Goal: Task Accomplishment & Management: Complete application form

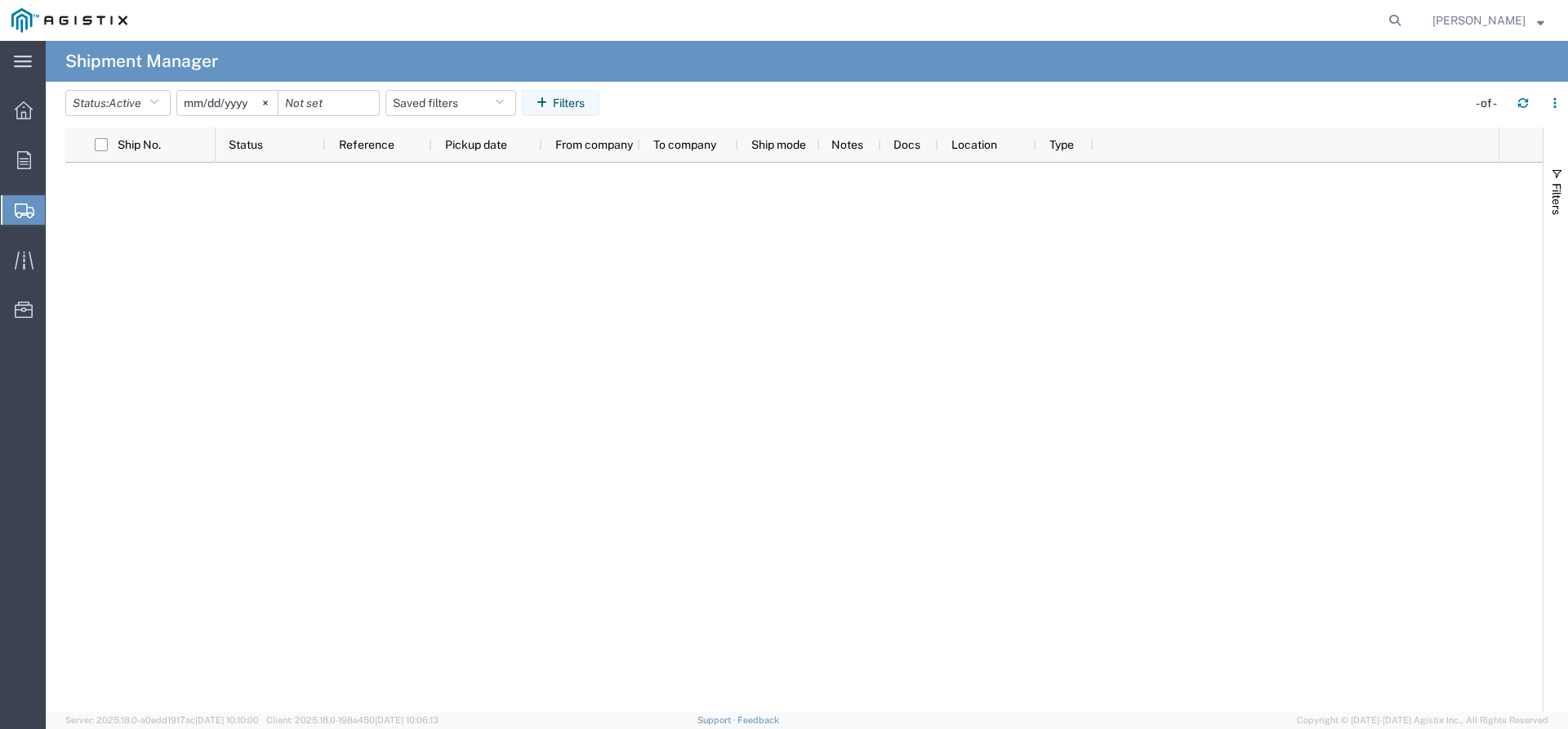
click at [0, 0] on span "Create Shipment" at bounding box center [0, 0] width 0 height 0
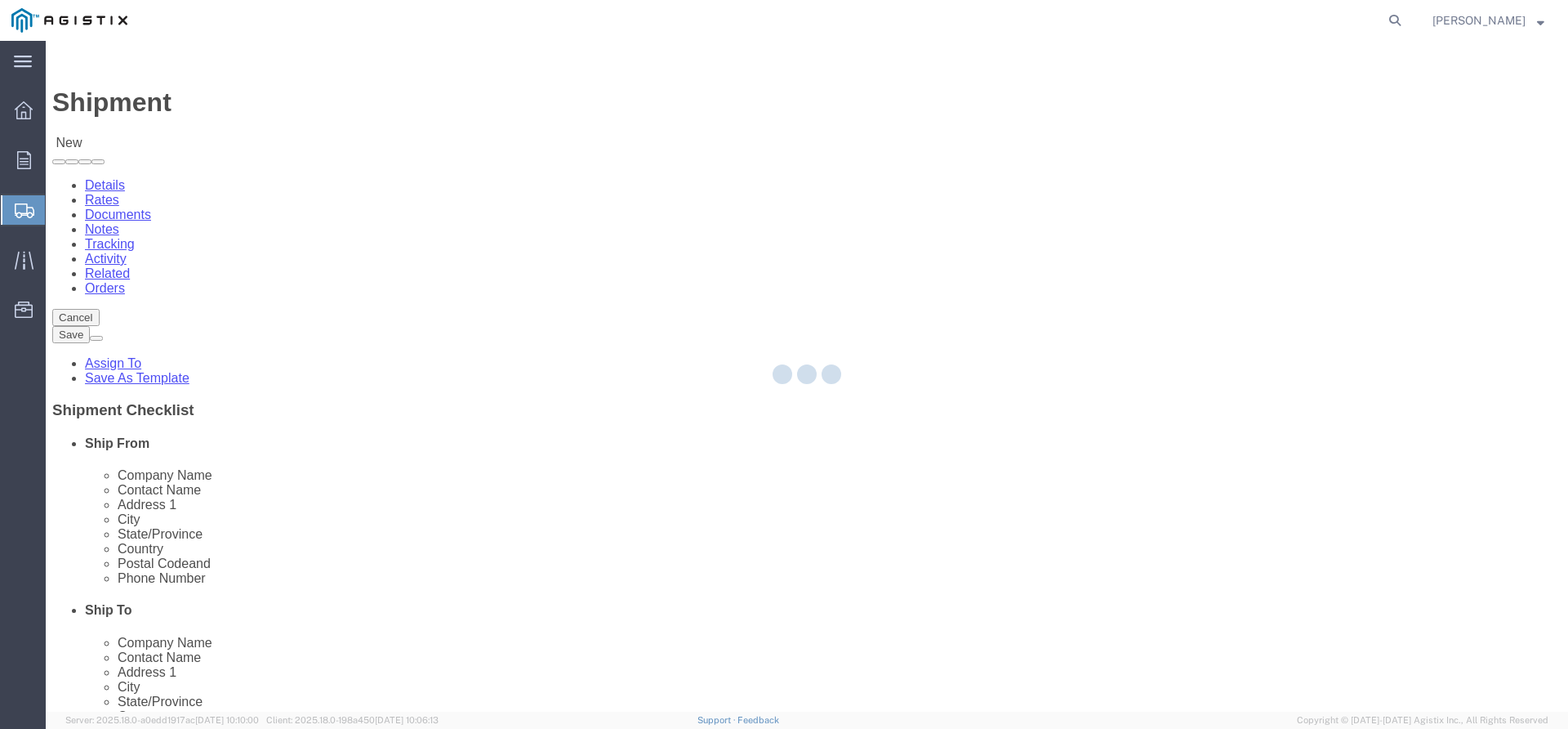
select select
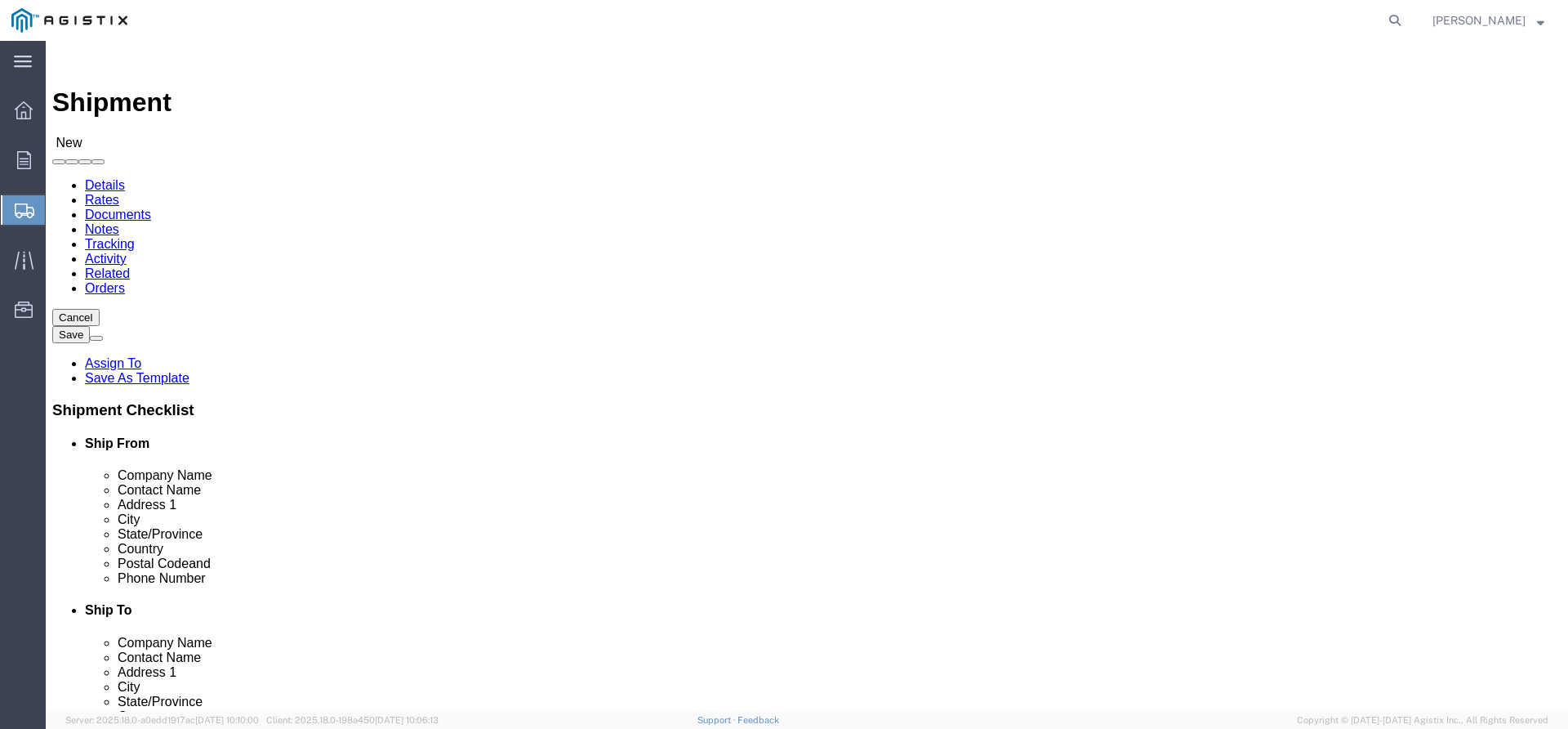
drag, startPoint x: 341, startPoint y: 284, endPoint x: 295, endPoint y: 244, distance: 61.0
click select "Select Dynamic Products Inc PG&E"
select select "9596"
click select "Select Dynamic Products Inc PG&E"
select select
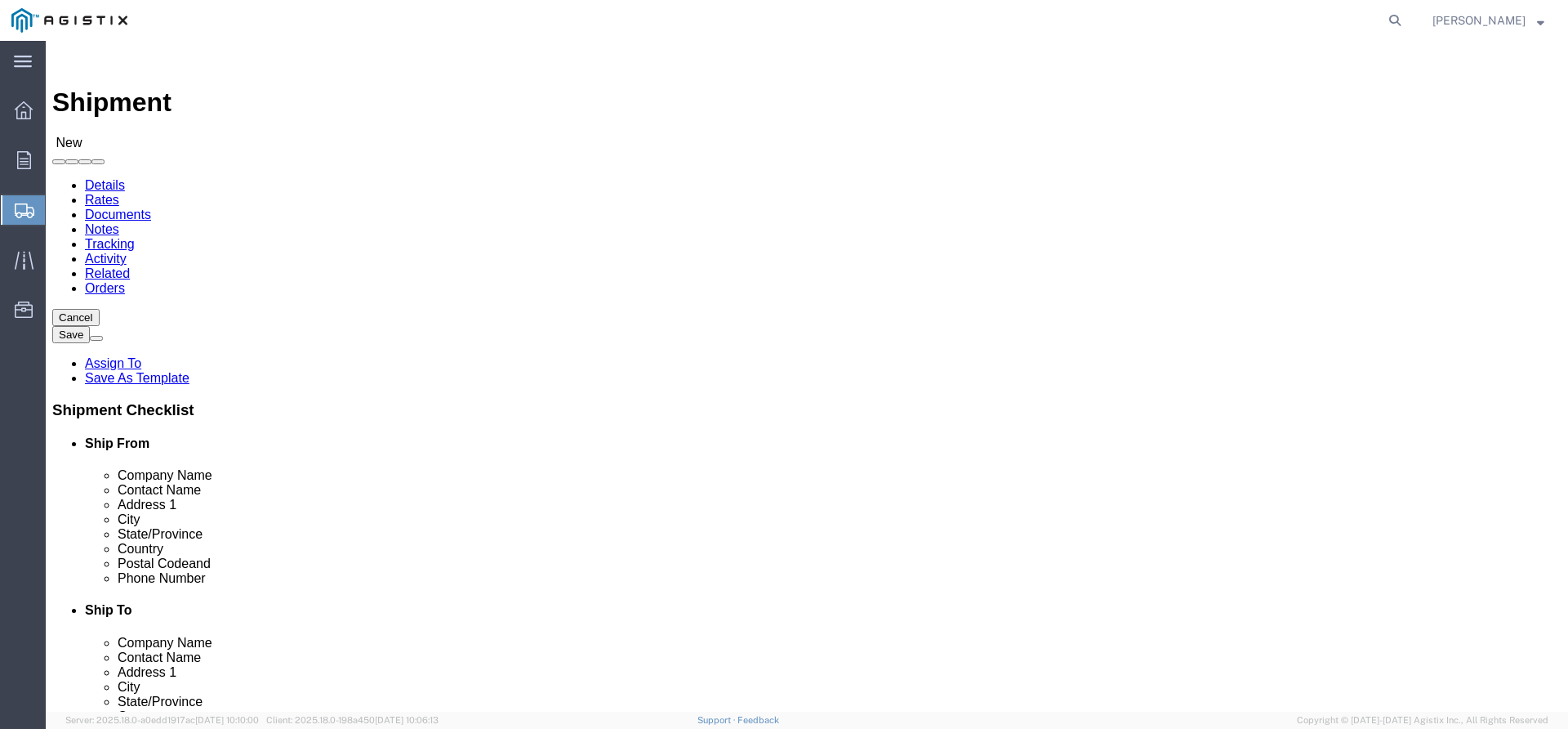
select select
click select "Select All Others [GEOGRAPHIC_DATA] [GEOGRAPHIC_DATA] [GEOGRAPHIC_DATA] [GEOGRA…"
select select "23082"
click select "Select All Others [GEOGRAPHIC_DATA] [GEOGRAPHIC_DATA] [GEOGRAPHIC_DATA] [GEOGRA…"
select select "MYPROFILE"
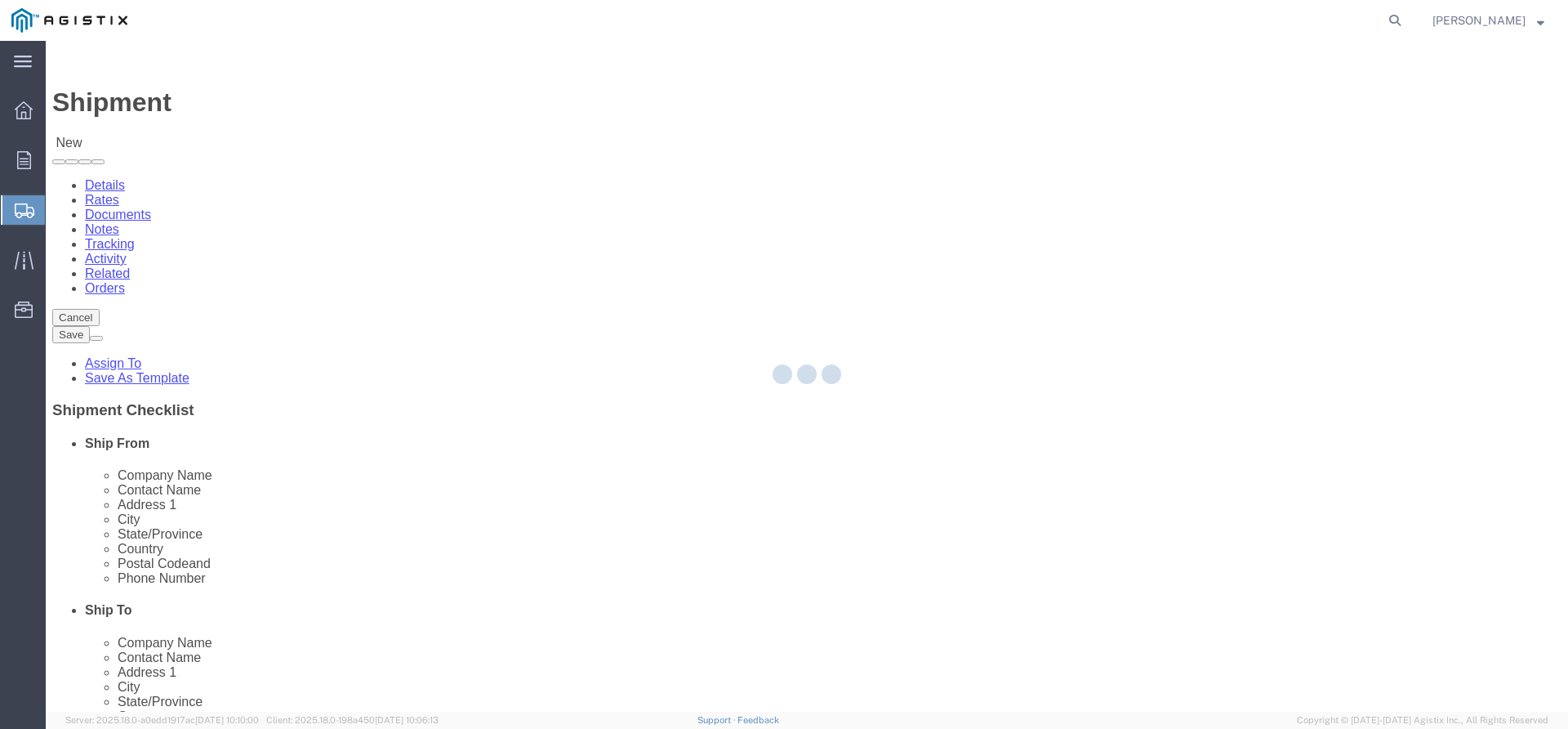
select select "[GEOGRAPHIC_DATA]"
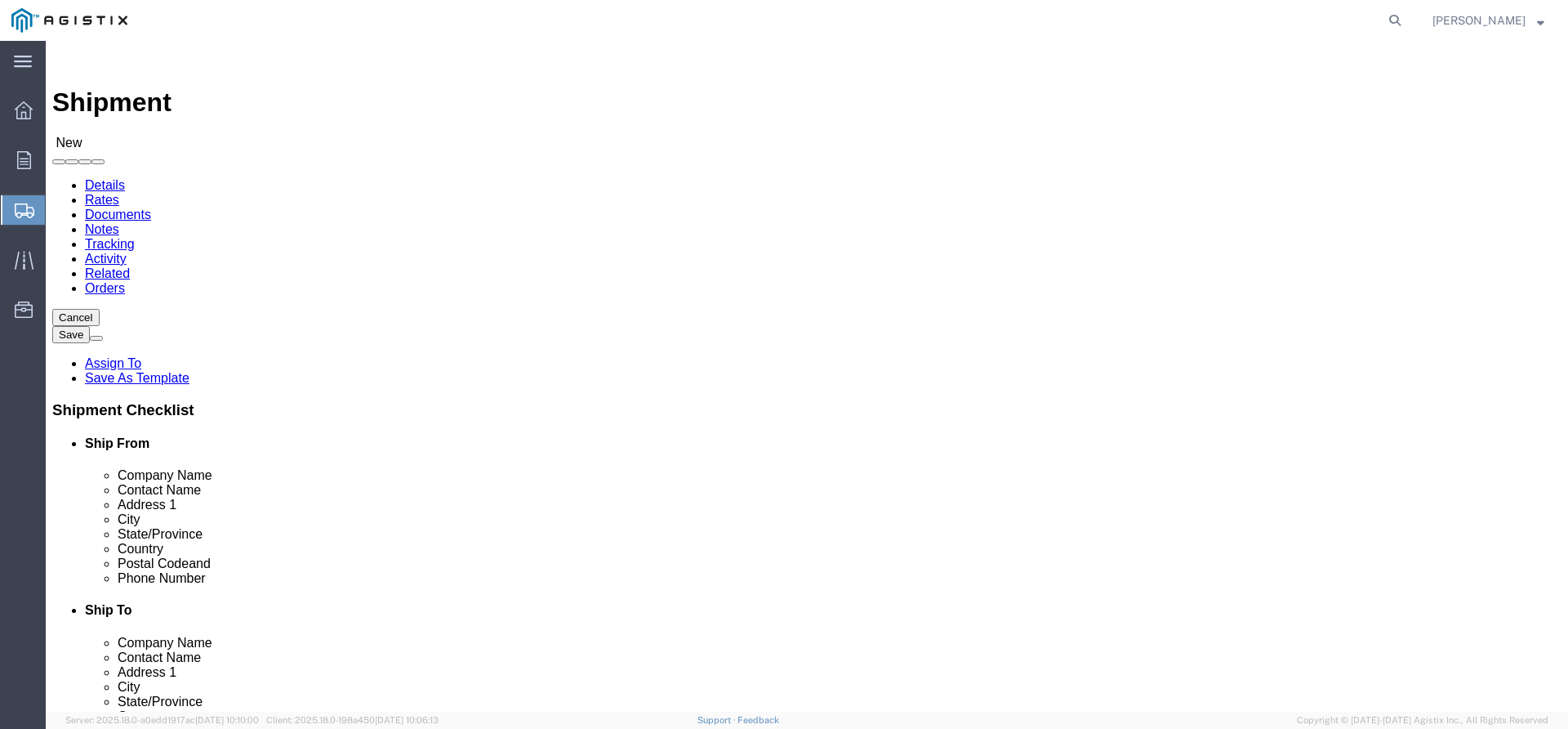
click input "text"
type input "[PERSON_NAME]"
click label "Address 2"
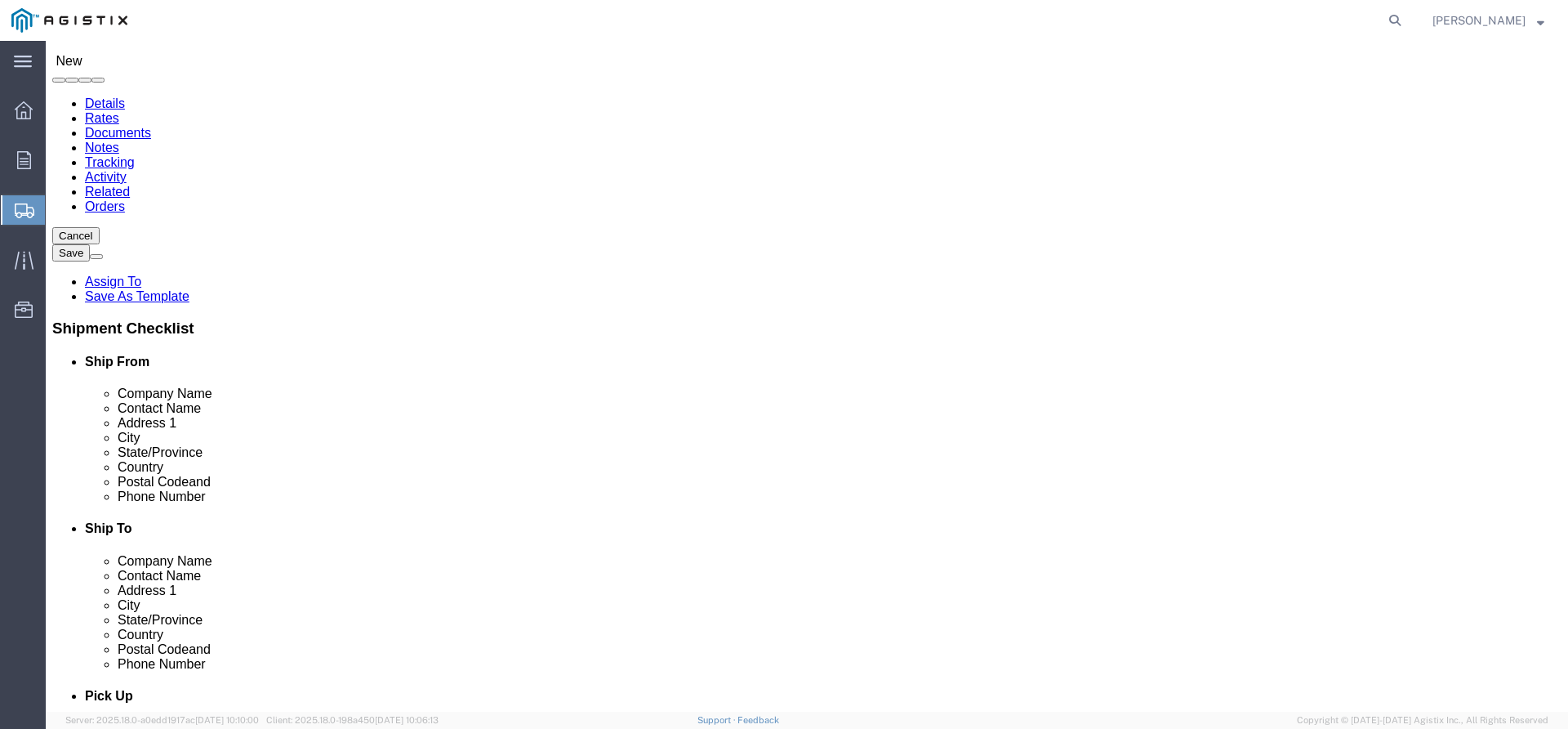
scroll to position [9475, 0]
select select "46111"
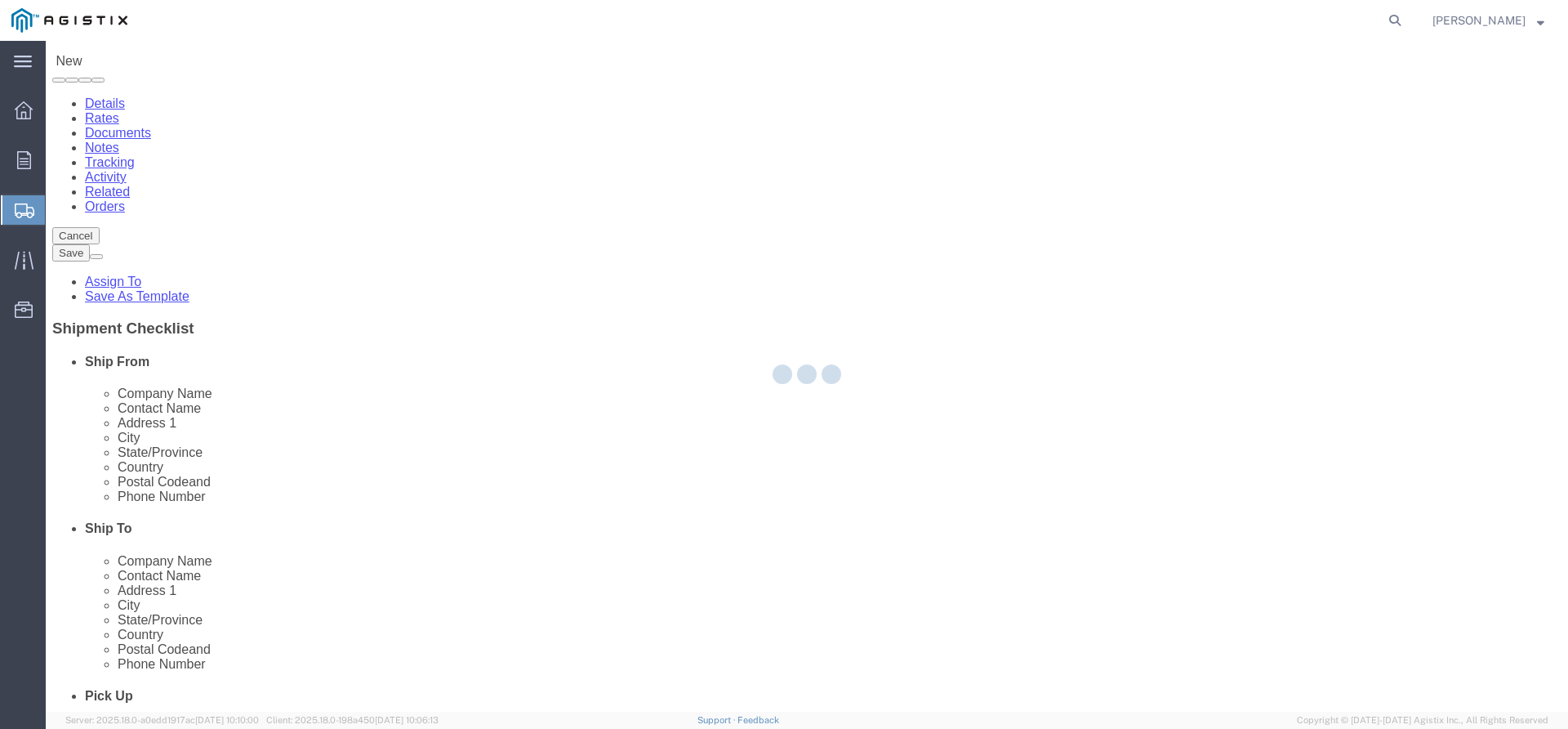
select select "CA"
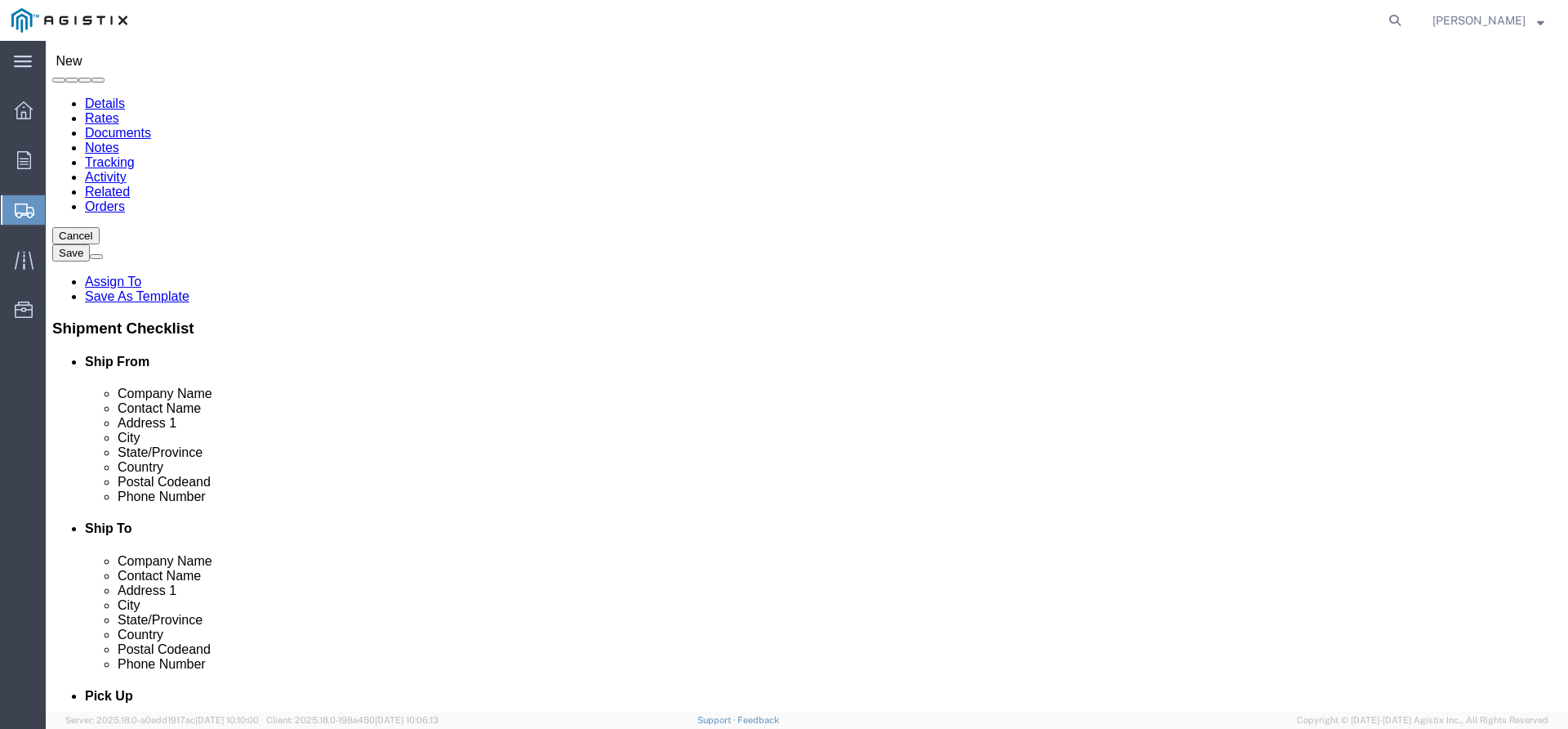
click input "text"
type input "[PERSON_NAME]"
select select
type input "[PERSON_NAME]"
click input "text"
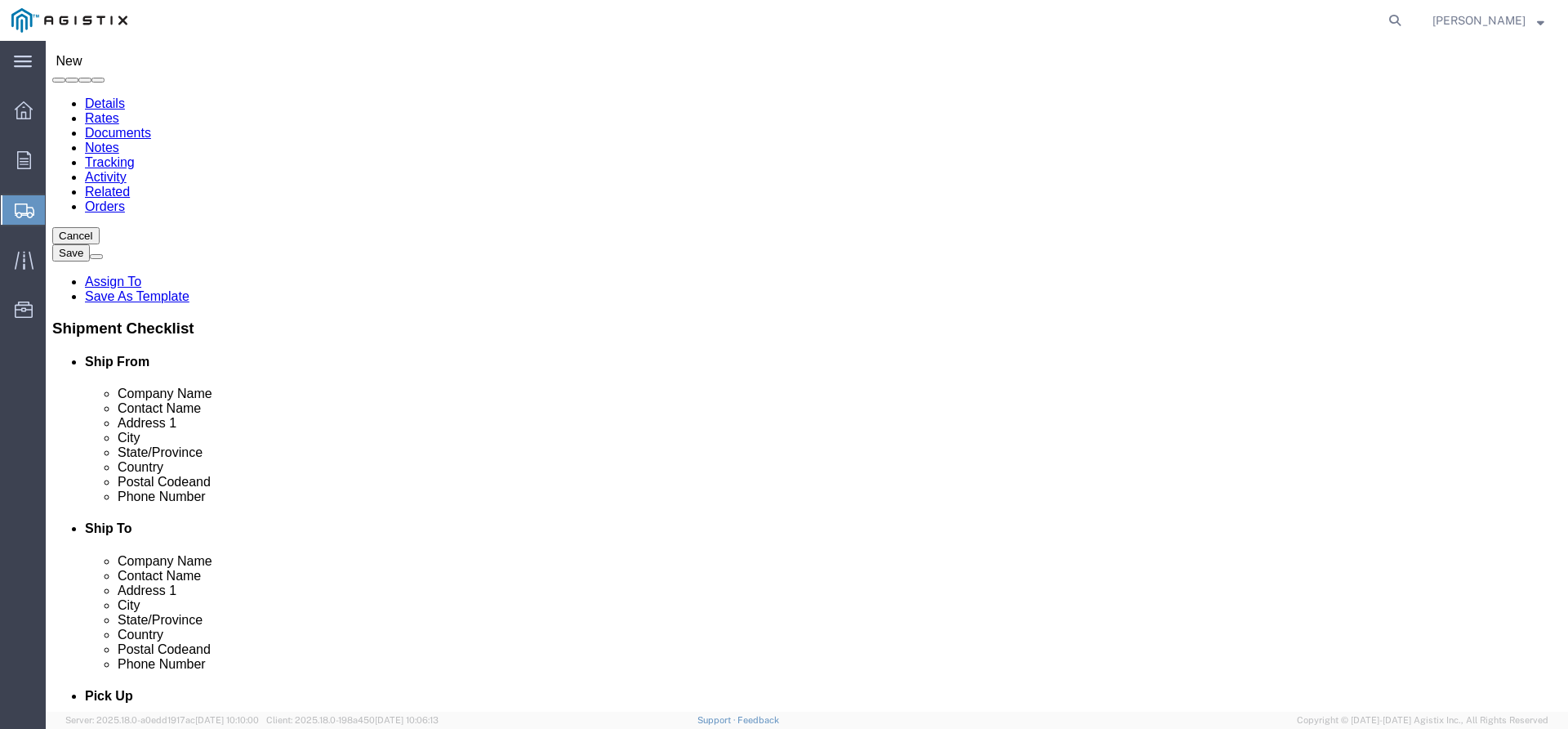
click input "text"
type input "PG&E - [GEOGRAPHIC_DATA]"
type input "STOCK"
select select "46111"
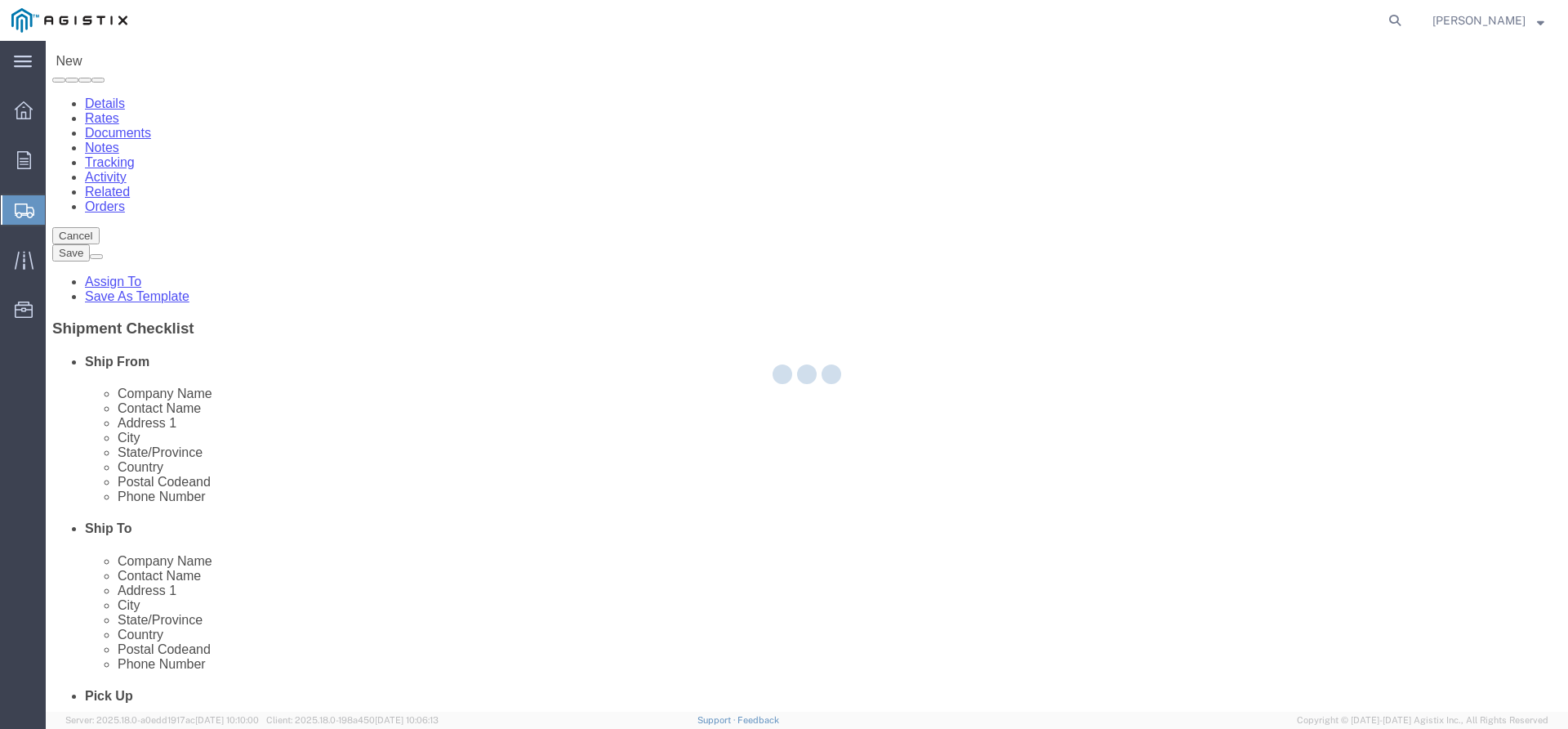
select select "CA"
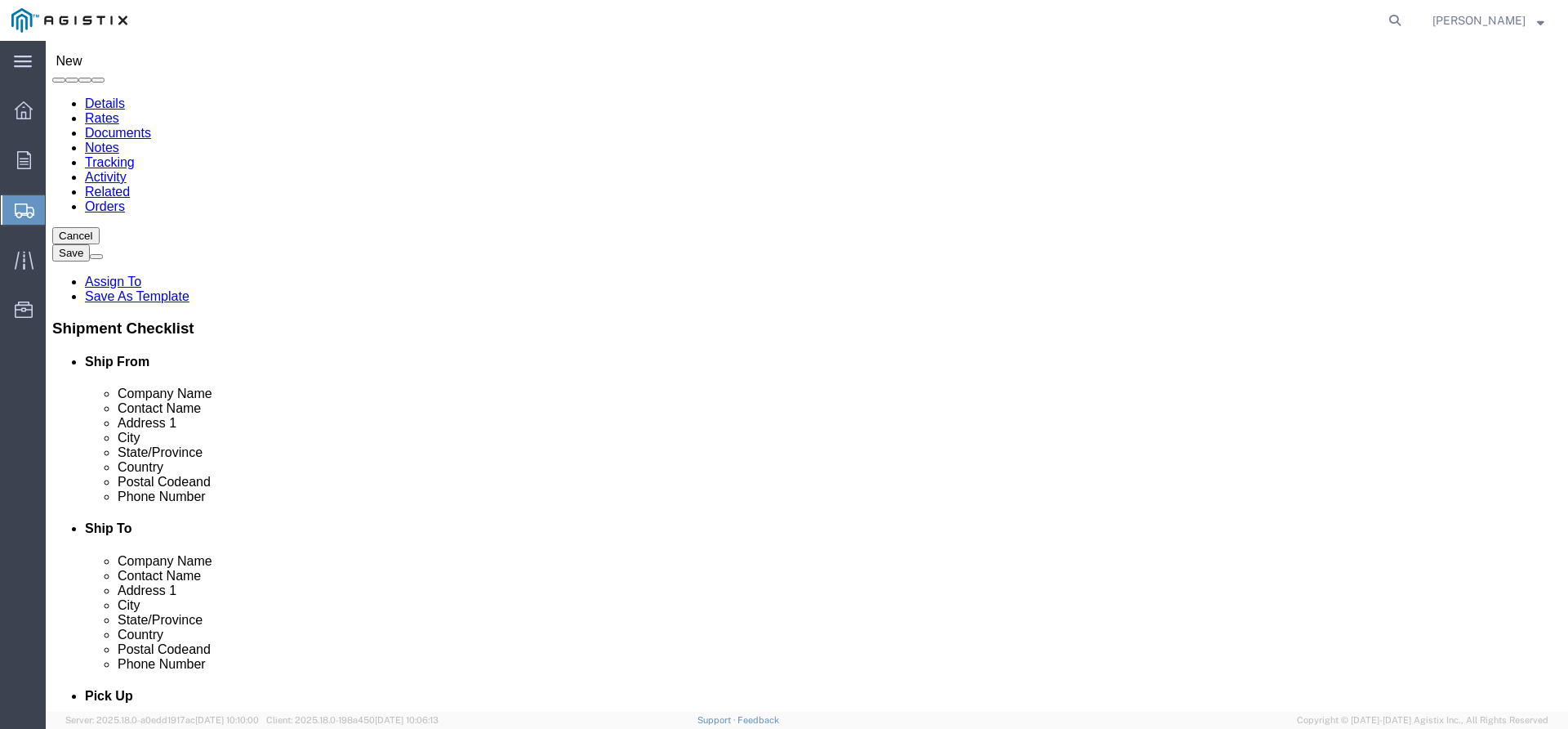
click input "[PERSON_NAME]"
type input "[PERSON_NAME]"
click div
click input "text"
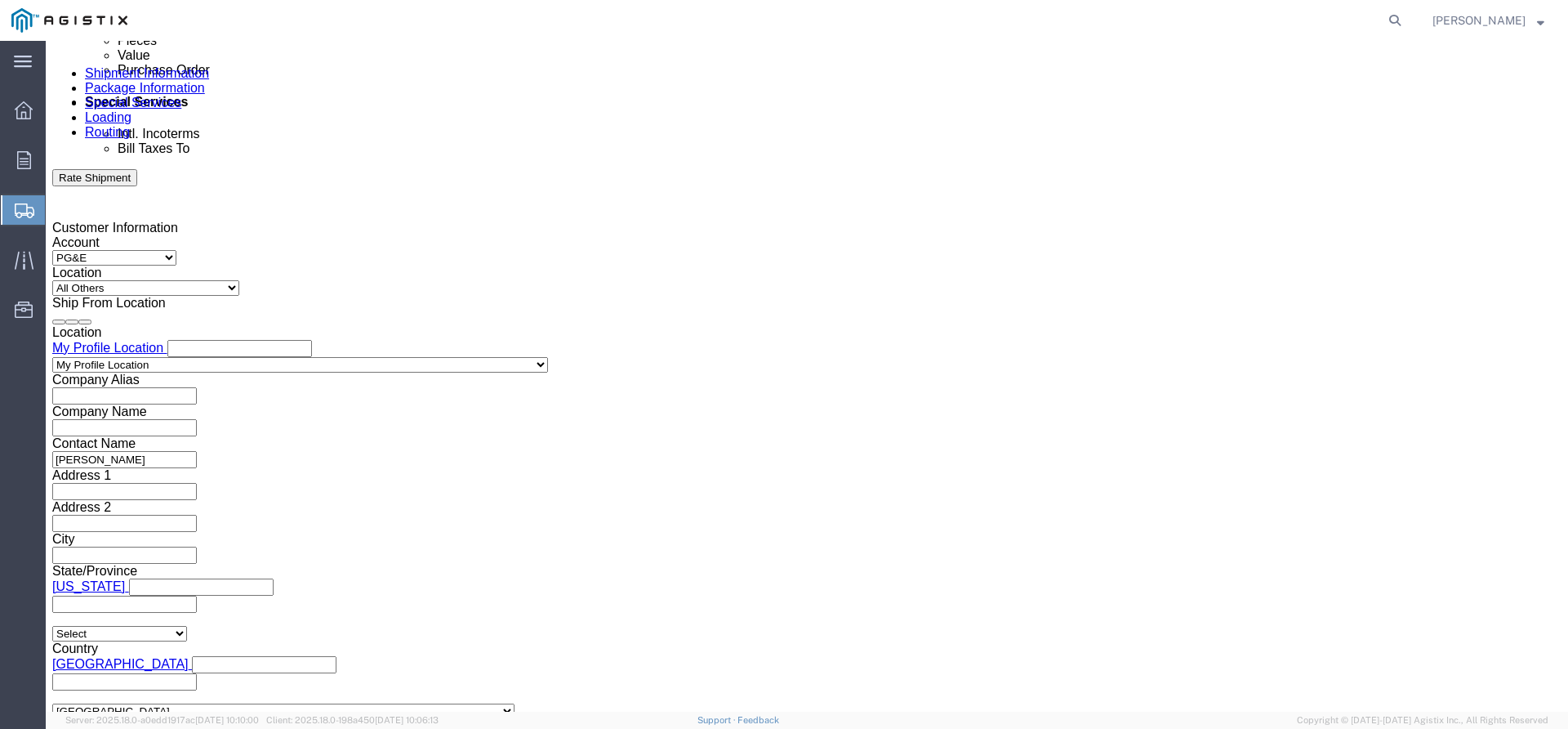
scroll to position [980, 0]
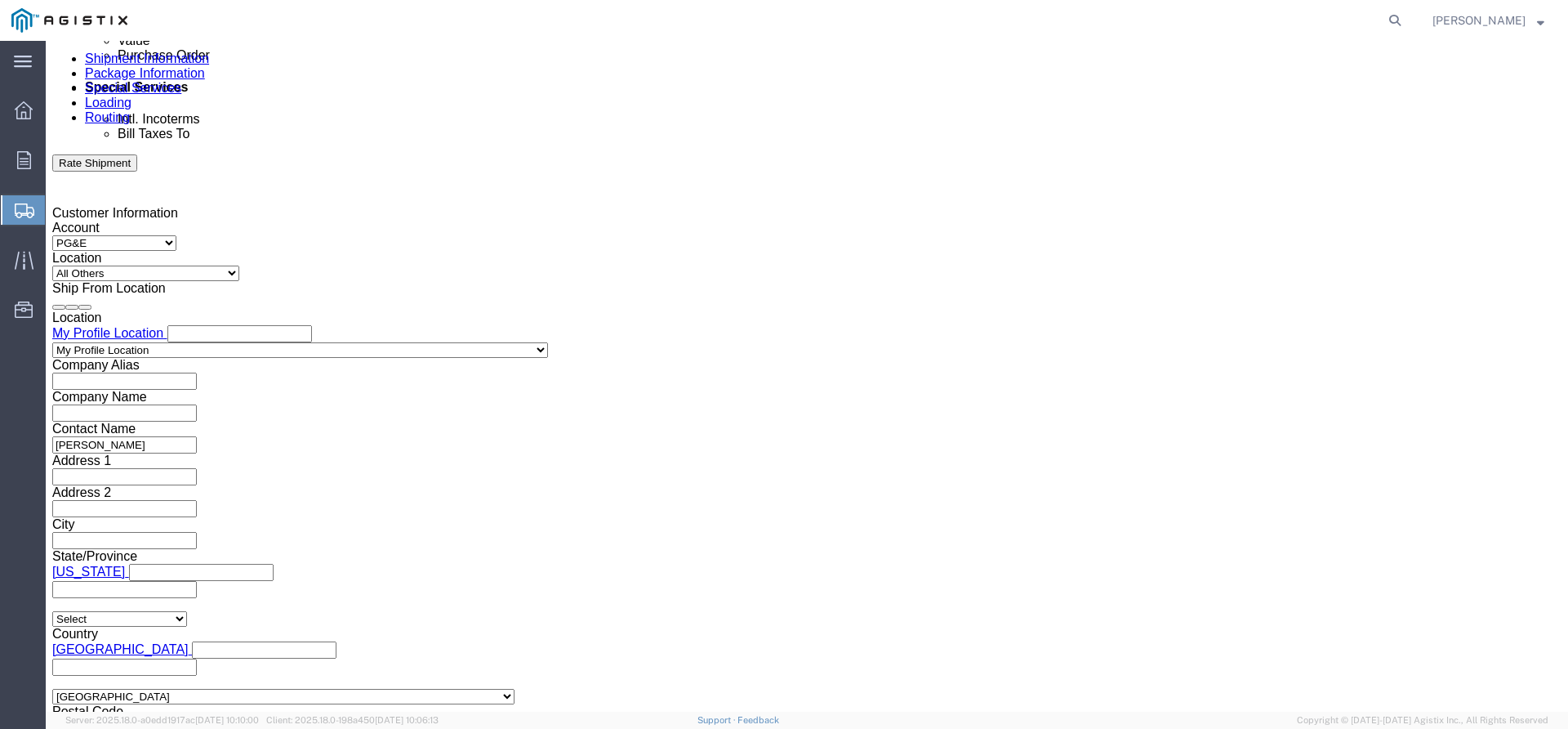
type input "[PHONE_NUMBER]"
click div
click div "[DATE] 6:00 PM"
type input "7:00 AM"
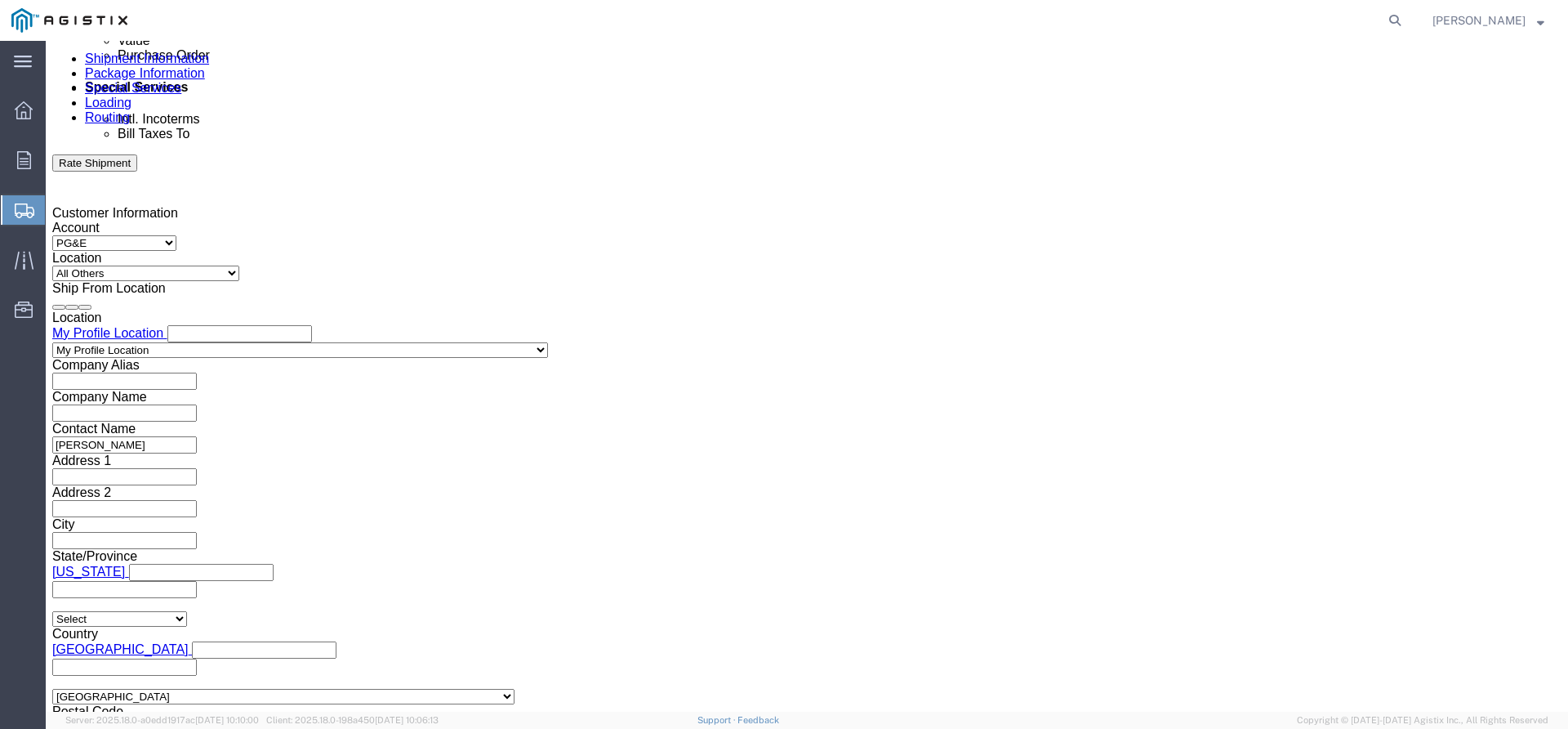
click button "Apply"
click div
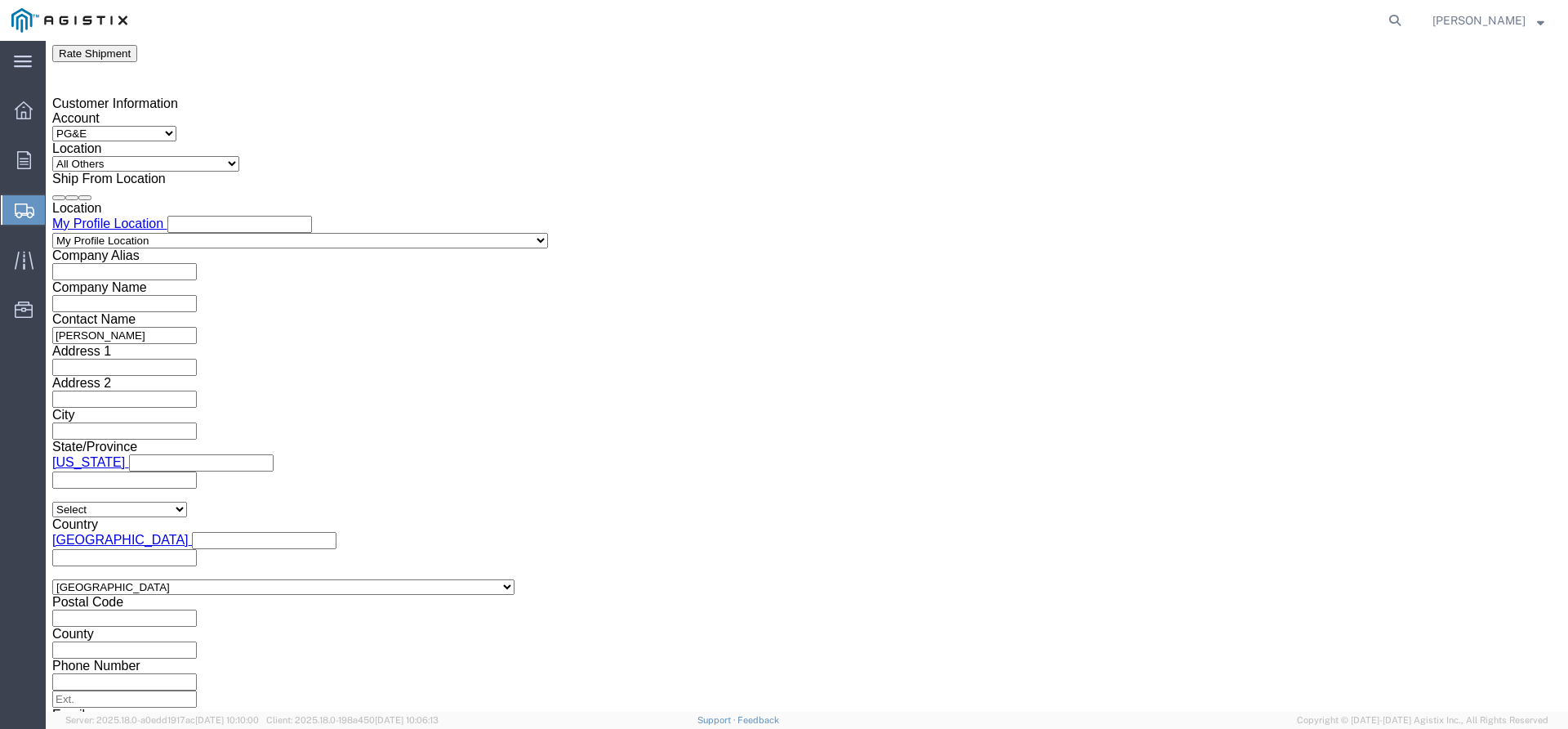
scroll to position [1212, 0]
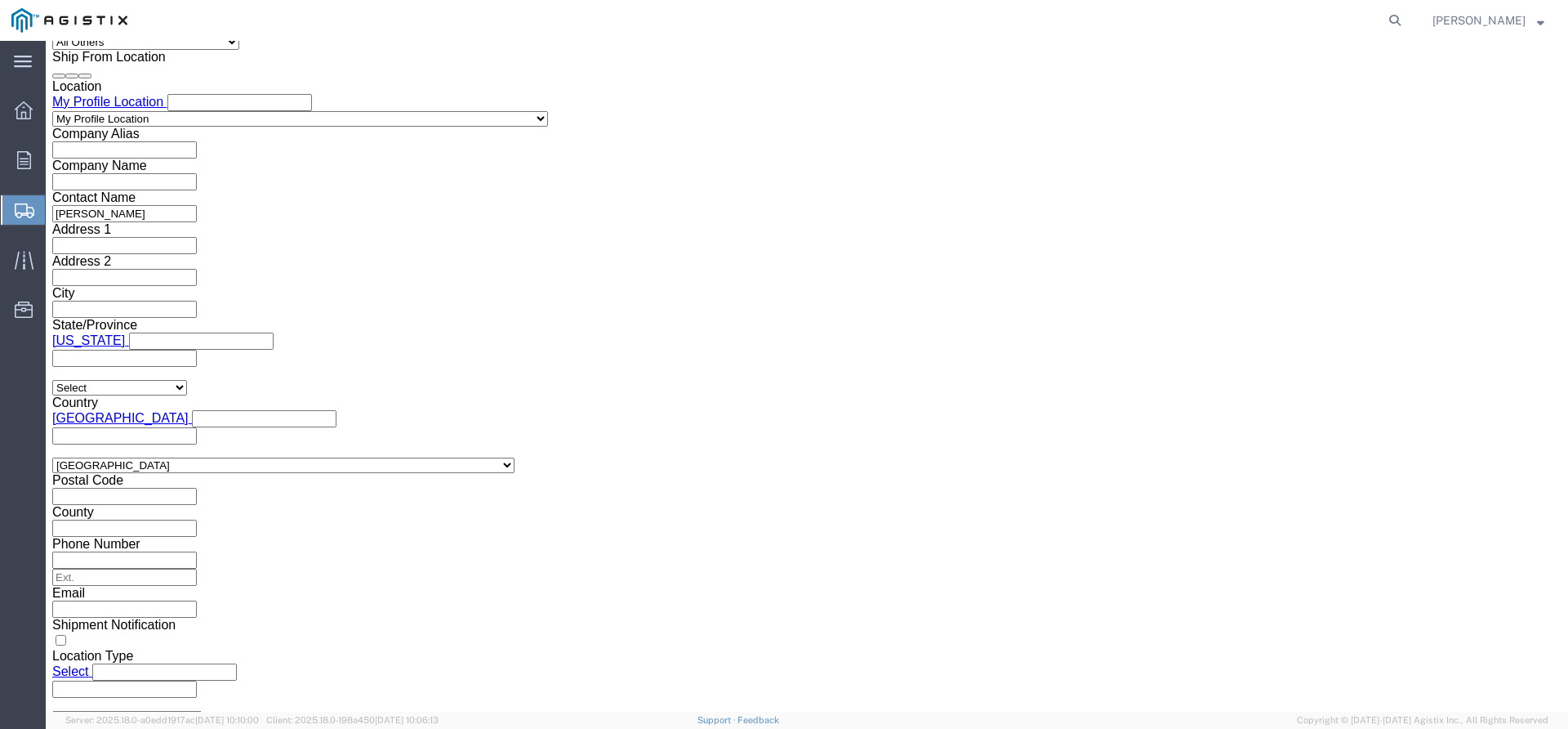
drag, startPoint x: 1001, startPoint y: 644, endPoint x: 938, endPoint y: 724, distance: 101.8
click html "Shipment New Details Rates Documents Notes Tracking Activity Related Orders Can…"
type input "5PM"
click button "Apply"
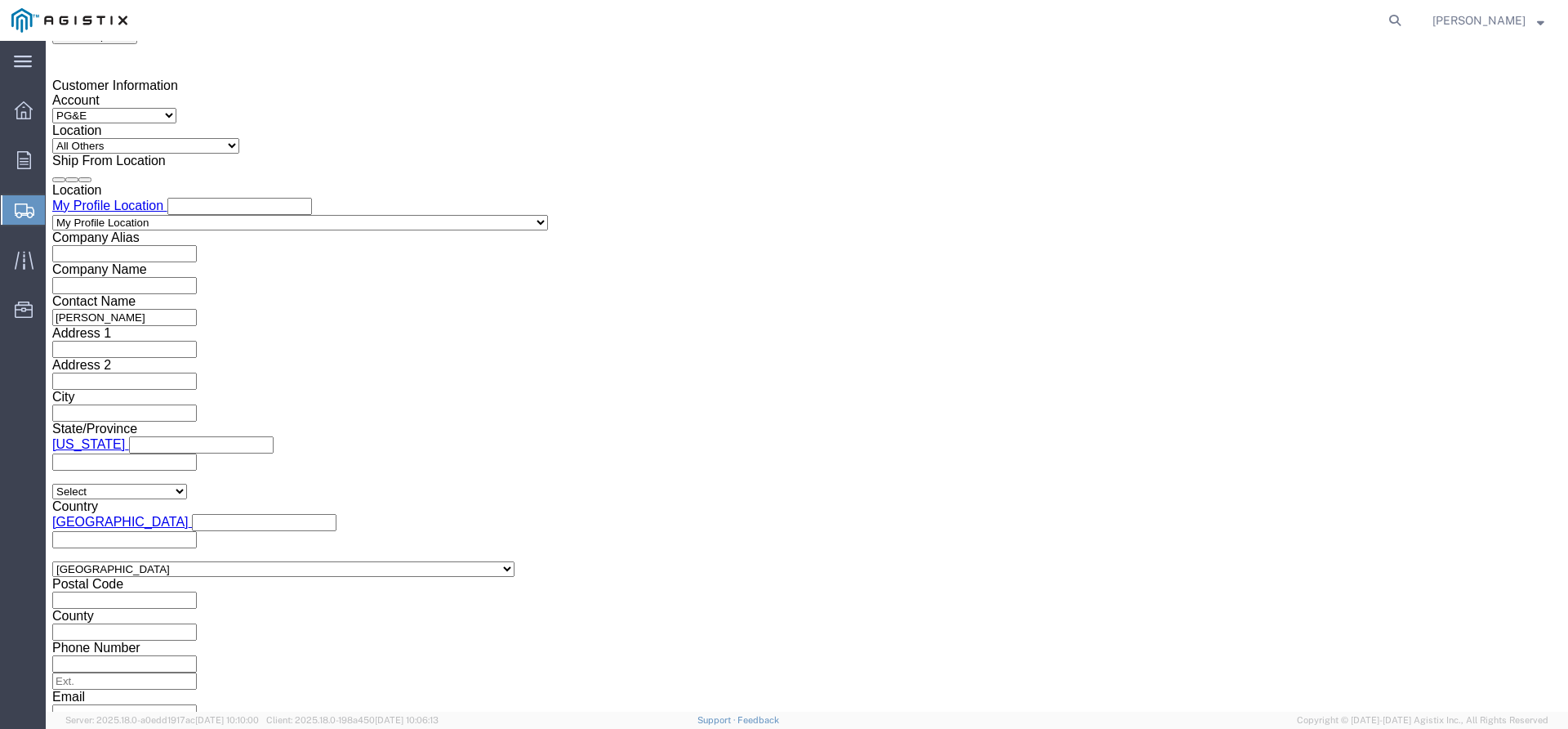
scroll to position [1129, 0]
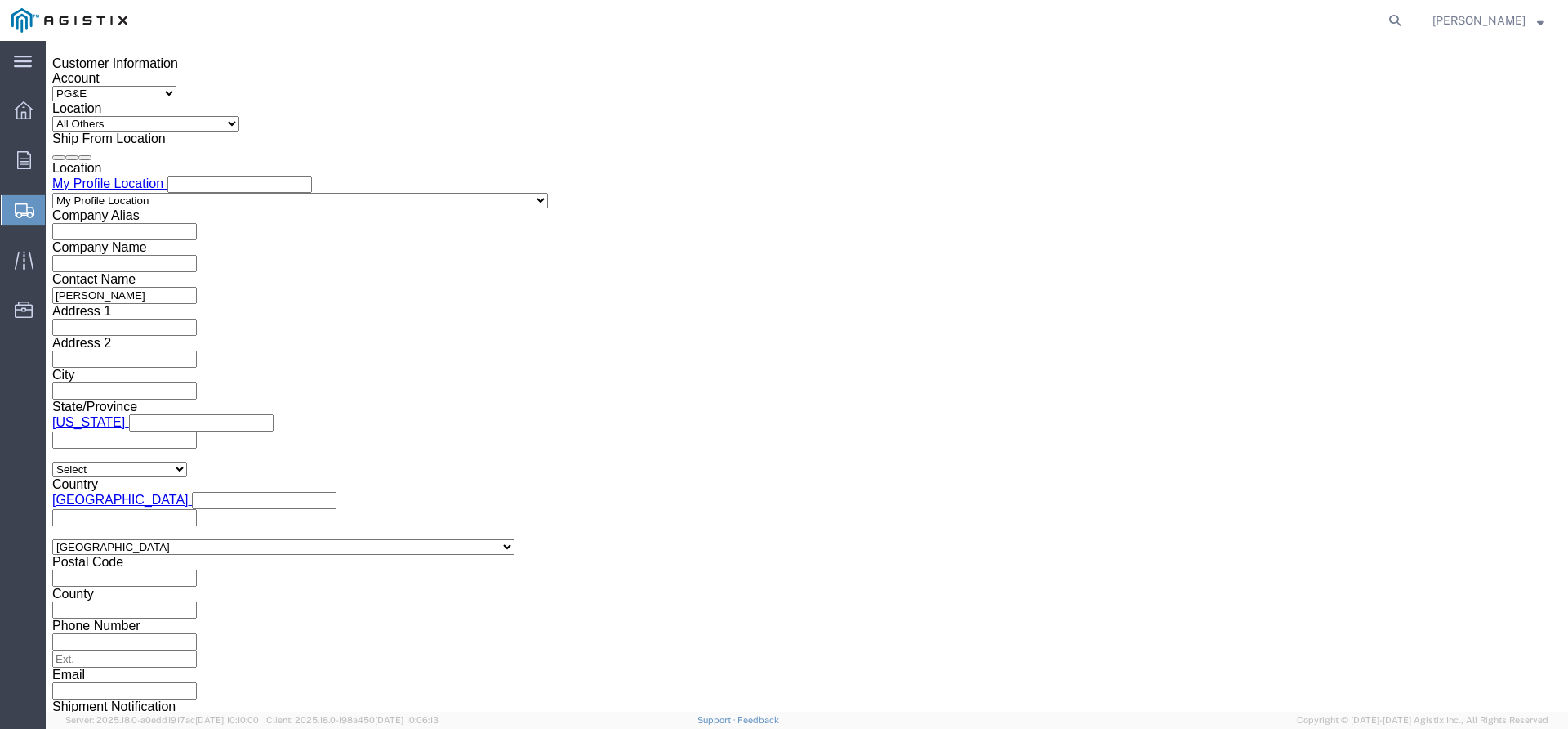
click input "text"
type input "3501410653"
select select "JOBNUM"
type input "31513"
select select "PURCHORD"
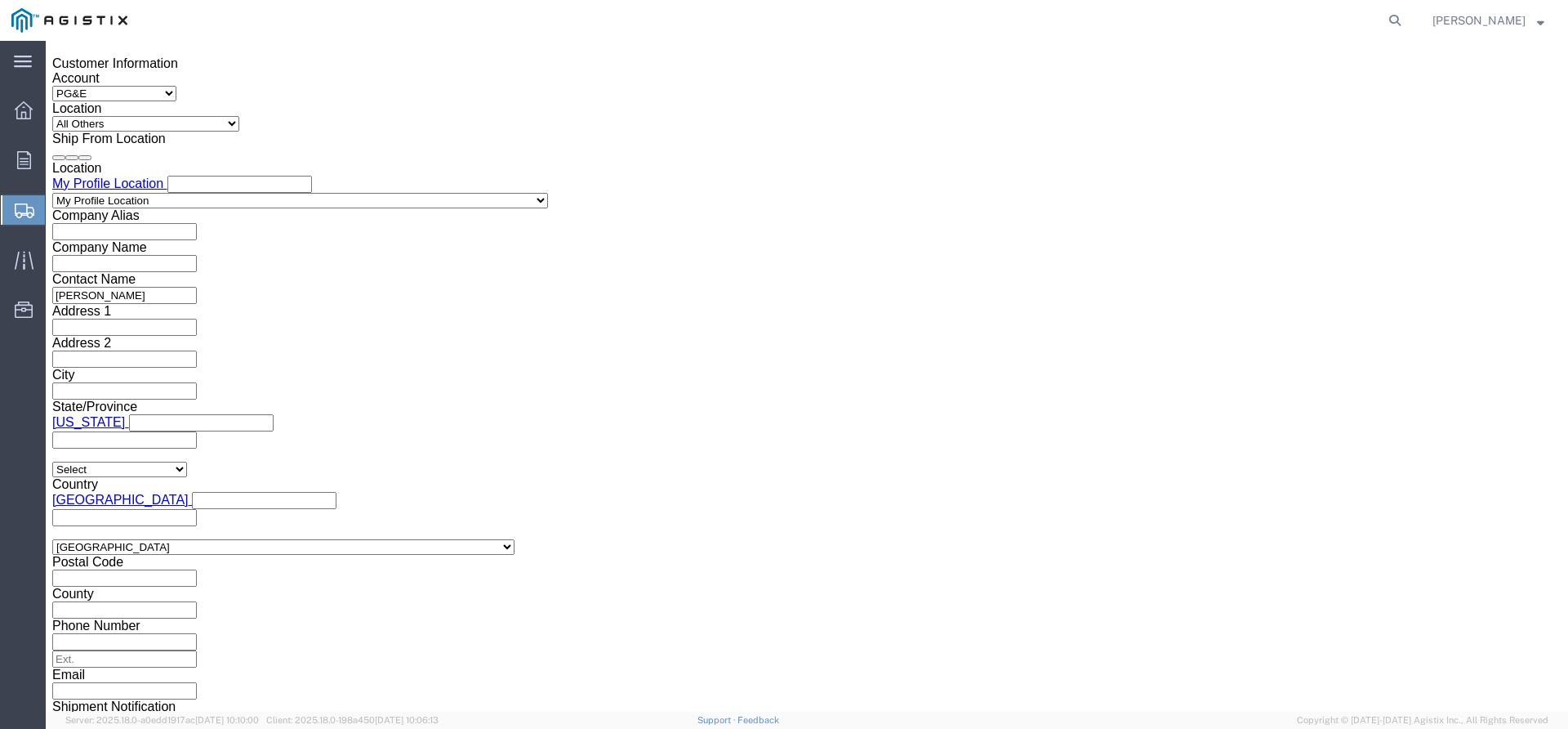
type input "3501411037"
click button "Add reference"
select select "PURCHORD"
select select "JOBNUM"
type input "31516"
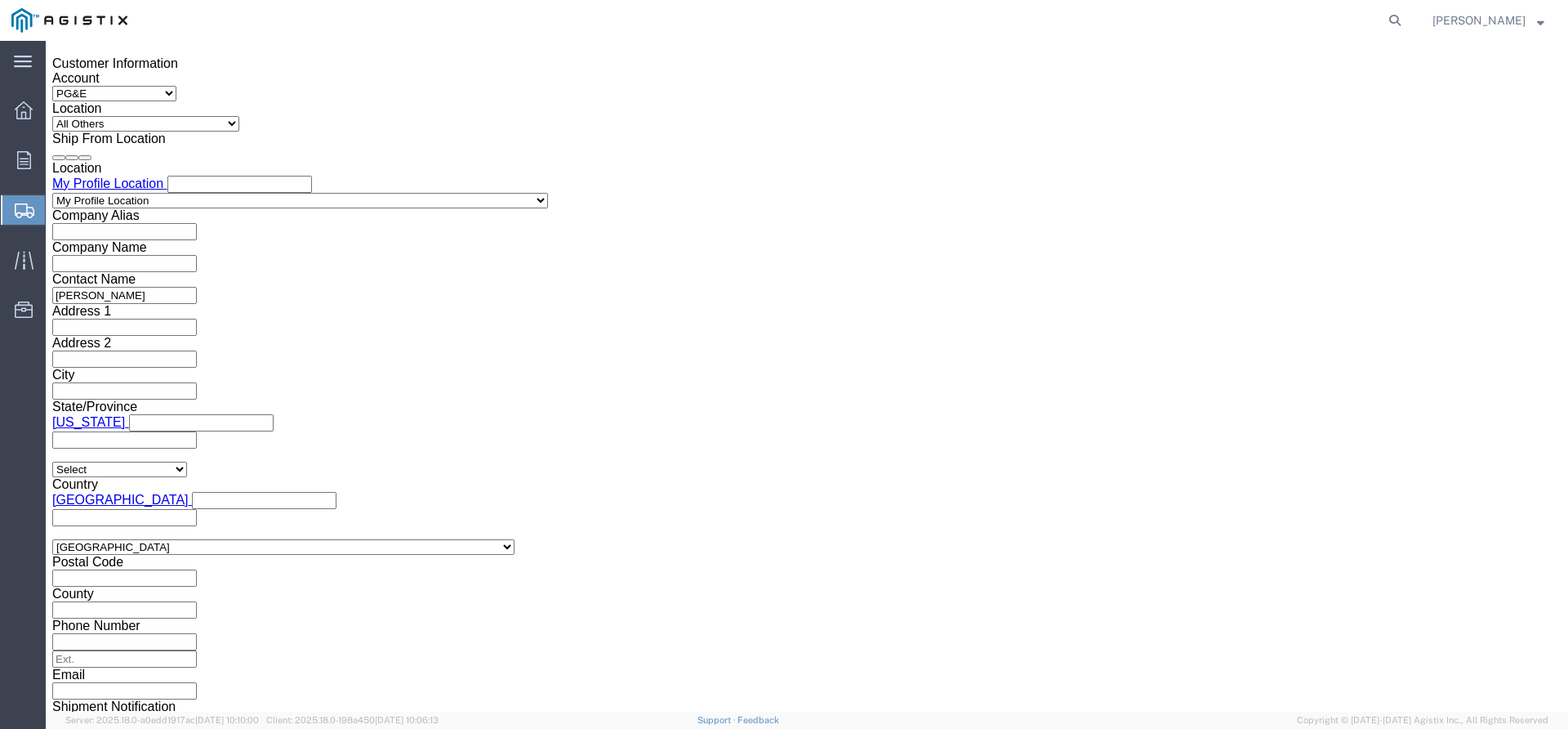
click div "Shipping Mode (Optional)"
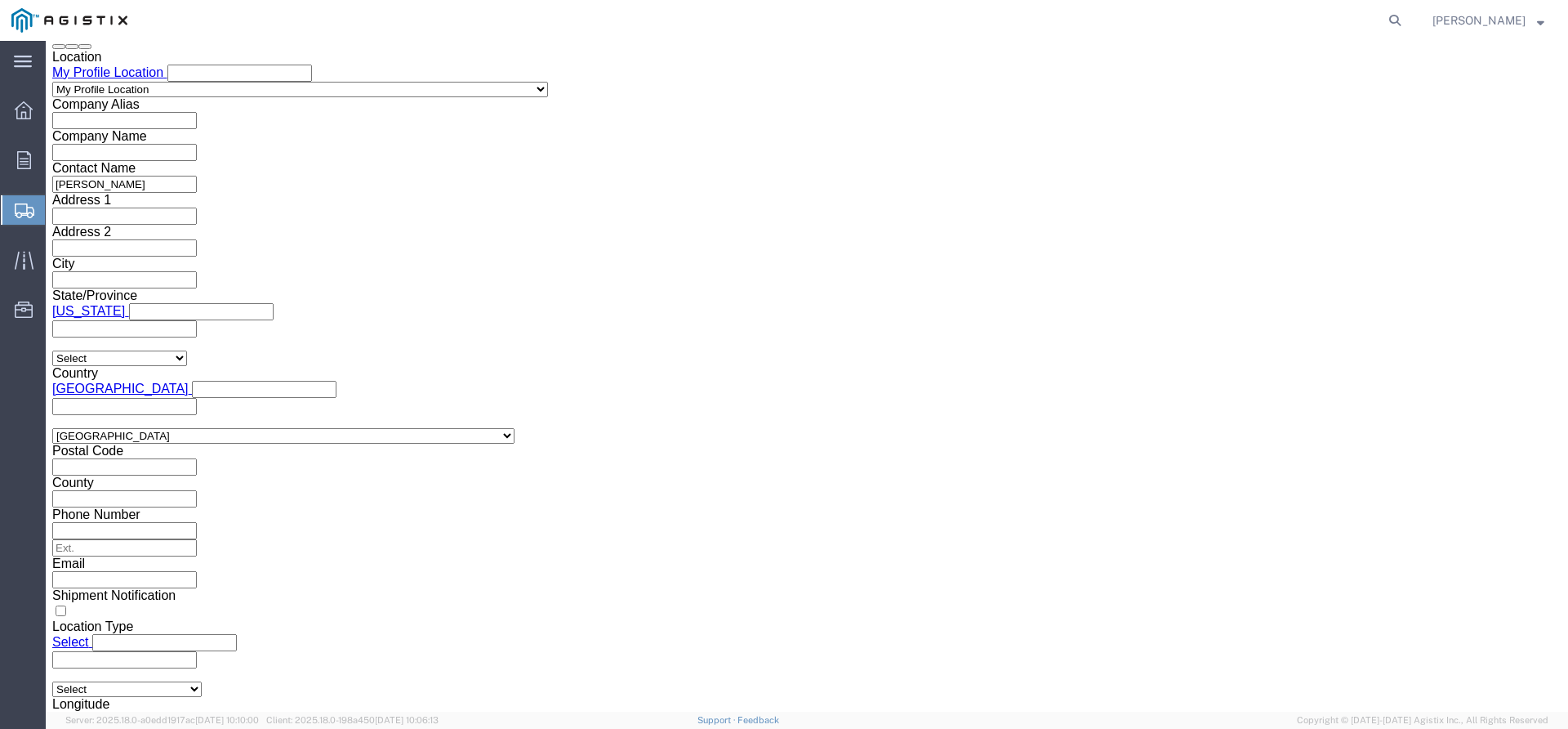
scroll to position [1242, 0]
click button "Continue"
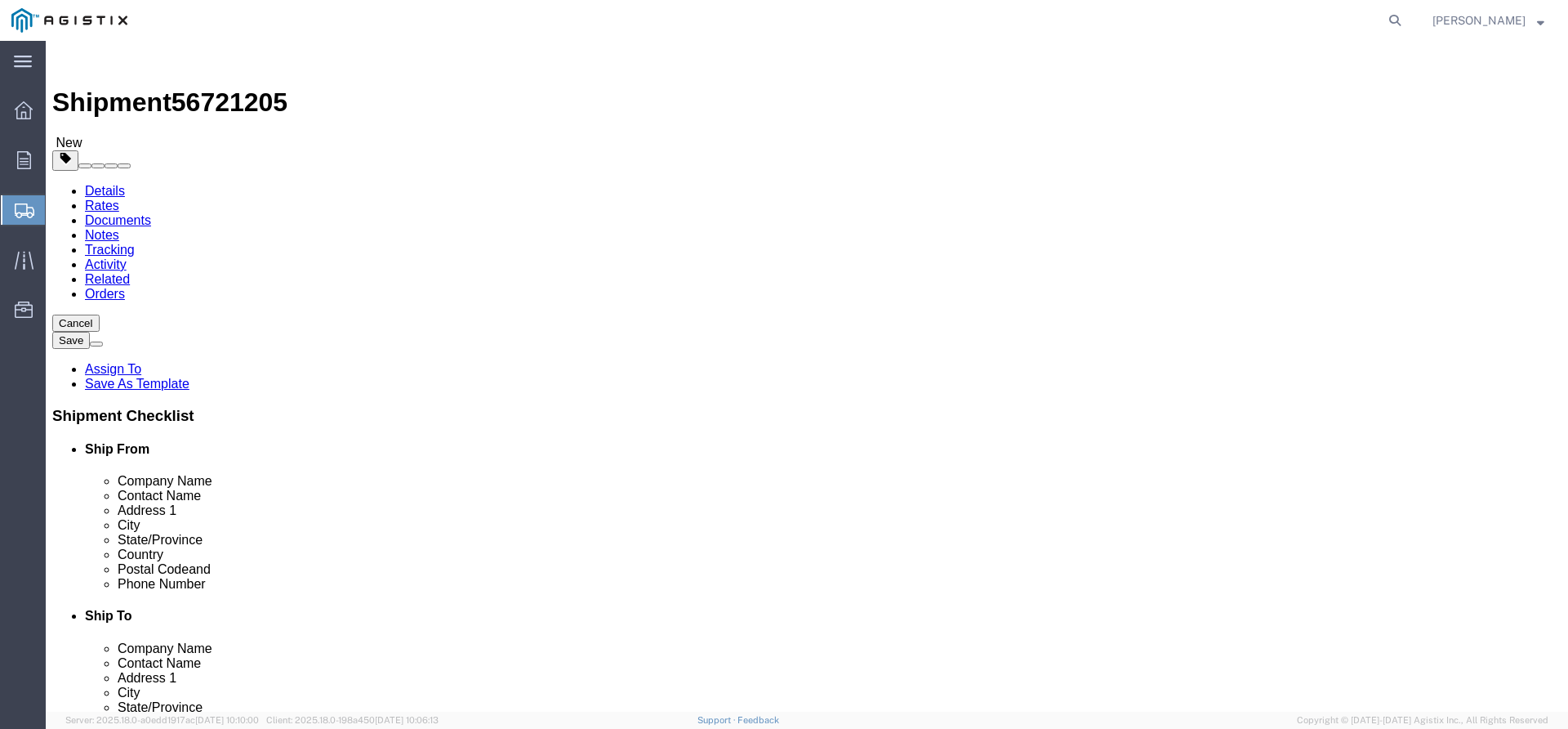
click div "Package Type Select Bulk Bundle(s) Cardboard Box(es) Carton(s) Crate(s) Drum(s)…"
click select "Select Bulk Bundle(s) Cardboard Box(es) Carton(s) Crate(s) Drum(s) (Fiberboard)…"
select select "PSNS"
click select "Select Bulk Bundle(s) Cardboard Box(es) Carton(s) Crate(s) Drum(s) (Fiberboard)…"
click input "text"
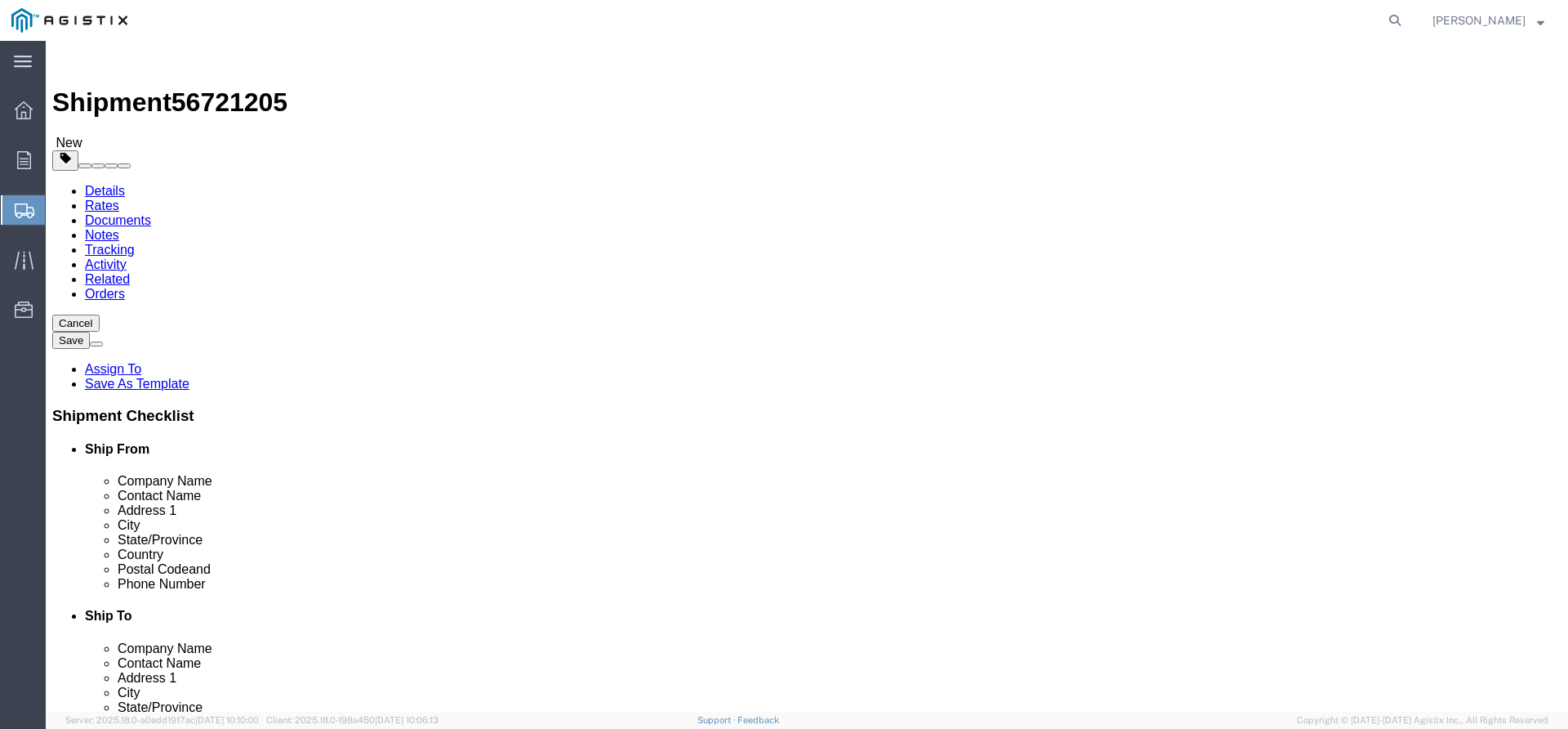
type input "2"
type input "48"
type input "44"
type input "24"
click link "Add Content"
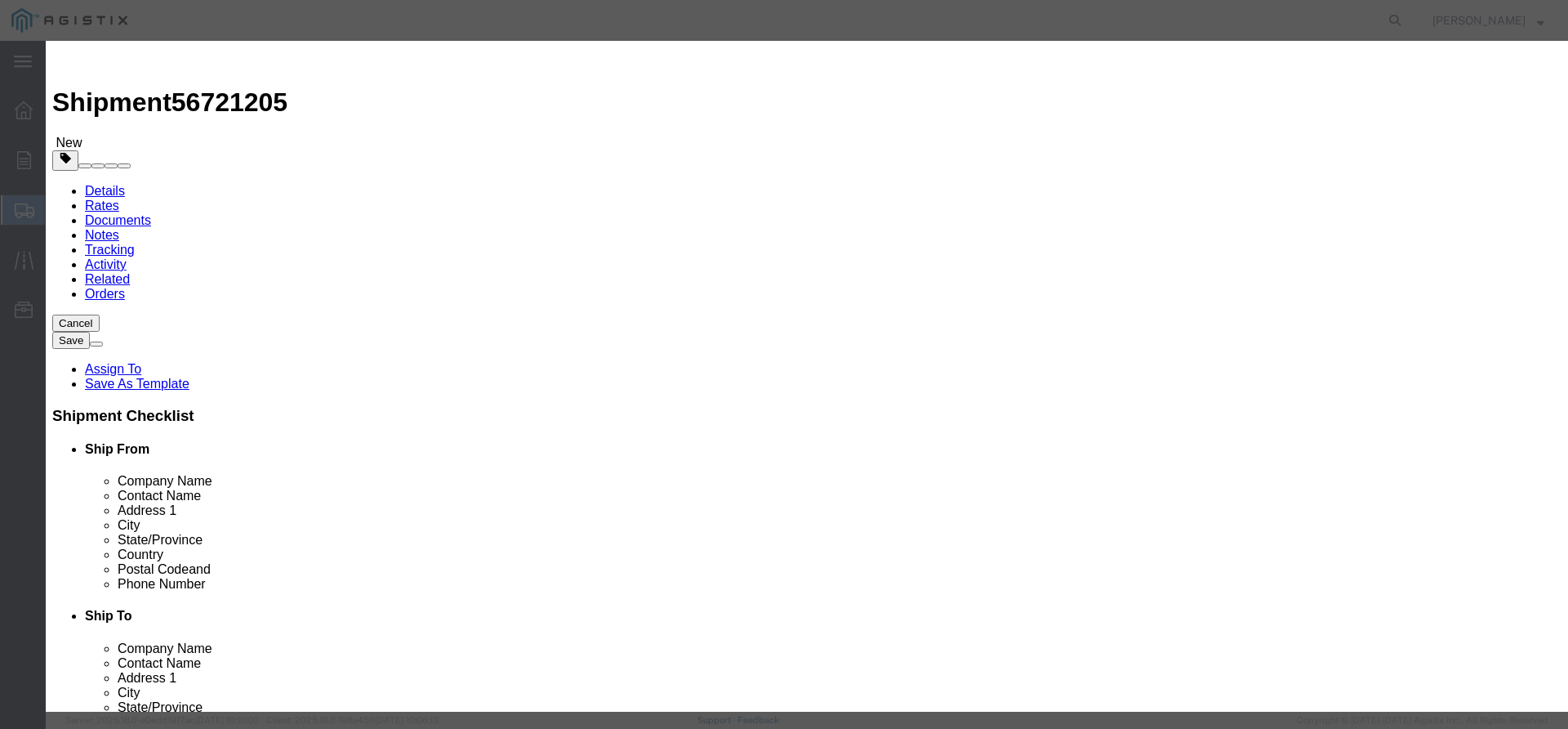
click input "text"
type input "18" 45 DEG ELBOW"
type input "2"
type input "5432"
click button "Save & Close"
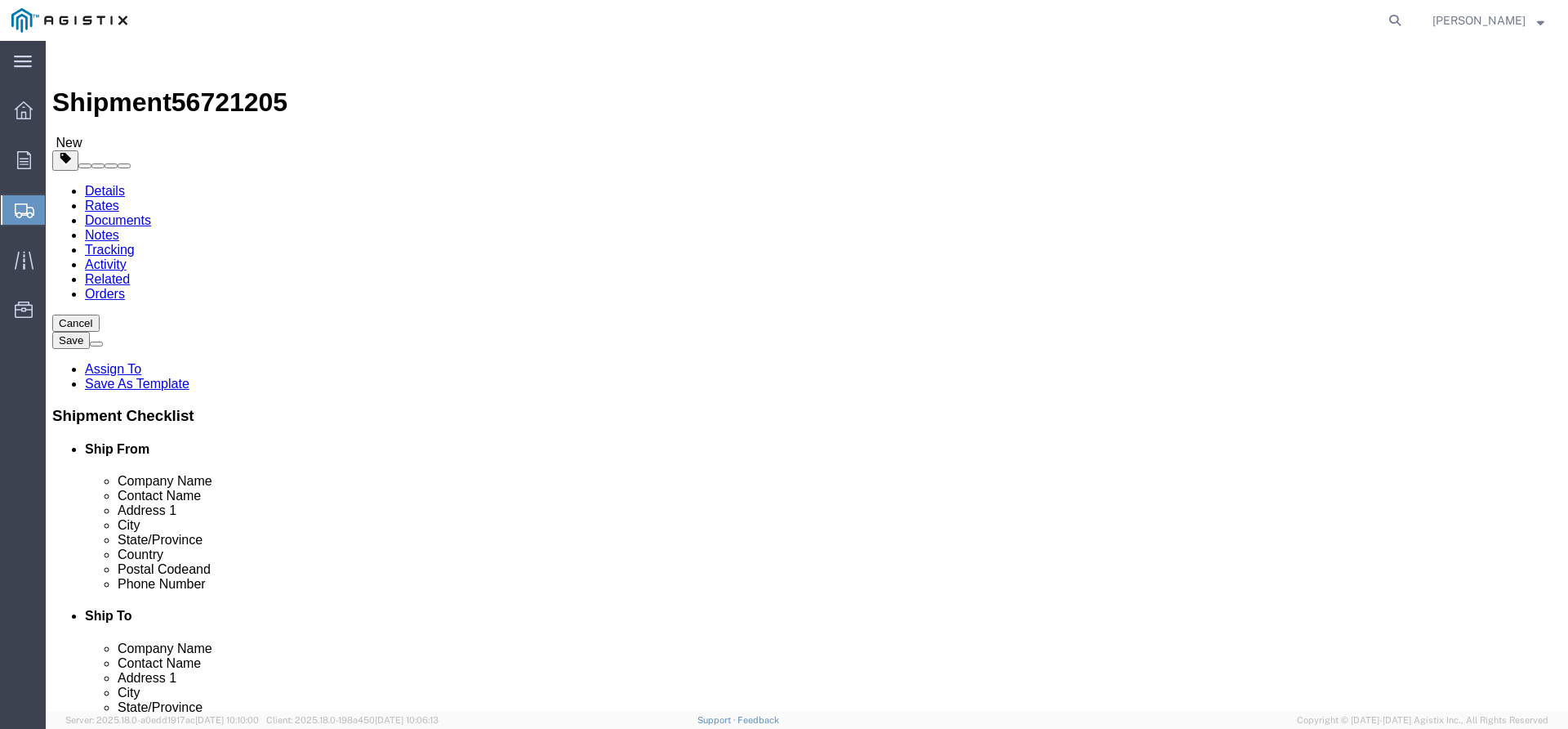
drag, startPoint x: 276, startPoint y: 313, endPoint x: 146, endPoint y: 336, distance: 132.0
click div "Package Type Select Bulk Bundle(s) Cardboard Box(es) Carton(s) Crate(s) Drum(s)…"
type input "1"
click link "Add Content"
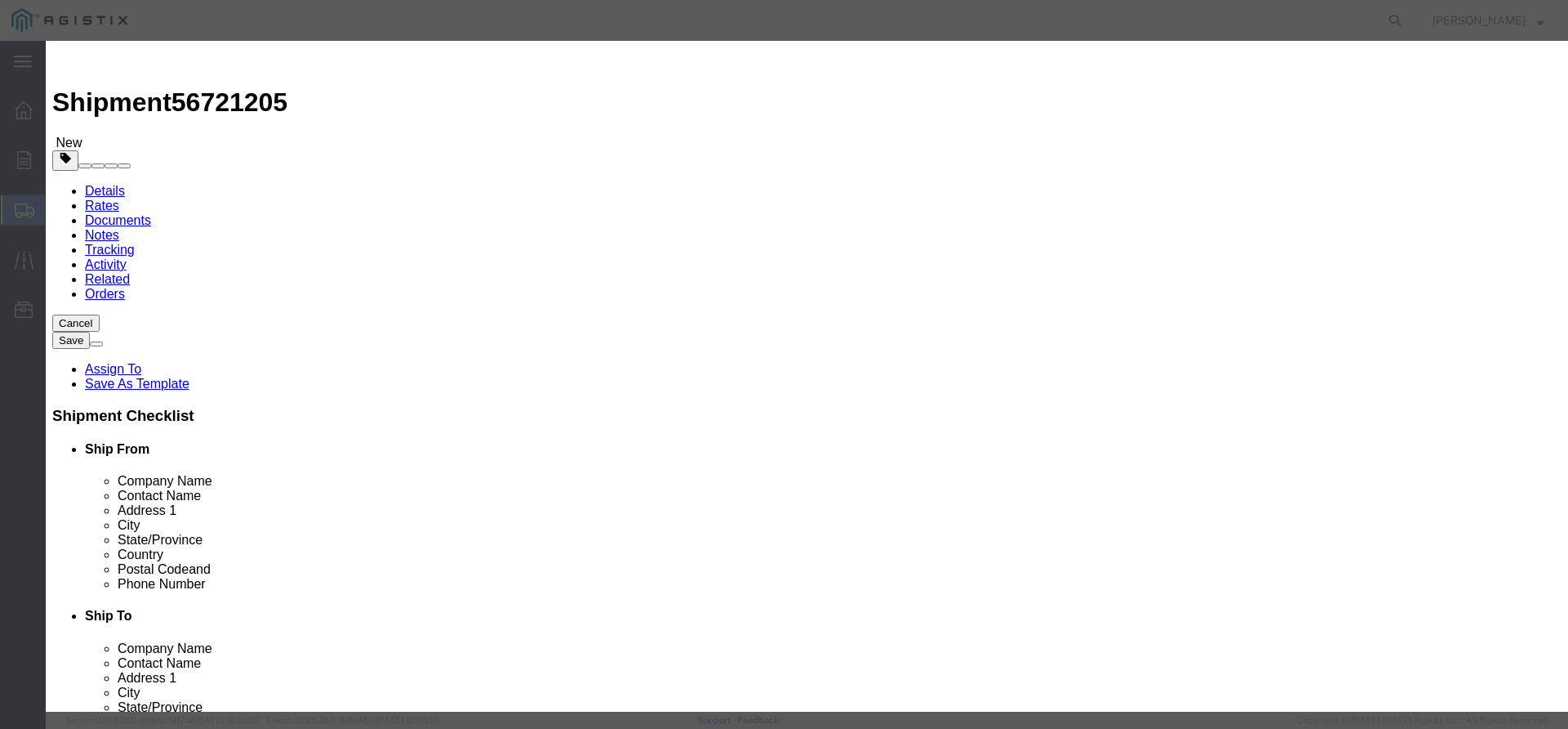
drag, startPoint x: 1193, startPoint y: 586, endPoint x: 1195, endPoint y: 573, distance: 13.2
click div "Save & Add Another Save & Close Close"
click button "Close"
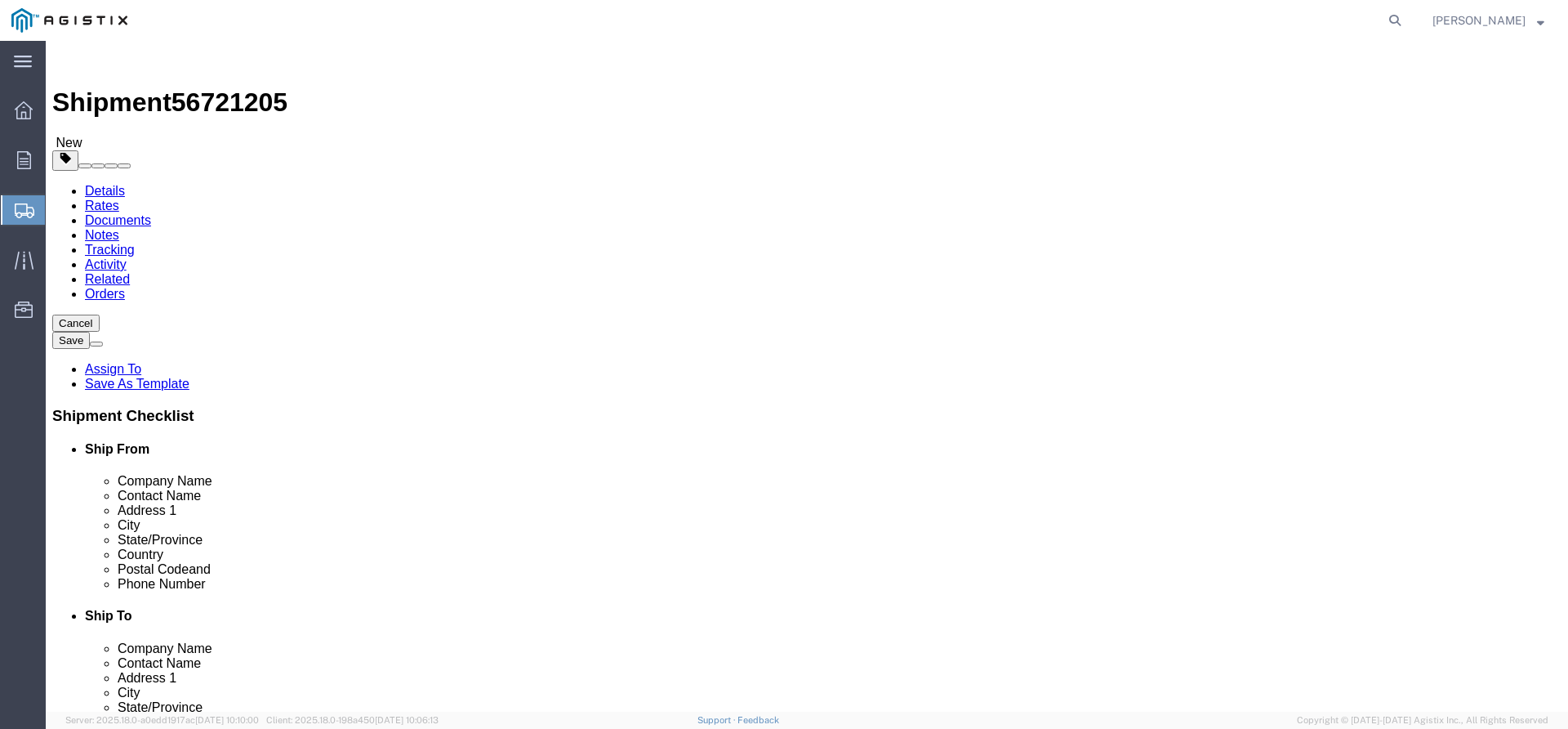
click link "Add Package"
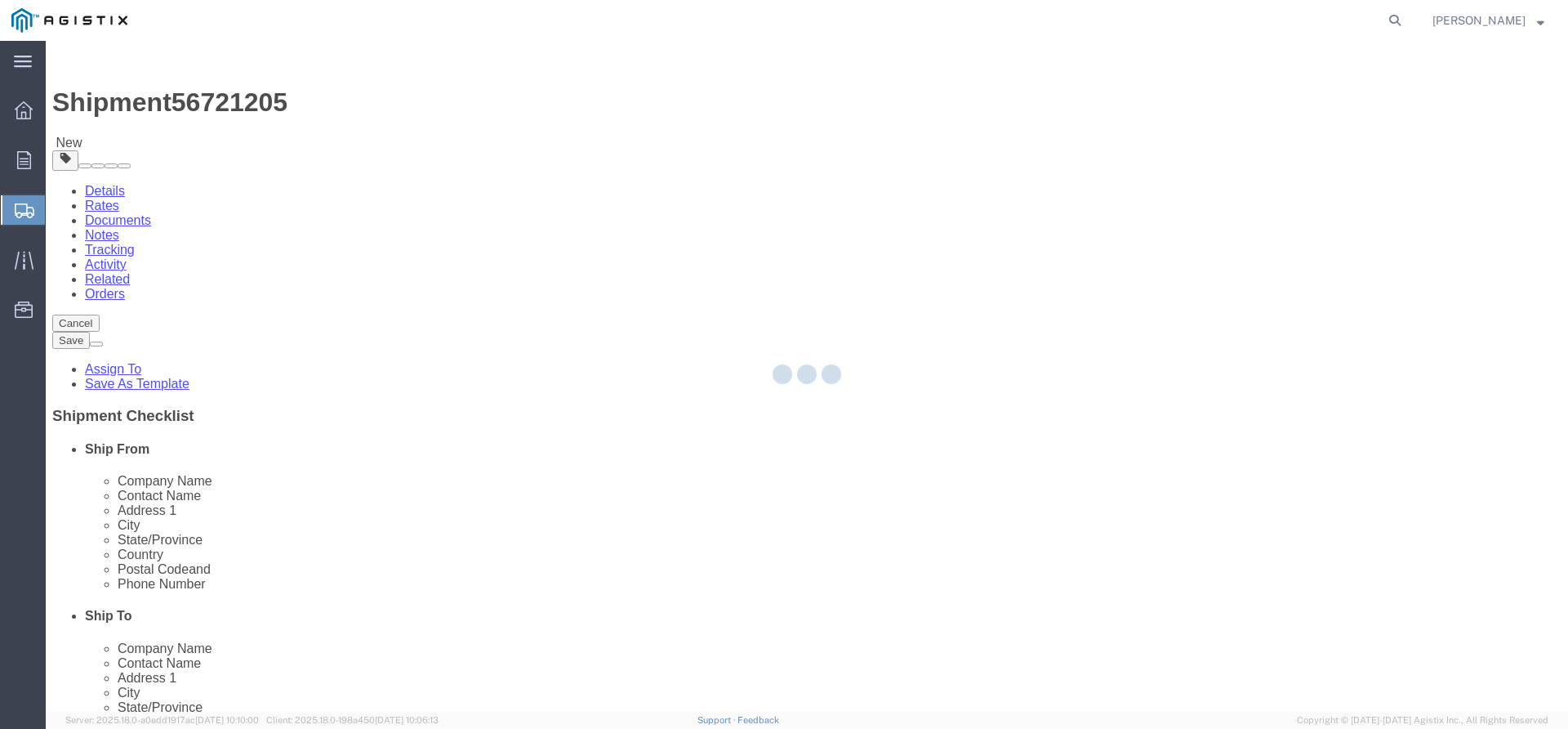
select select "PSNS"
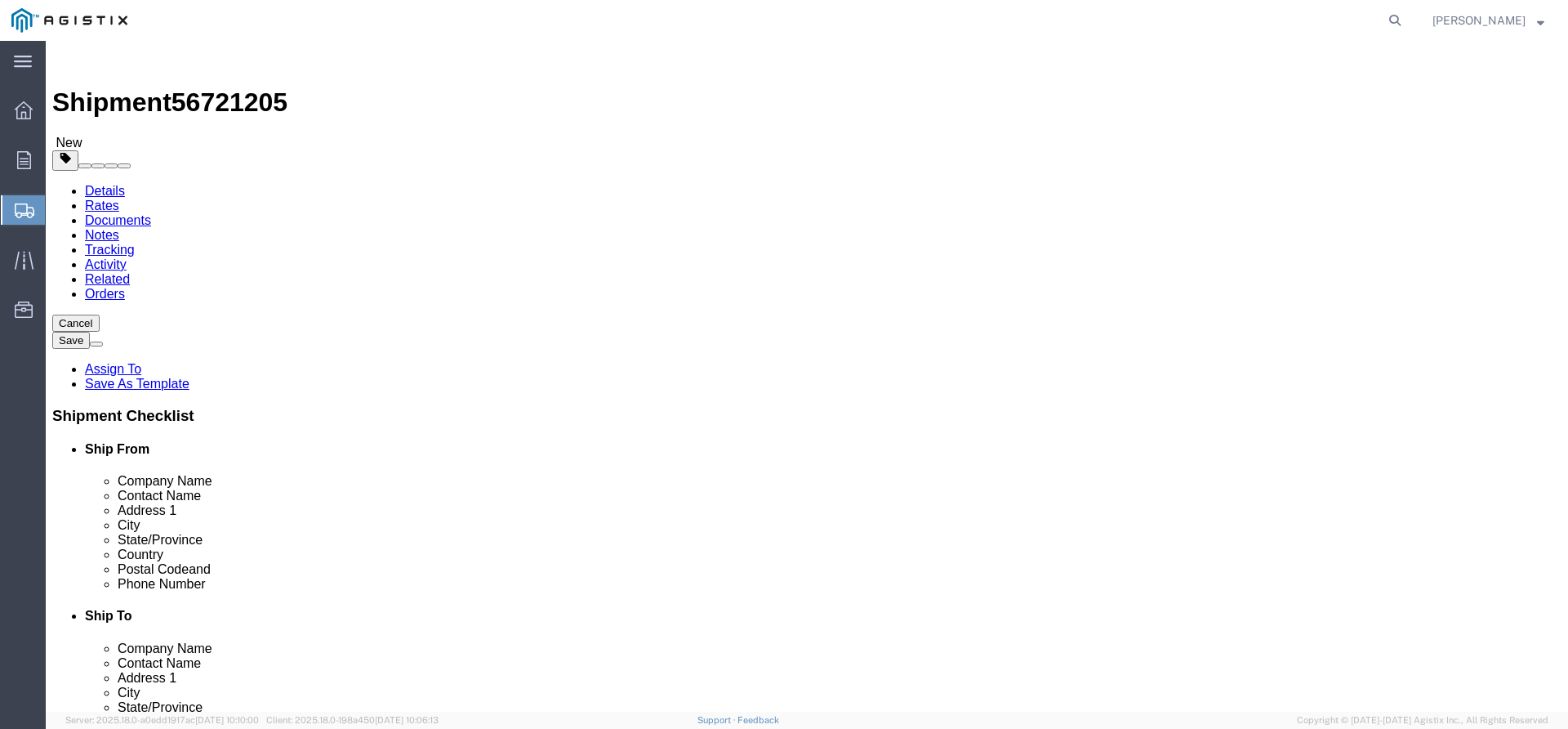
click select "Select Bulk Bundle(s) Cardboard Box(es) Carton(s) Crate(s) Drum(s) (Fiberboard)…"
select select "PSNS"
click select "Select Bulk Bundle(s) Cardboard Box(es) Carton(s) Crate(s) Drum(s) (Fiberboard)…"
click input "text"
drag, startPoint x: 270, startPoint y: 312, endPoint x: 180, endPoint y: 321, distance: 90.4
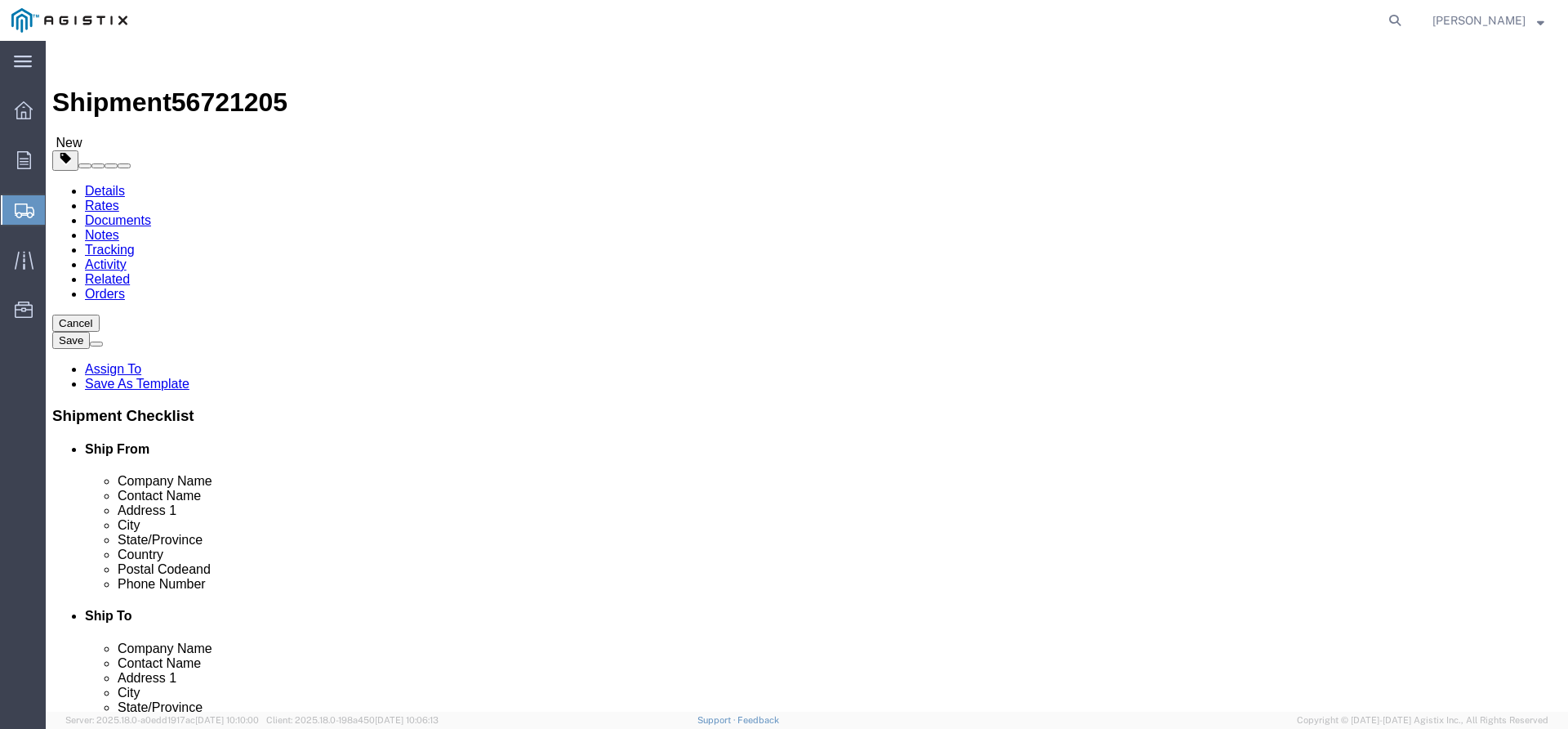
click div "Carton Count 1"
click input "0.00"
type input "804"
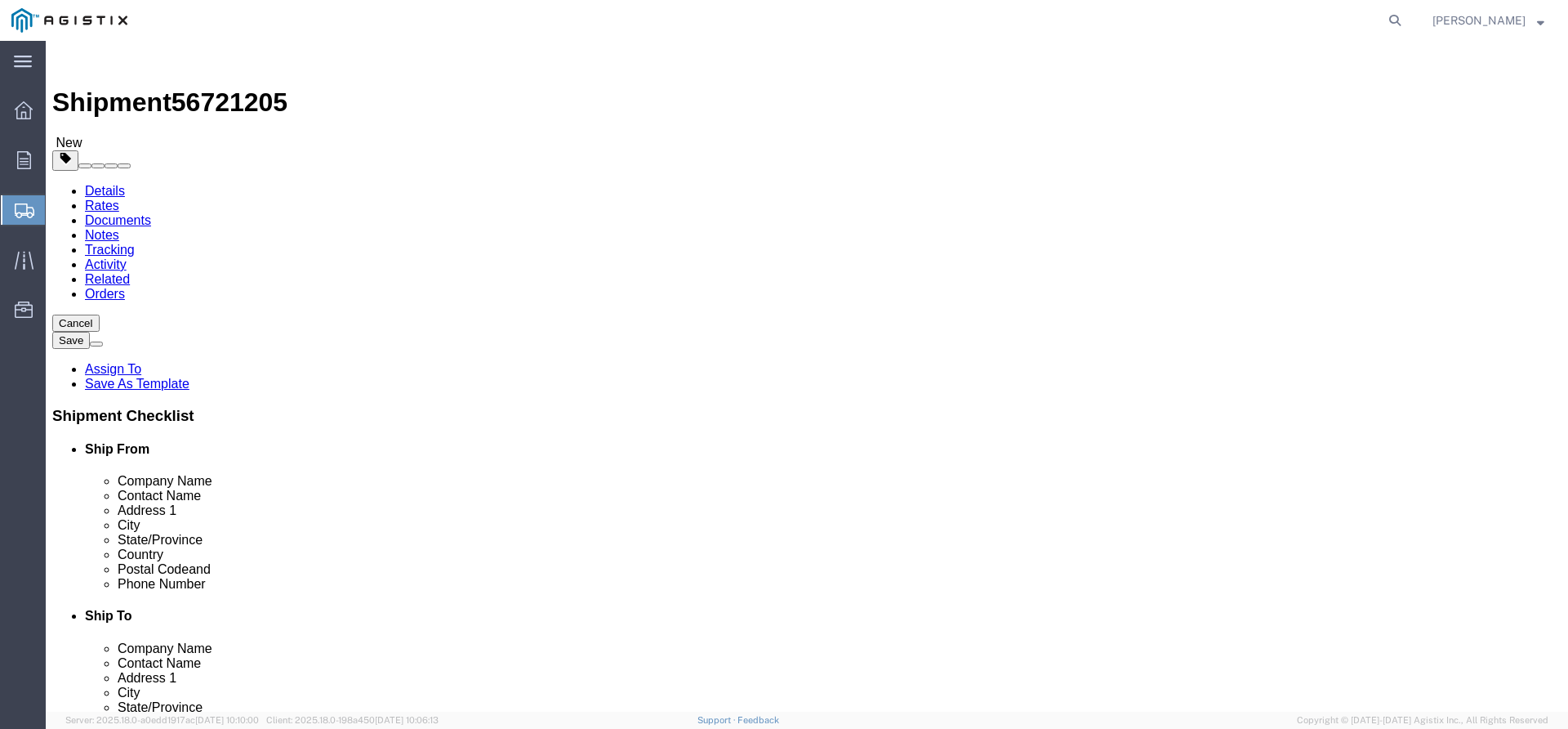
click input "1"
drag, startPoint x: 845, startPoint y: 341, endPoint x: 780, endPoint y: 343, distance: 65.0
click div "Number 1"
click input "text"
type input "1"
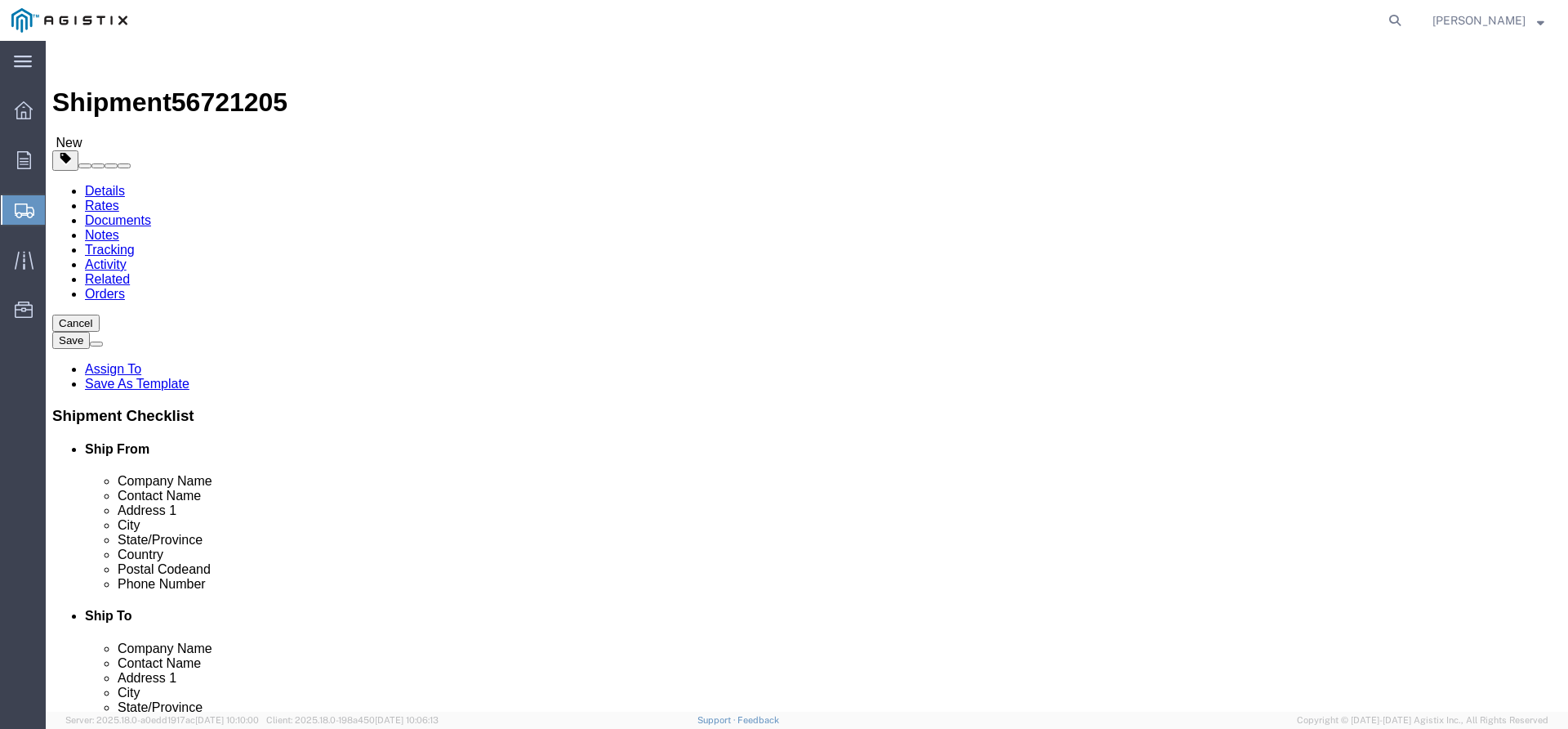
click div "1 x Pallet(s) Standard (Not Stackable) Package Type Select Bulk Bundle(s) Cardb…"
click input "text"
type input "1"
drag, startPoint x: 861, startPoint y: 342, endPoint x: 764, endPoint y: 366, distance: 99.9
click div "Package Type Select Bulk Bundle(s) Cardboard Box(es) Carton(s) Crate(s) Drum(s)…"
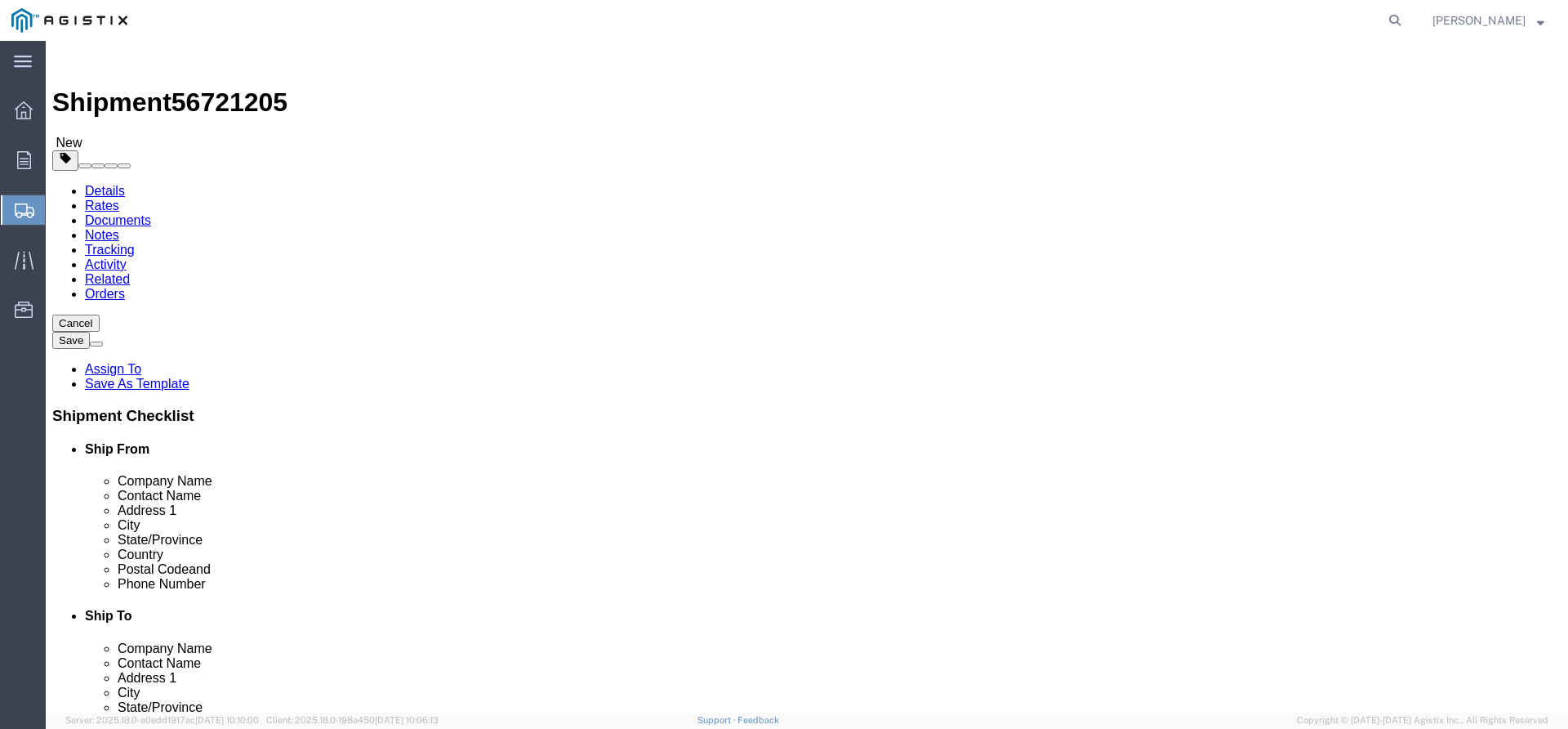
type input "2"
click input "text"
type input "44"
type input "29"
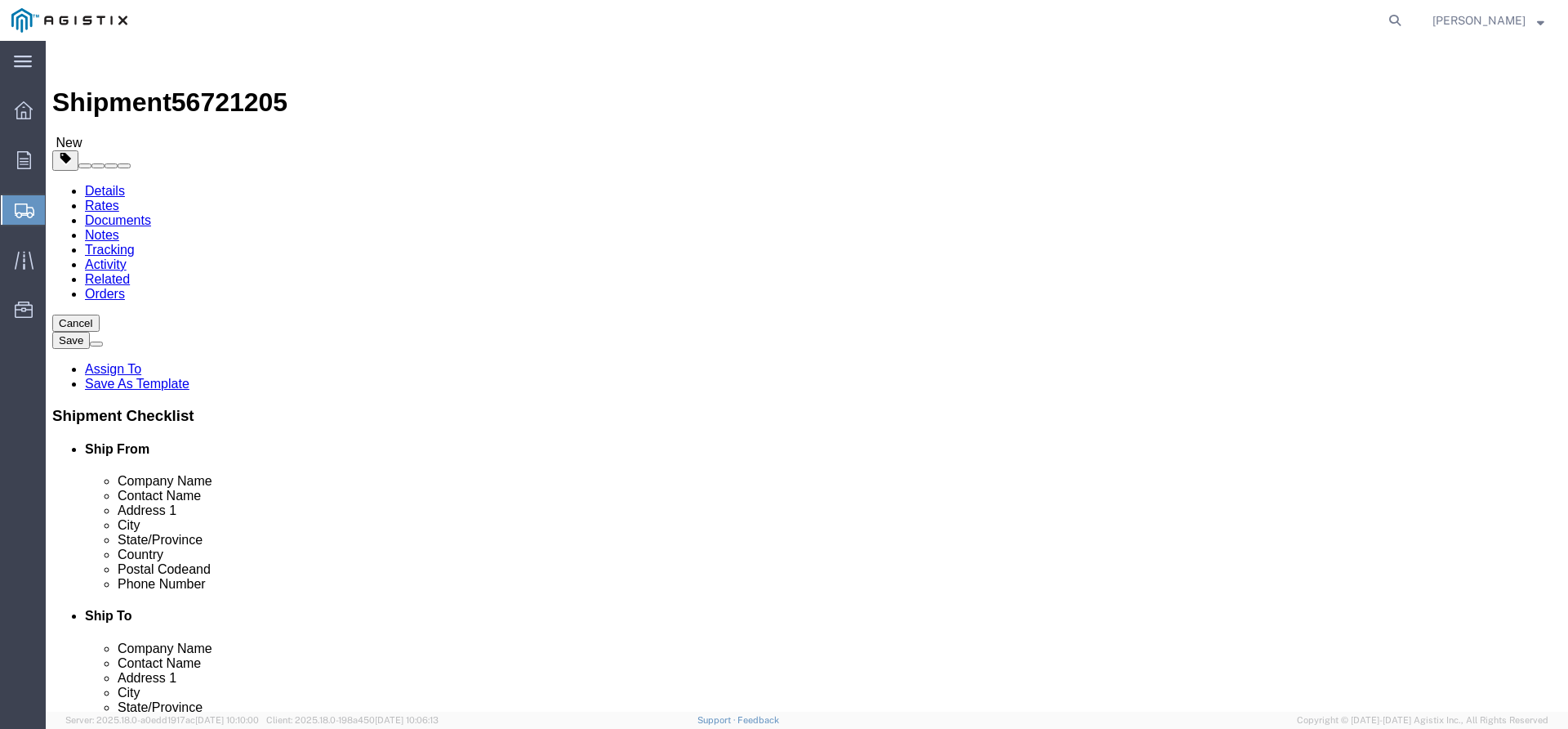
type input "400"
click link "Add Content"
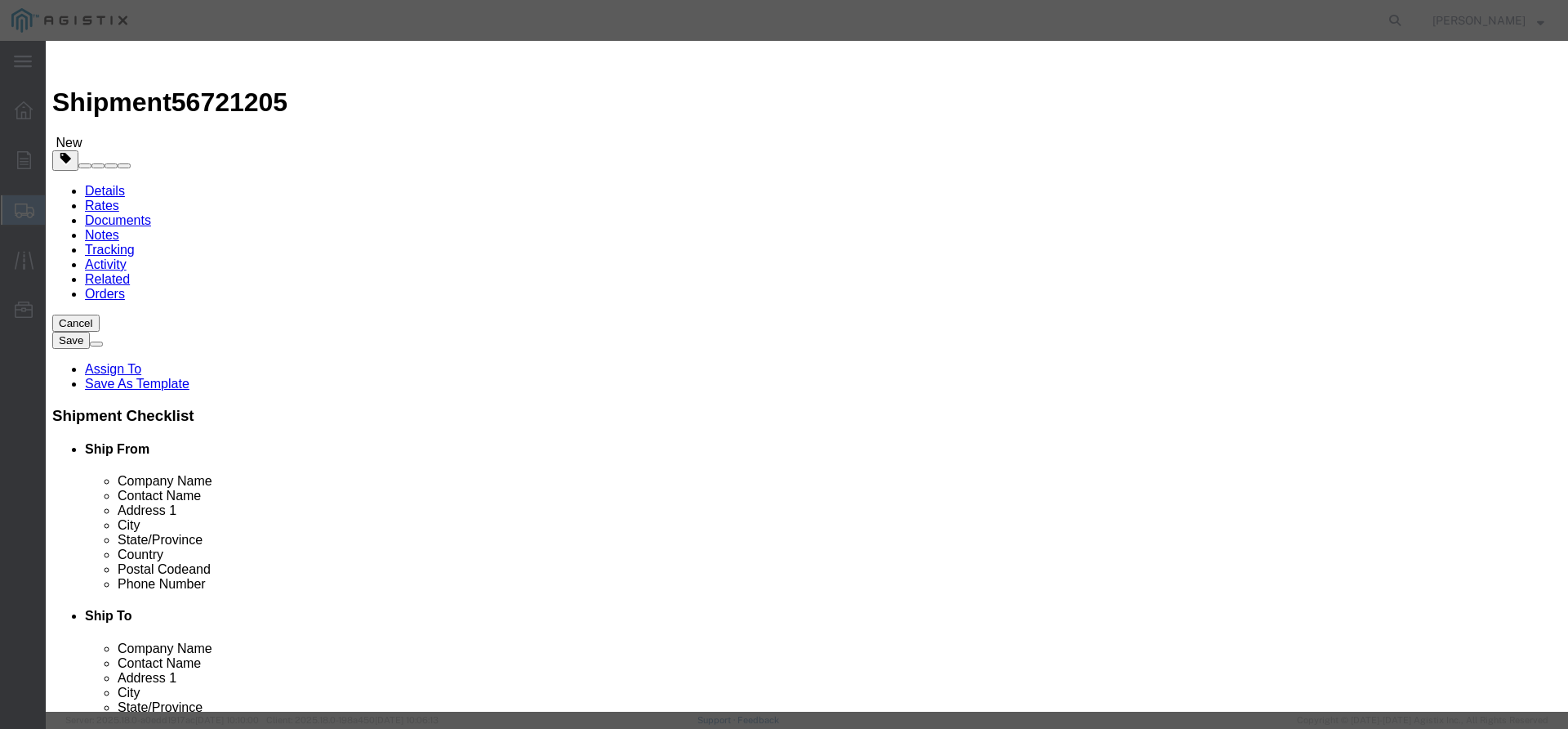
click input "text"
type input "18" BARRED TEE"
type input "1"
type input "3854"
select select "USD"
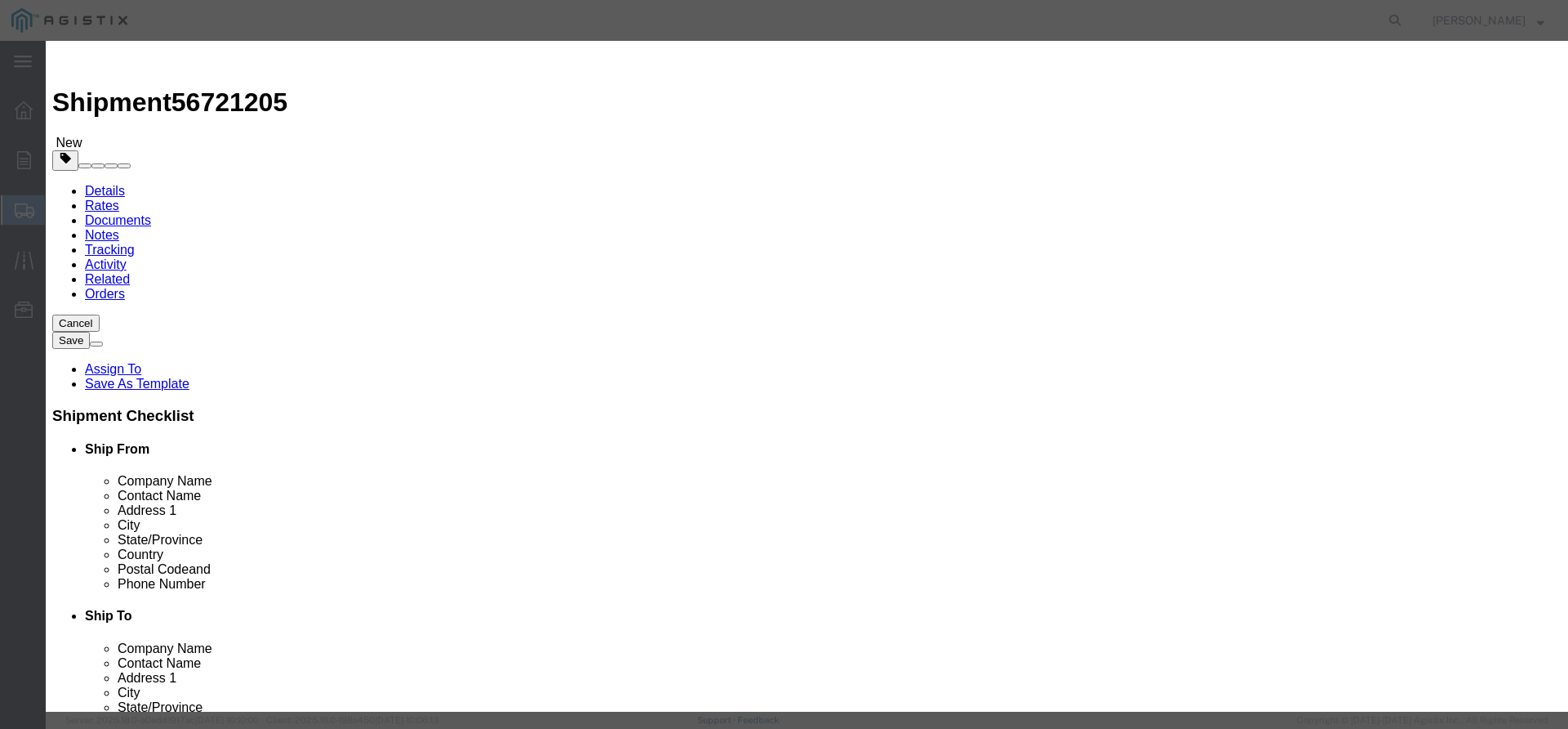
select select "50"
click button "Save & Close"
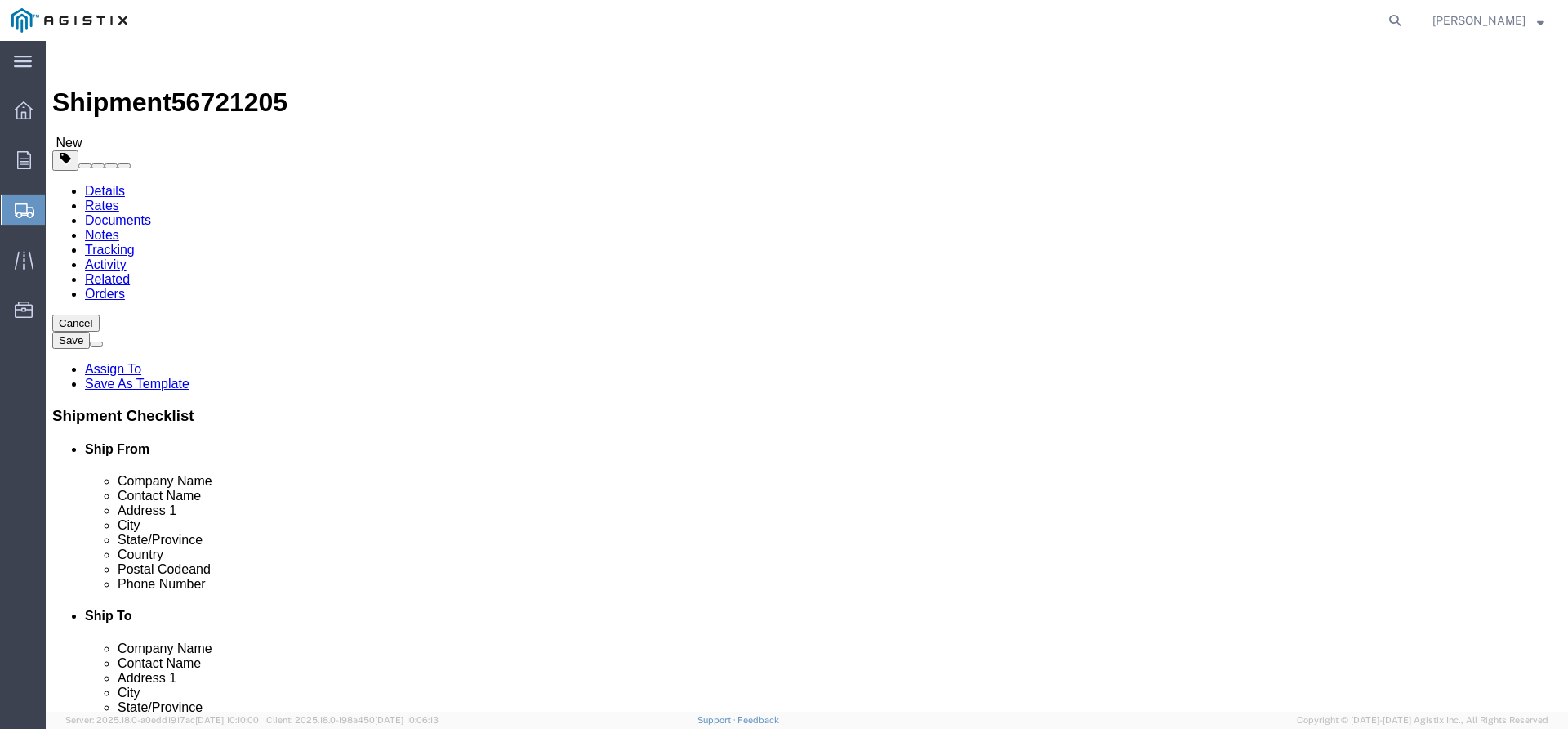
scroll to position [163, 0]
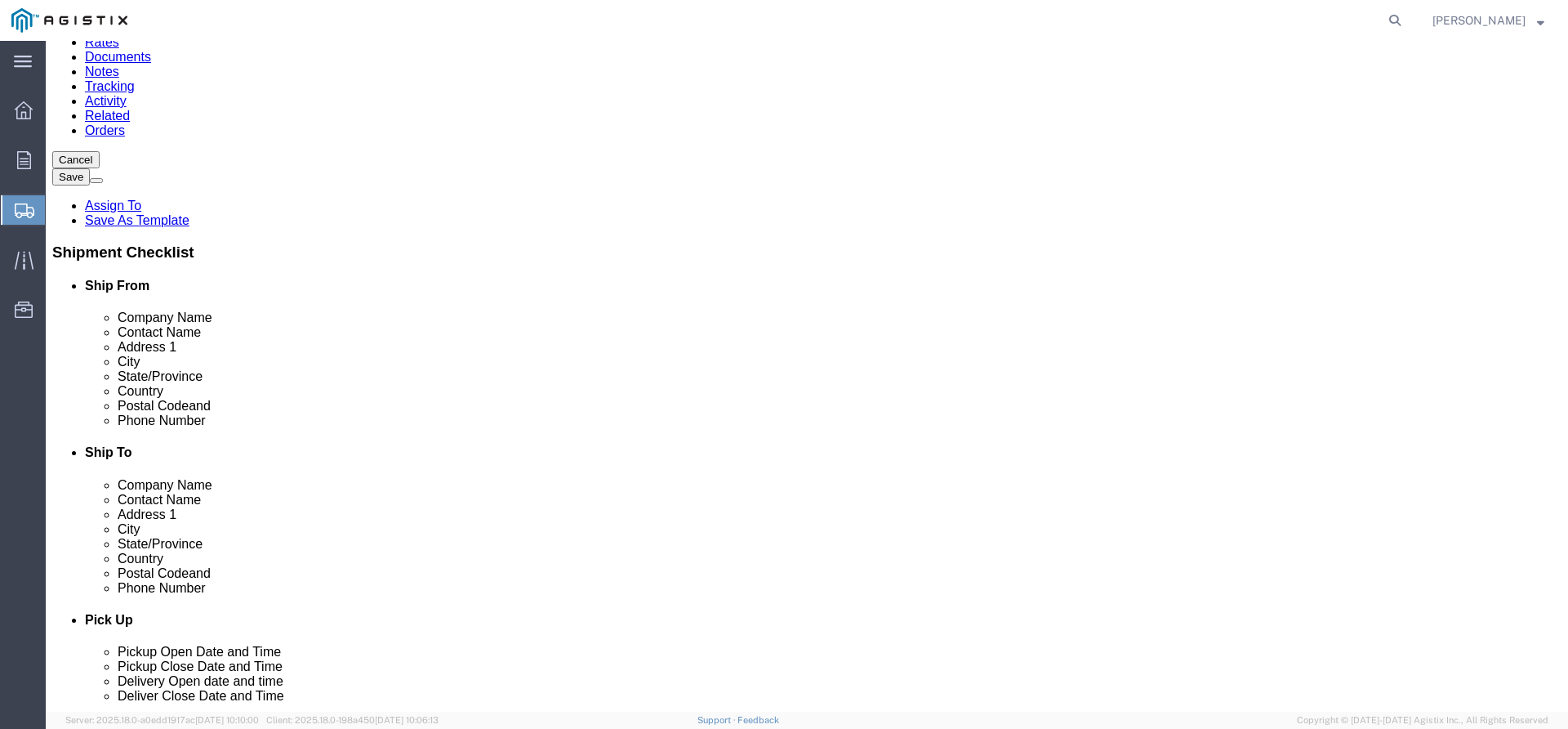
click link "Add Package"
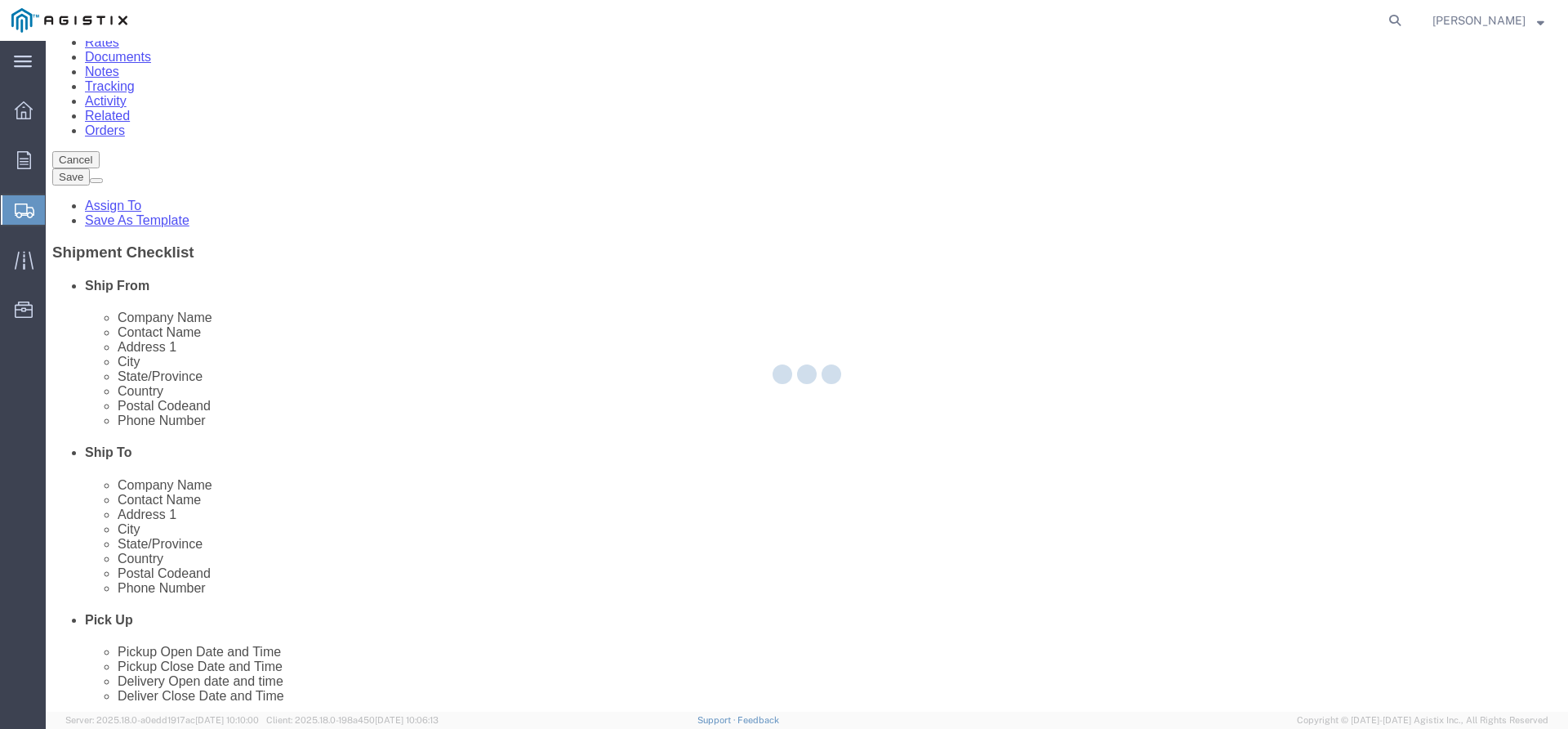
select select "PSNS"
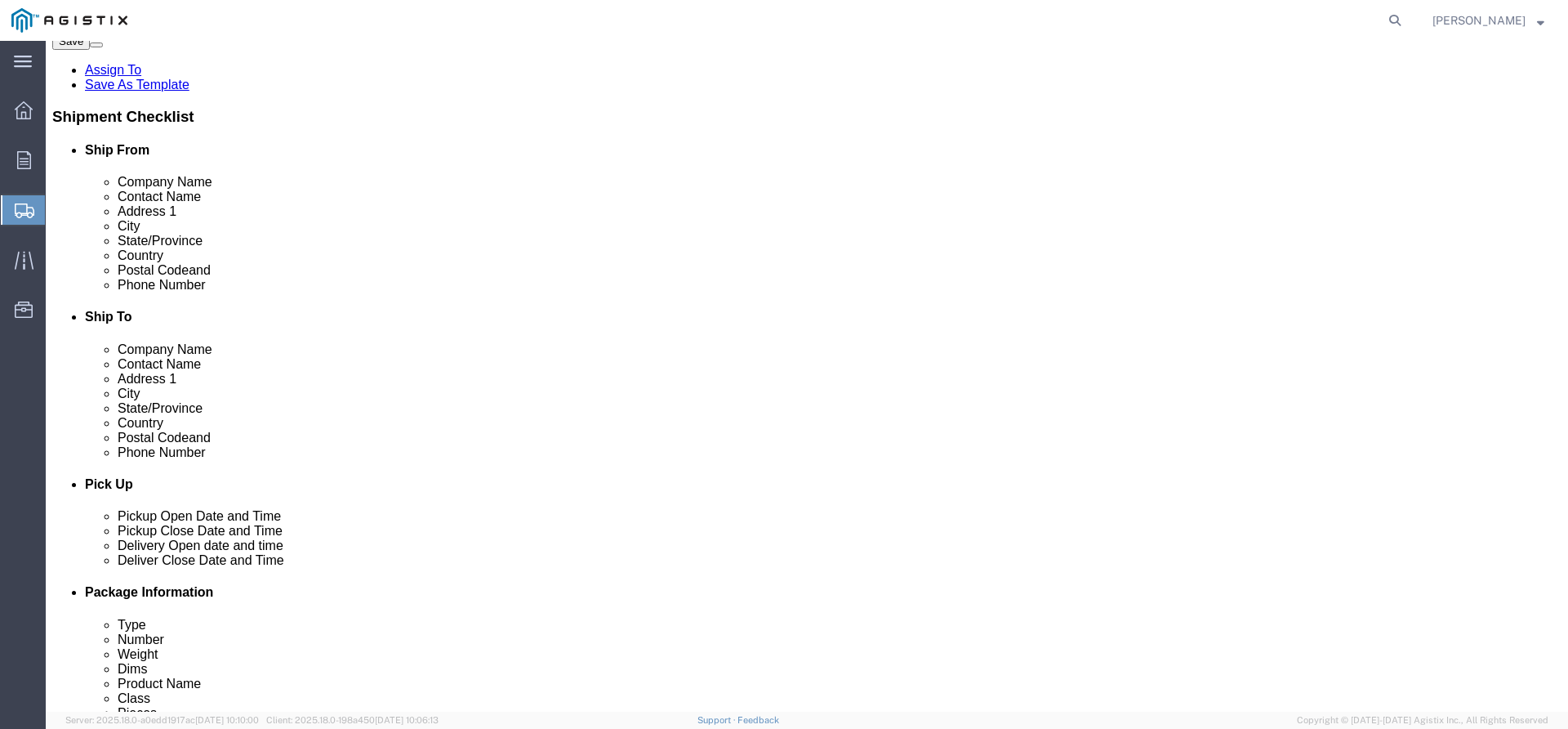
scroll to position [327, 0]
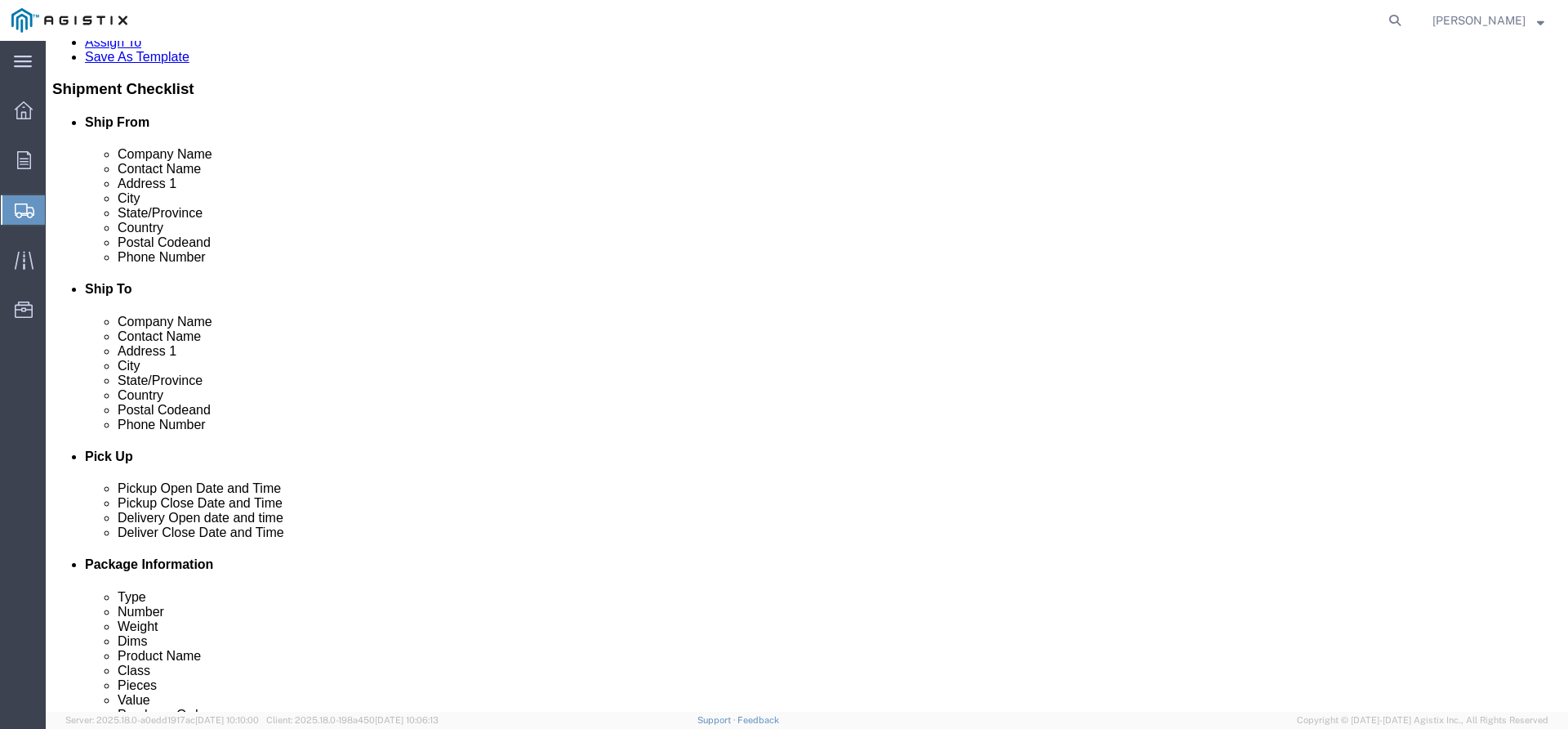
click select "Select Bulk Bundle(s) Cardboard Box(es) Carton(s) Crate(s) Drum(s) (Fiberboard)…"
select select "PSNS"
click select "Select Bulk Bundle(s) Cardboard Box(es) Carton(s) Crate(s) Drum(s) (Fiberboard)…"
click input "1"
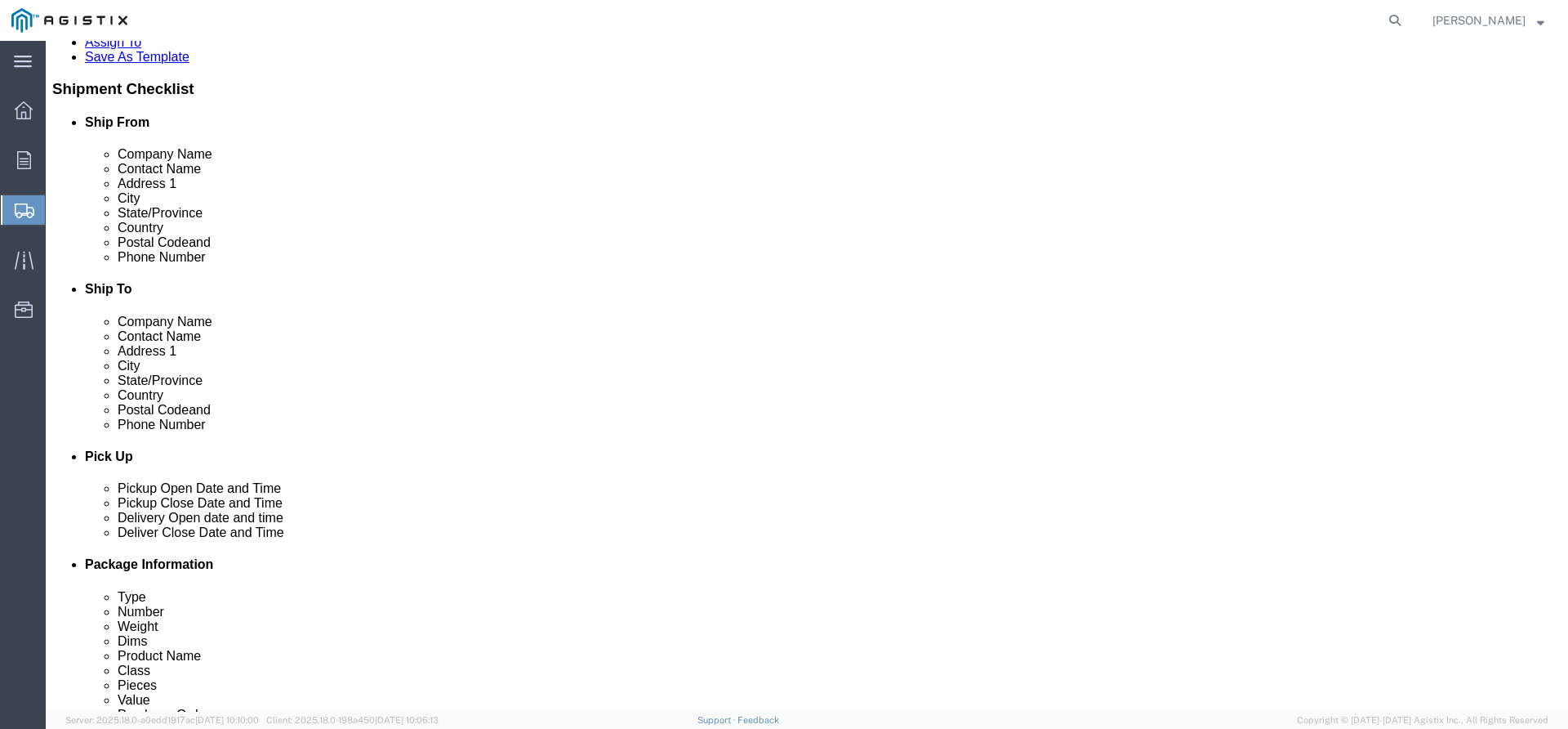
click input "text"
type input "1"
type input "3"
type input "44"
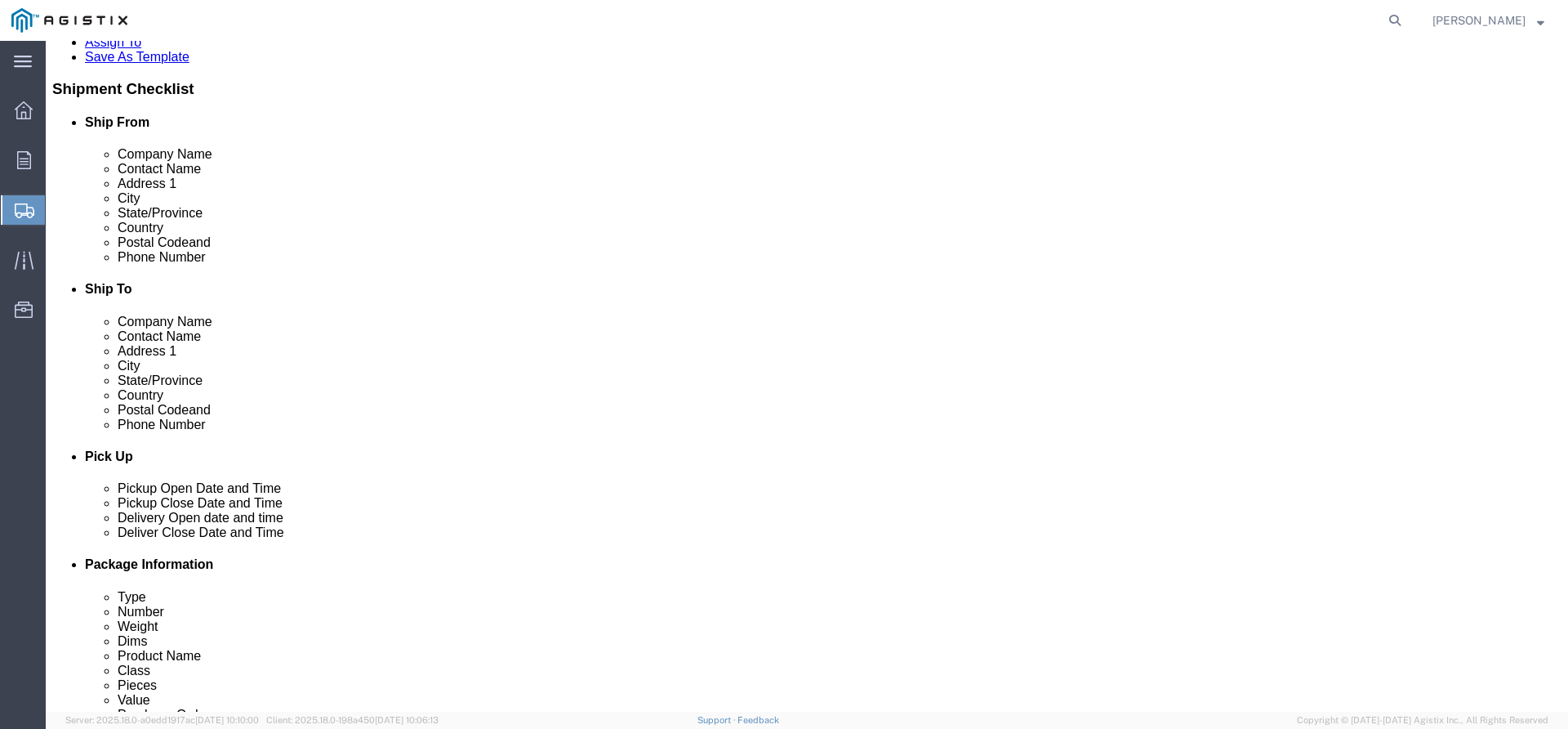
type input "24"
type input "734"
click link "Add Content"
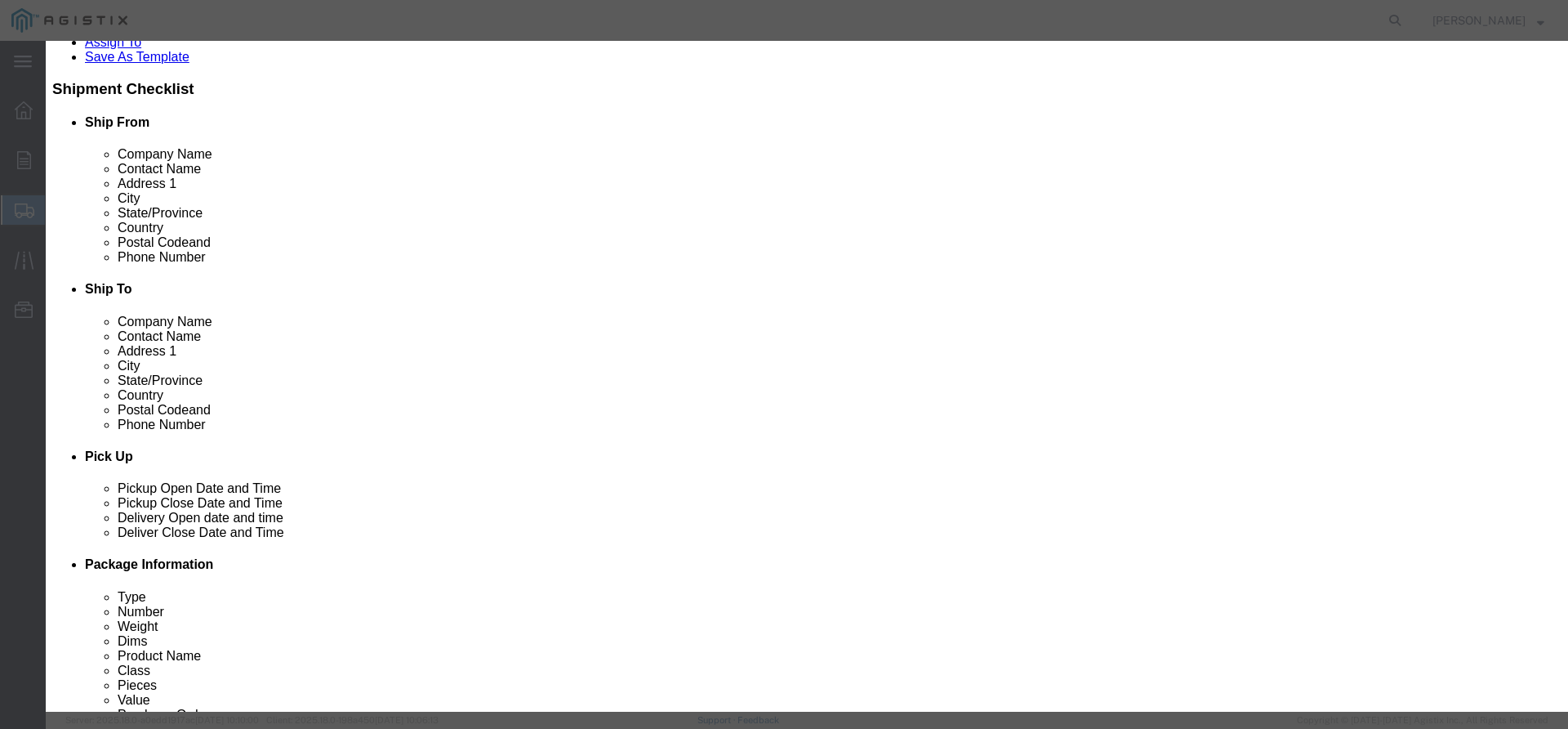
click input "text"
type input "18" RED TEE"
type input "2"
type input "5814"
select select "USD"
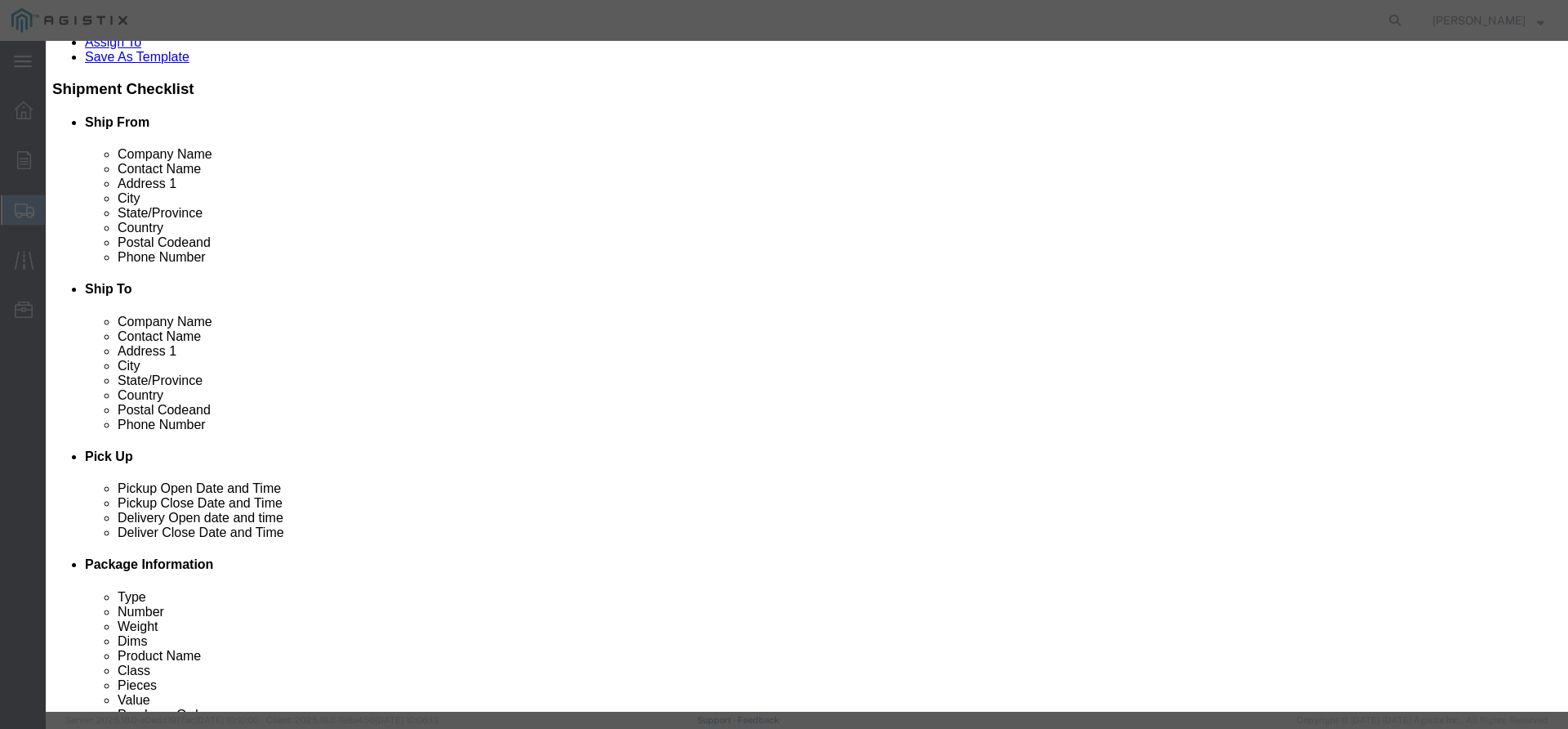
select select "50"
click button "Save & Add Another"
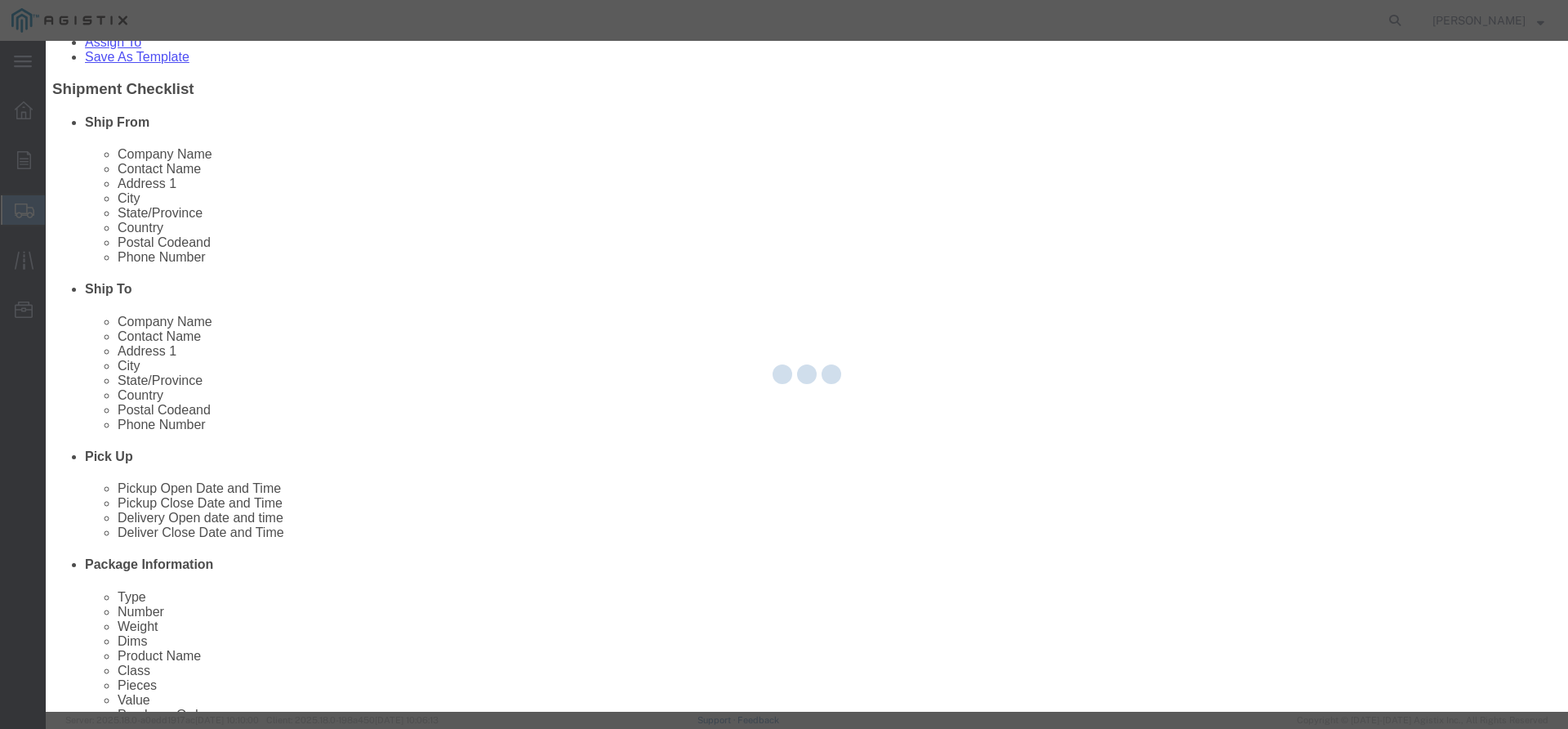
select select "EA"
select select
select select "USD"
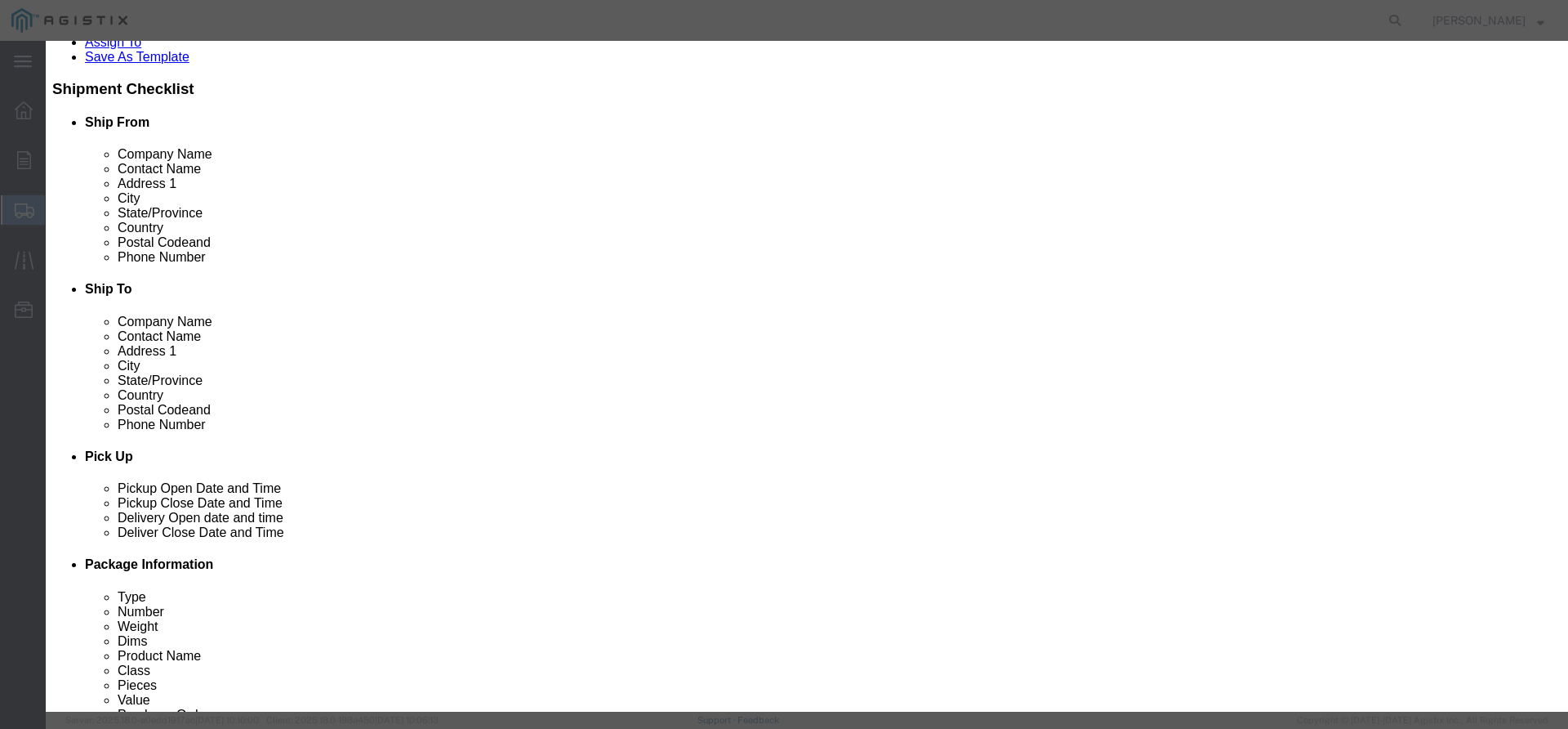
click button "Close"
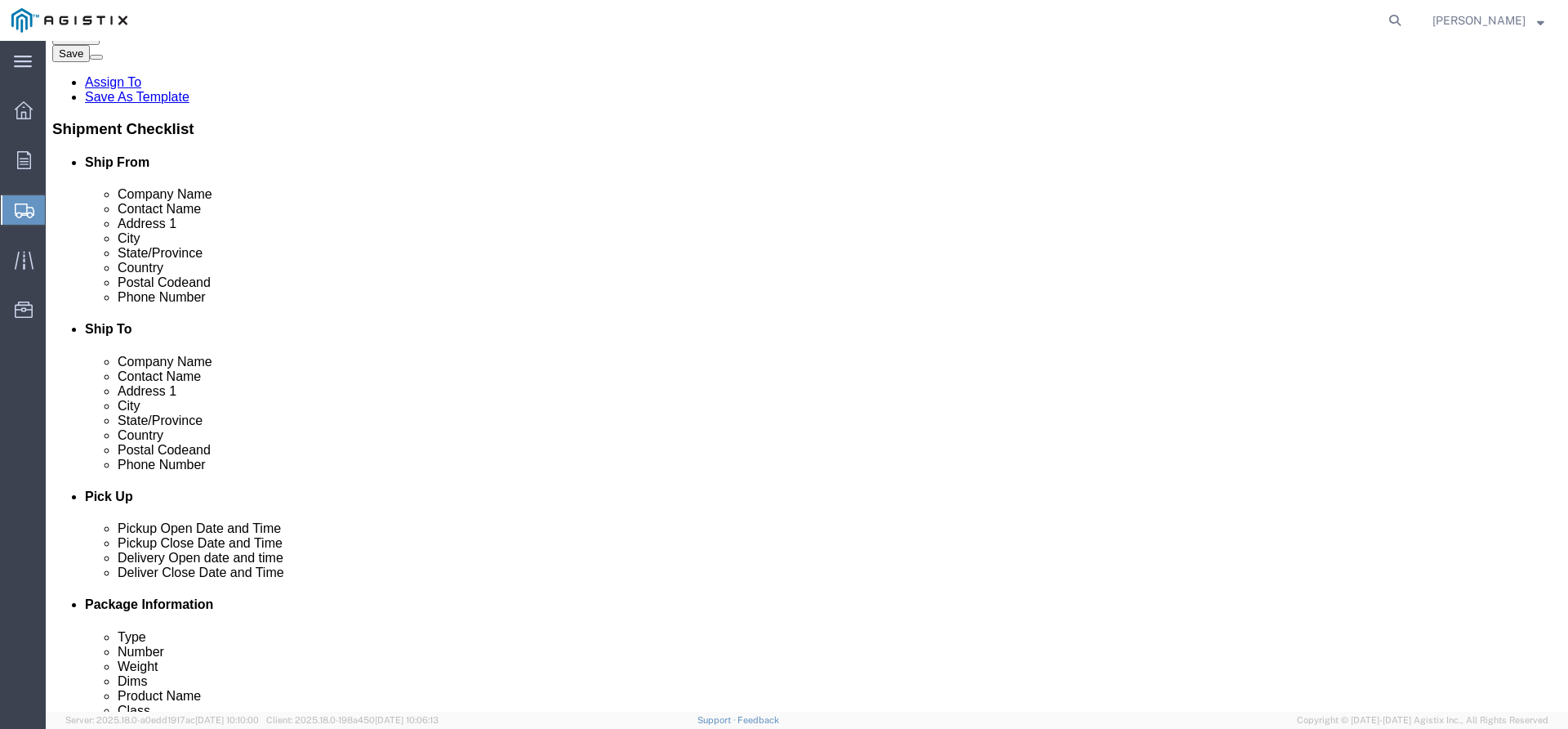
scroll to position [409, 0]
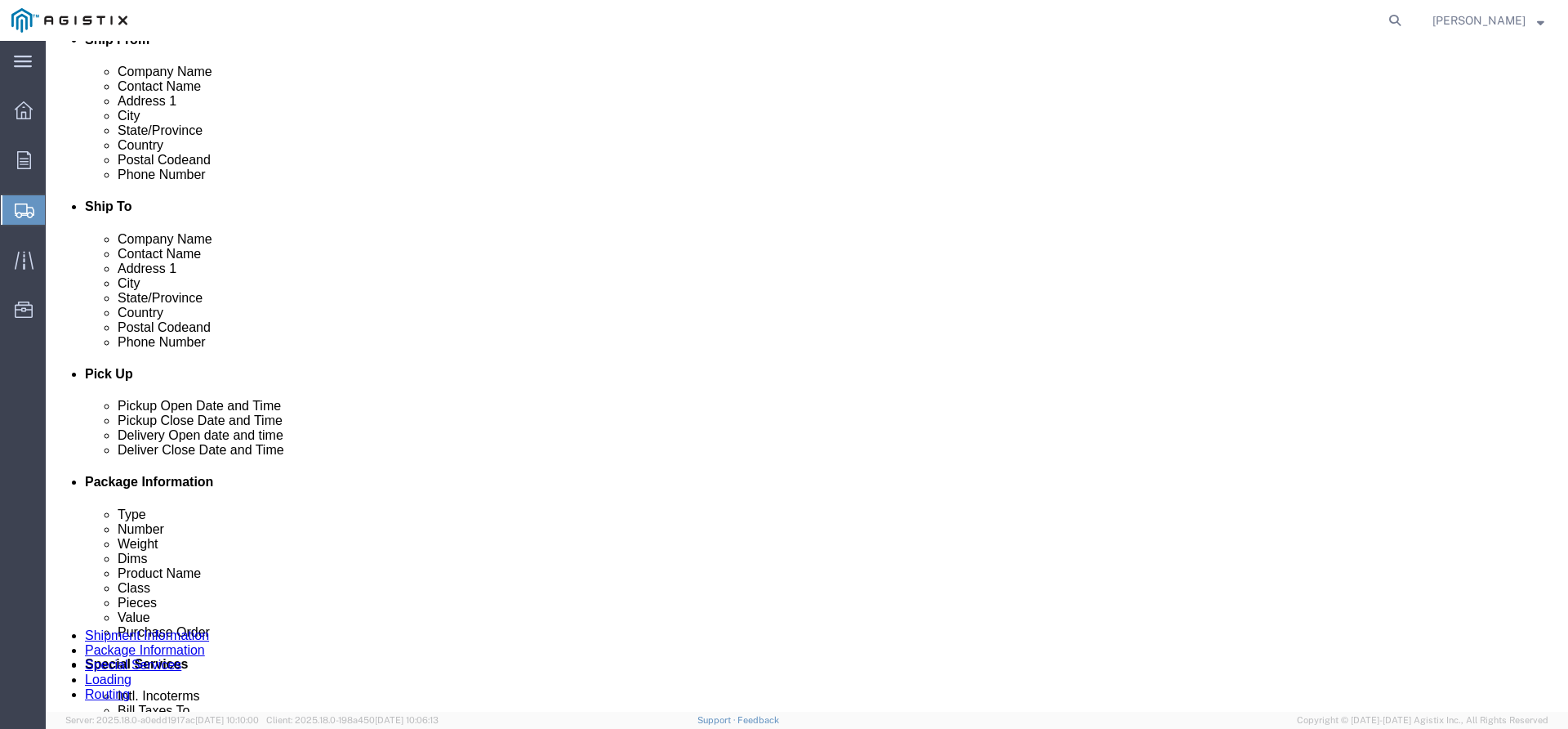
click span
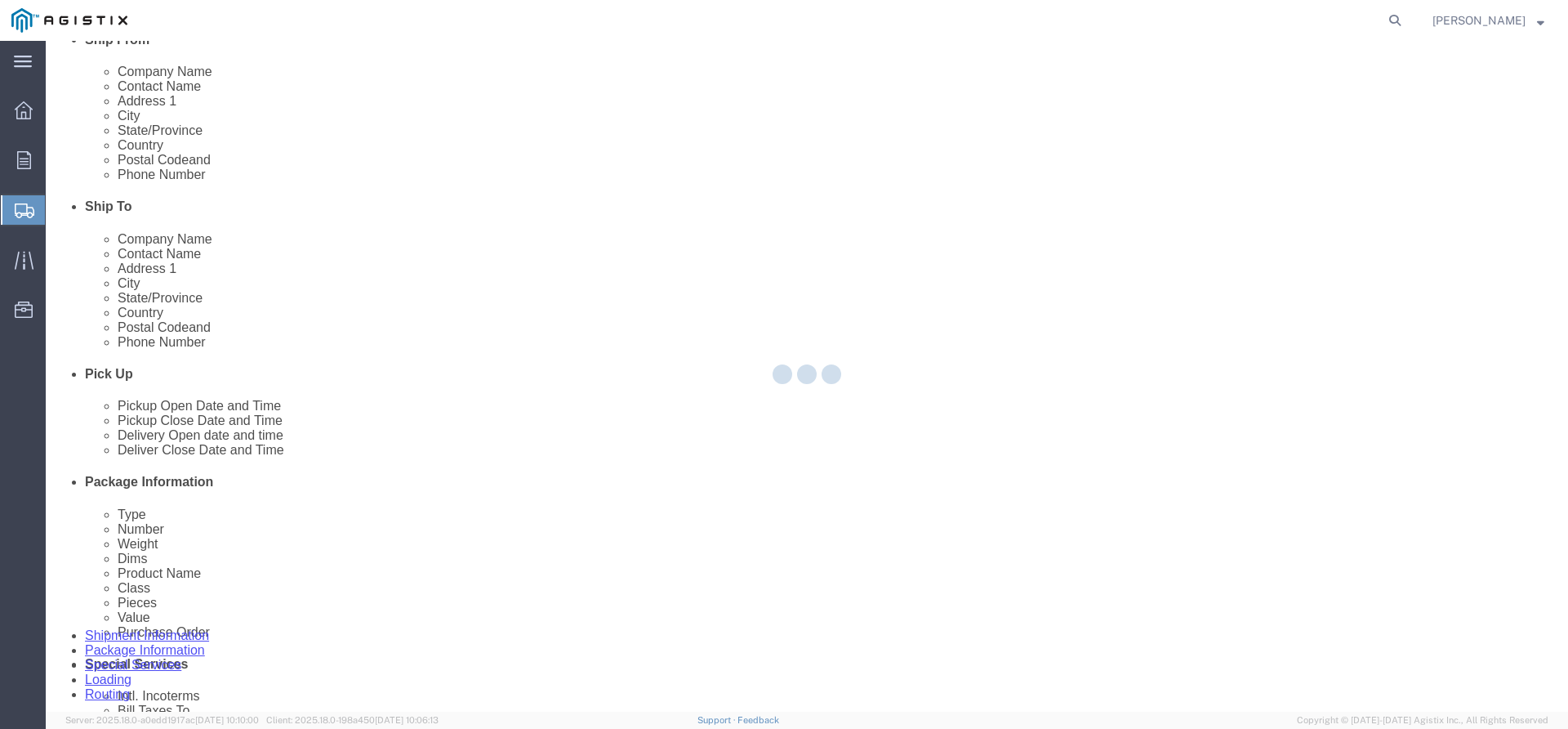
select select "PSNS"
select select "CBOX"
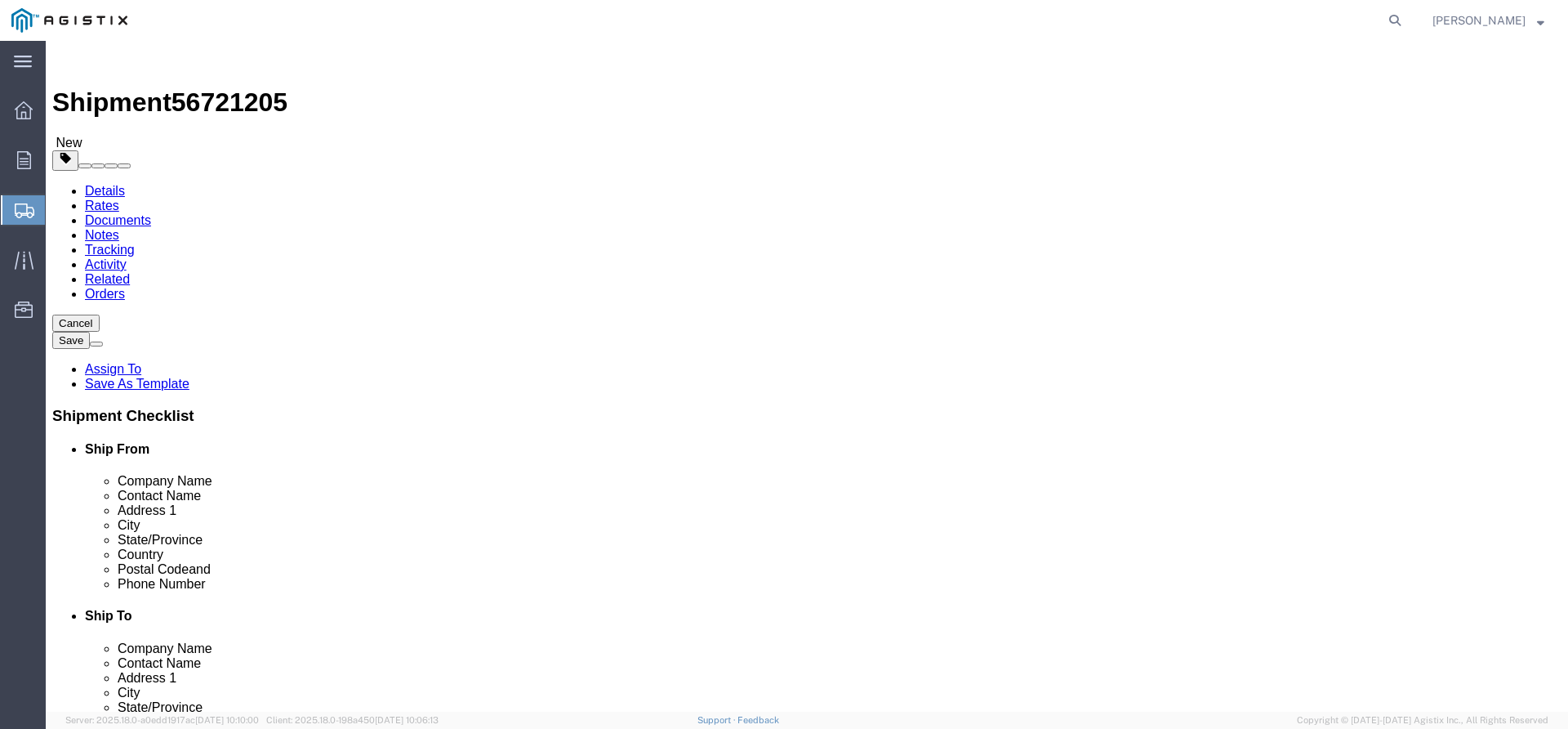
click icon
drag, startPoint x: 252, startPoint y: 345, endPoint x: 117, endPoint y: 326, distance: 136.3
click div "Package Type Select Bulk Bundle(s) Cardboard Box(es) Carton(s) Crate(s) Drum(s)…"
click input "2"
drag, startPoint x: 858, startPoint y: 313, endPoint x: 743, endPoint y: 335, distance: 117.1
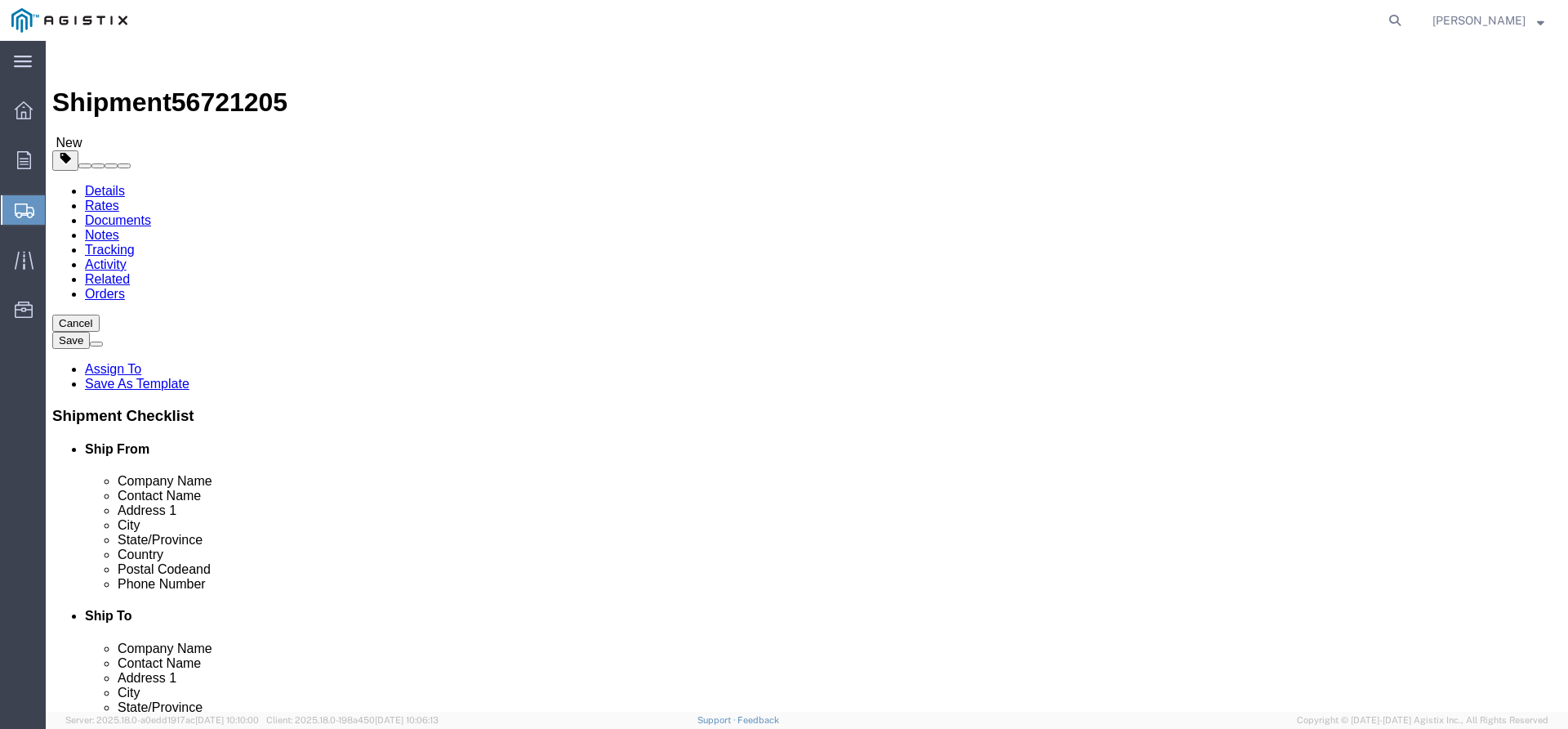
click div "Package Type Select Bulk Bundle(s) Cardboard Box(es) Carton(s) Crate(s) Drum(s)…"
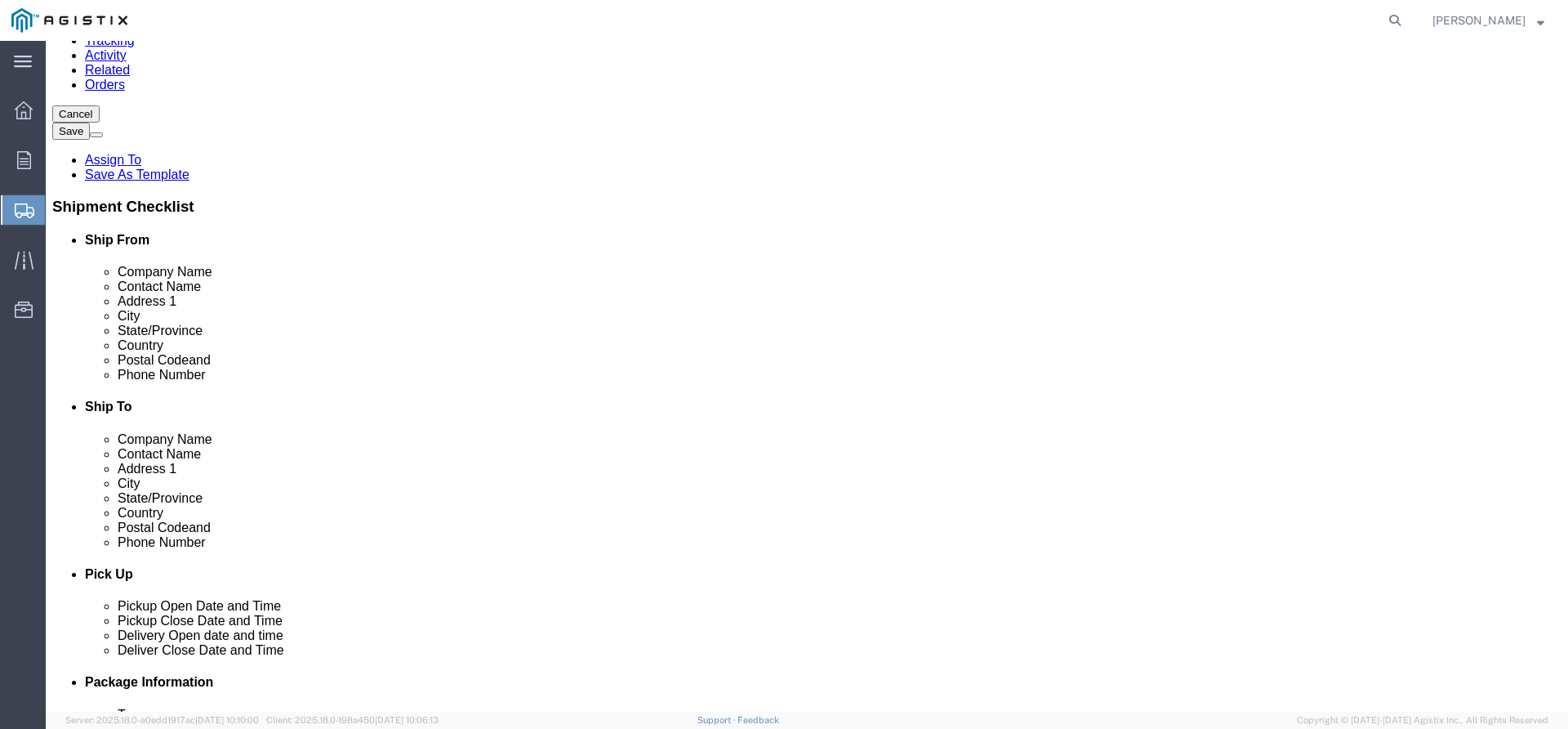
scroll to position [245, 0]
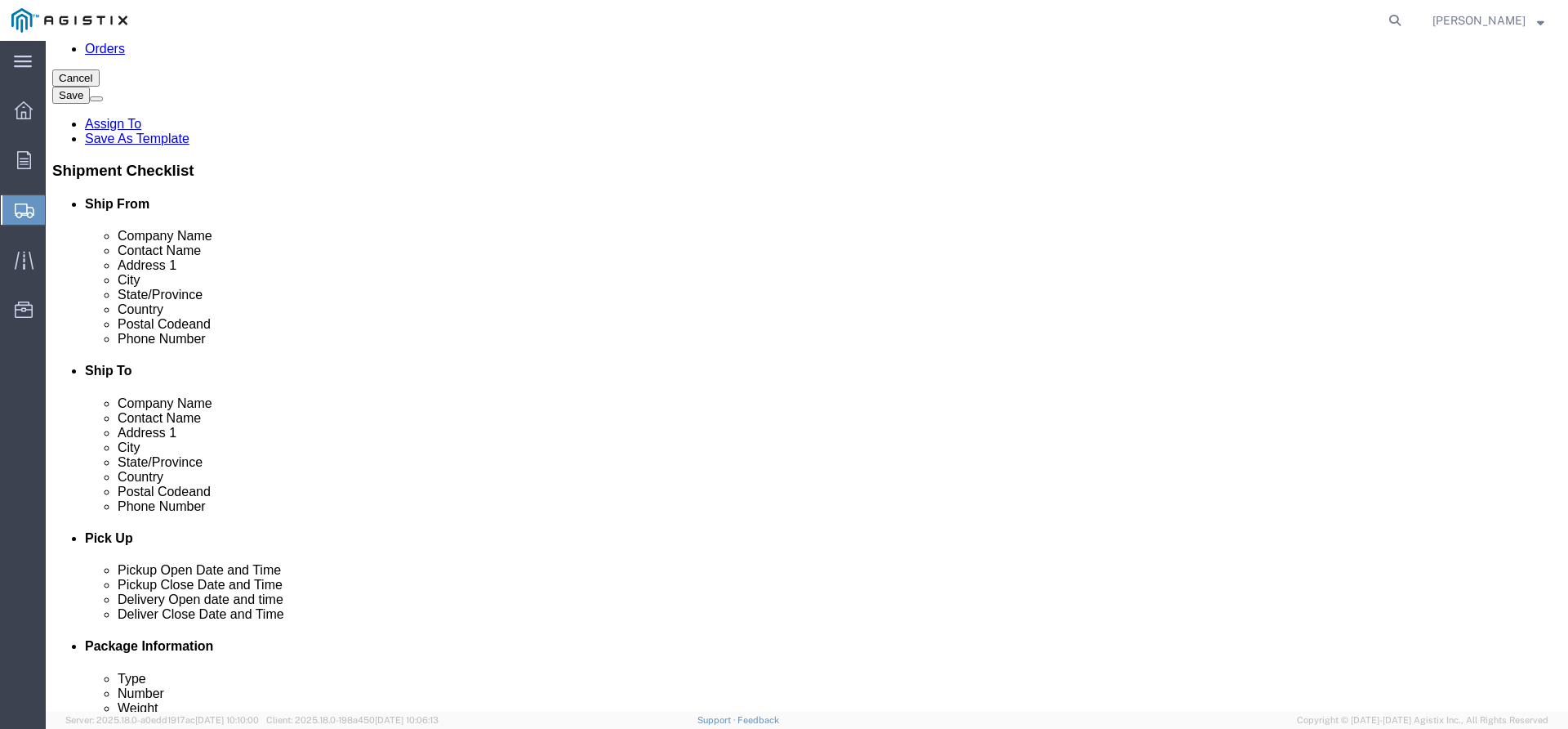
type input "2"
drag, startPoint x: 253, startPoint y: 505, endPoint x: 196, endPoint y: 496, distance: 57.7
click div "Carton Count 1"
type input "3"
type input "1"
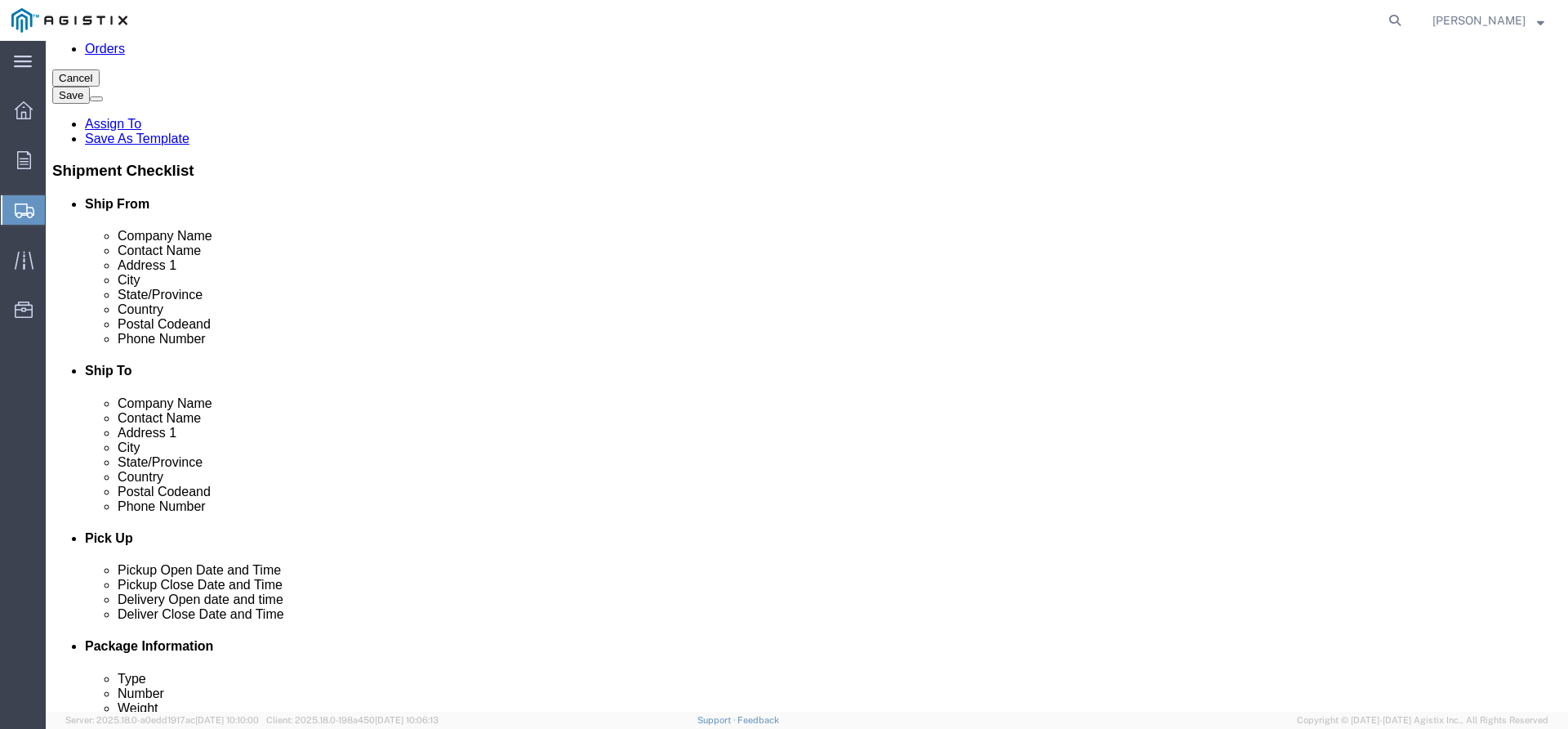
click select "Select Bulk Bundle(s) Cardboard Box(es) Carton(s) Crate(s) Drum(s) (Fiberboard)…"
select select "PSNS"
click select "Select Bulk Bundle(s) Cardboard Box(es) Carton(s) Crate(s) Drum(s) (Fiberboard)…"
click input "text"
type input "4"
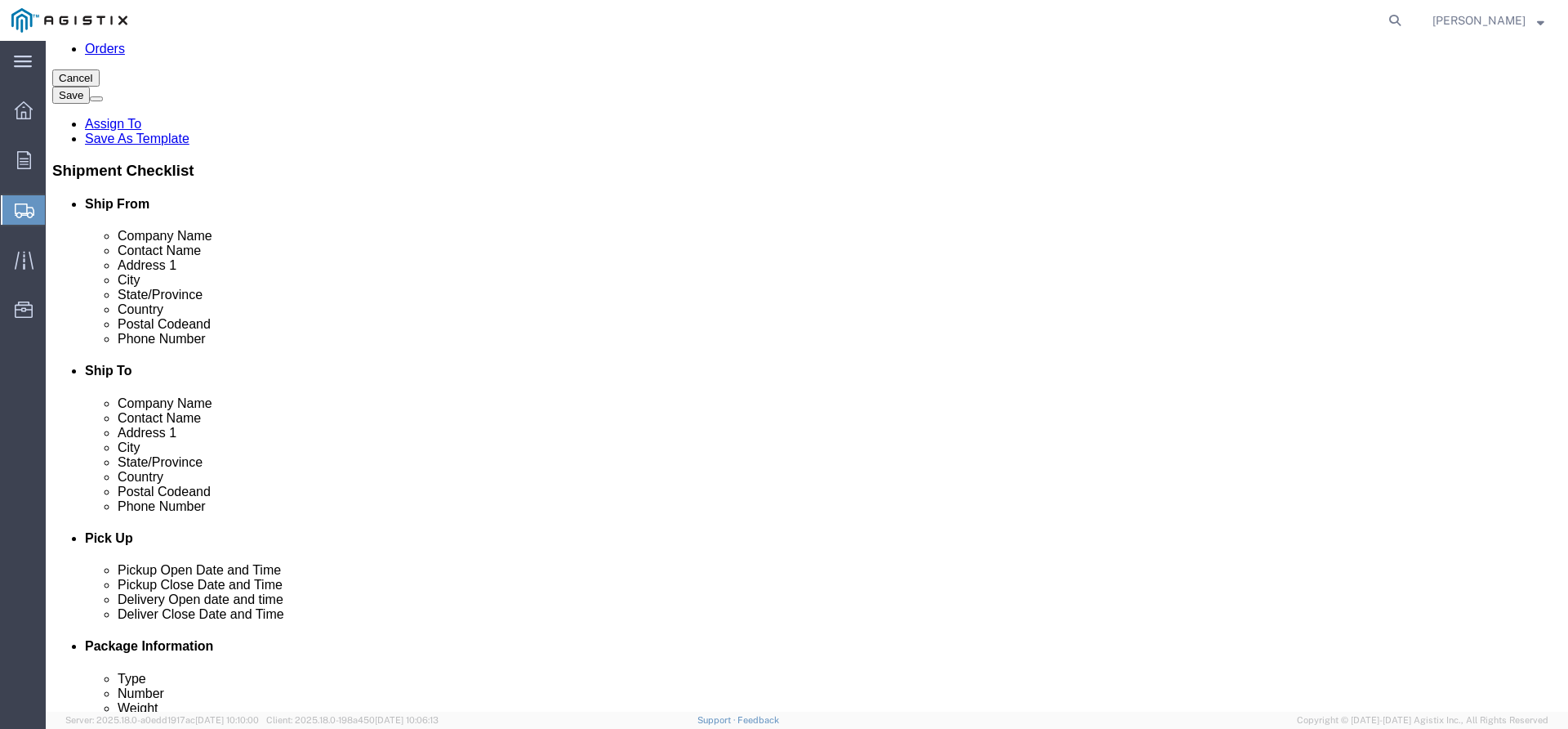
type input "44"
type input "30"
type input "650"
drag, startPoint x: 851, startPoint y: 505, endPoint x: 771, endPoint y: 503, distance: 80.0
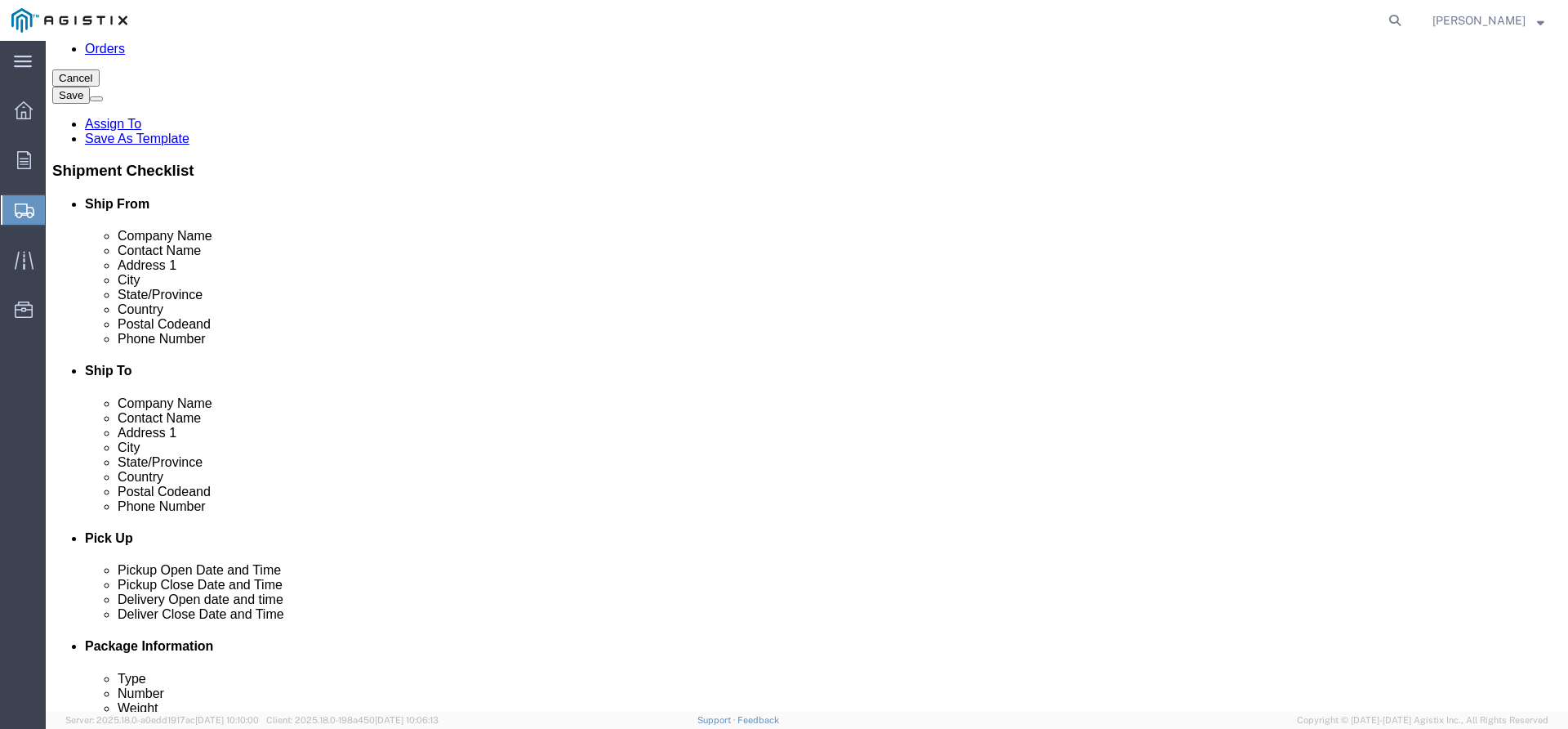
click div "Carton Count 4"
type input "1"
drag, startPoint x: 256, startPoint y: 504, endPoint x: 166, endPoint y: 511, distance: 90.3
click div "Package Type Select Bulk Bundle(s) Cardboard Box(es) Carton(s) Crate(s) Drum(s)…"
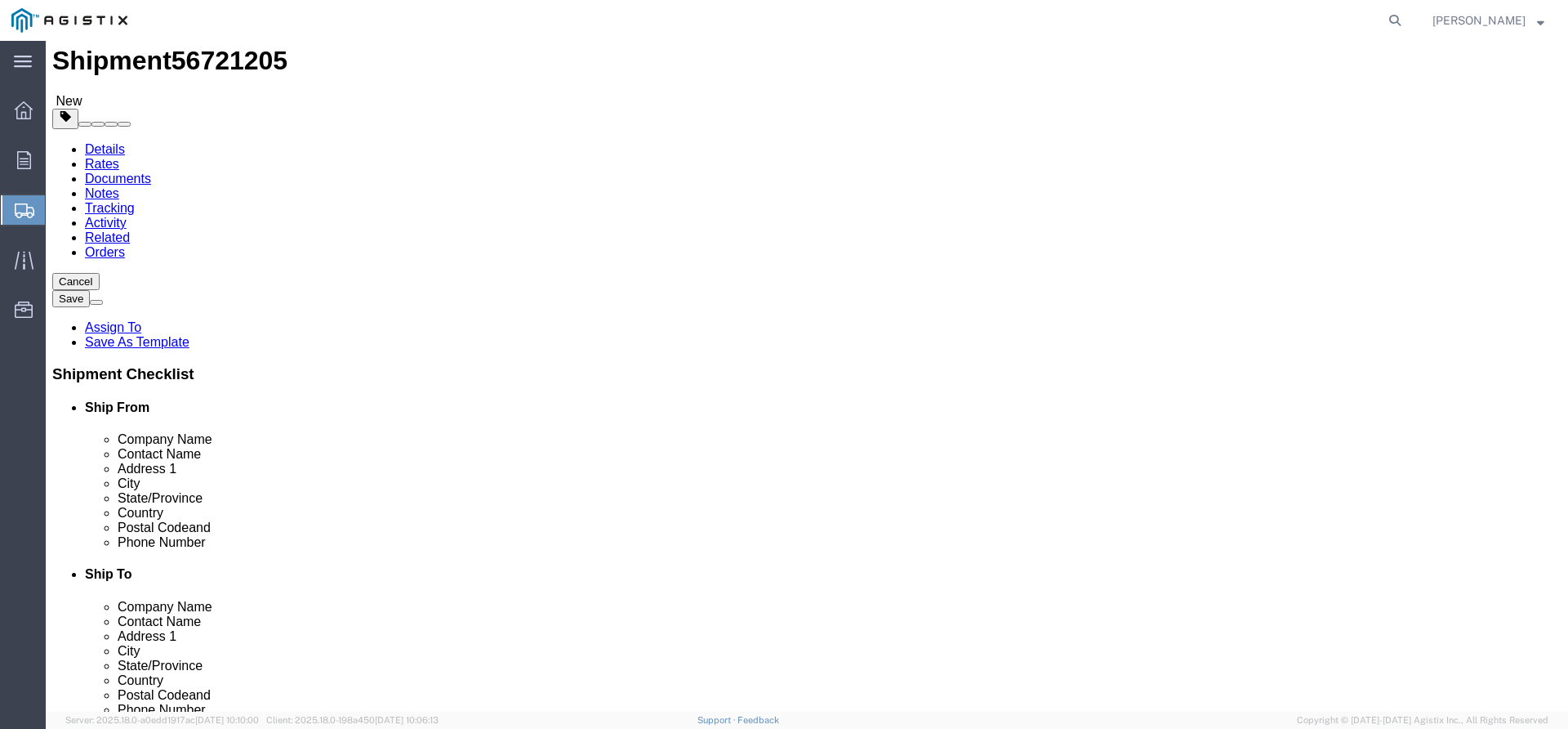
scroll to position [0, 0]
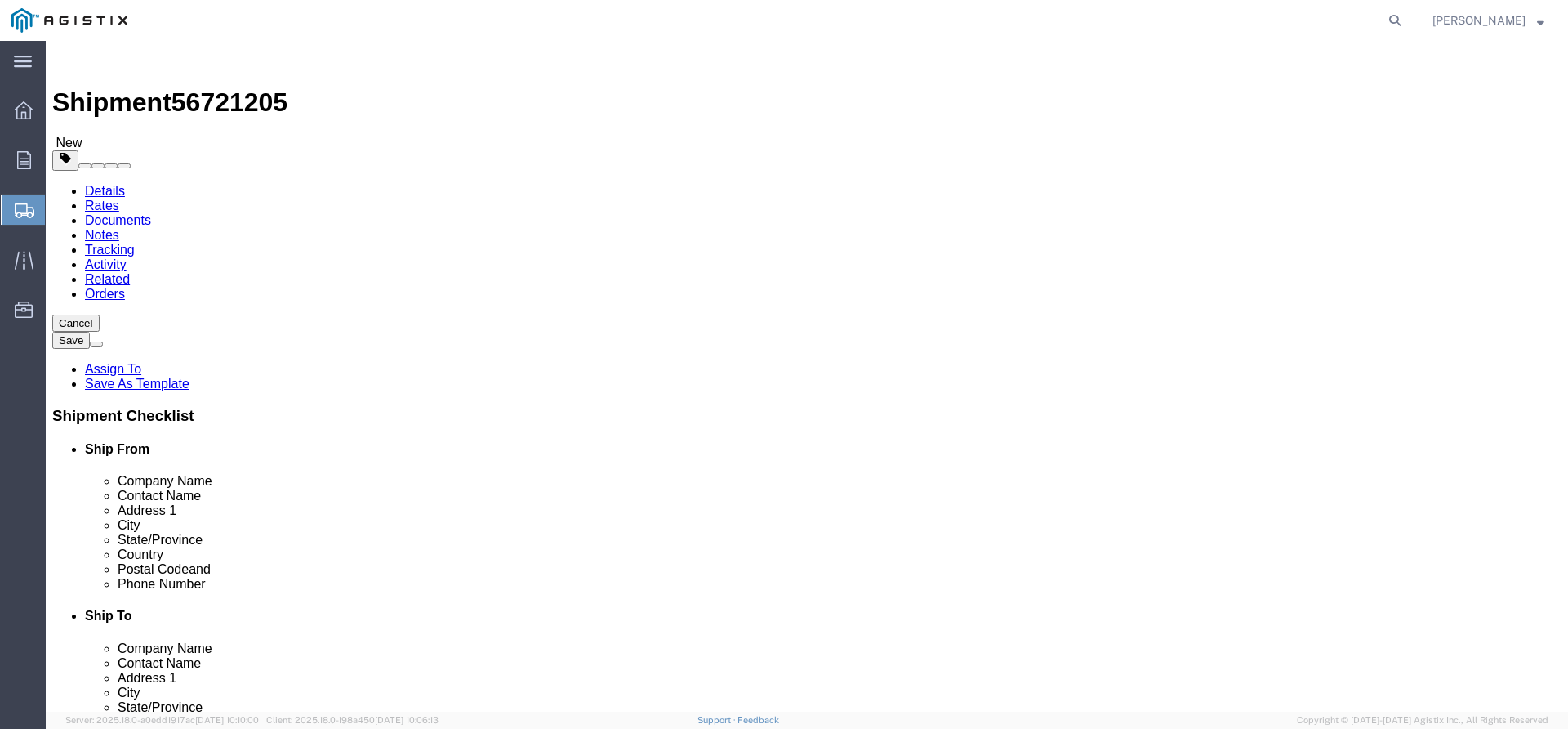
type input "2"
drag, startPoint x: 244, startPoint y: 317, endPoint x: 172, endPoint y: 310, distance: 72.3
click div "Carton Count 1"
type input "2"
drag, startPoint x: 858, startPoint y: 317, endPoint x: 695, endPoint y: 335, distance: 164.0
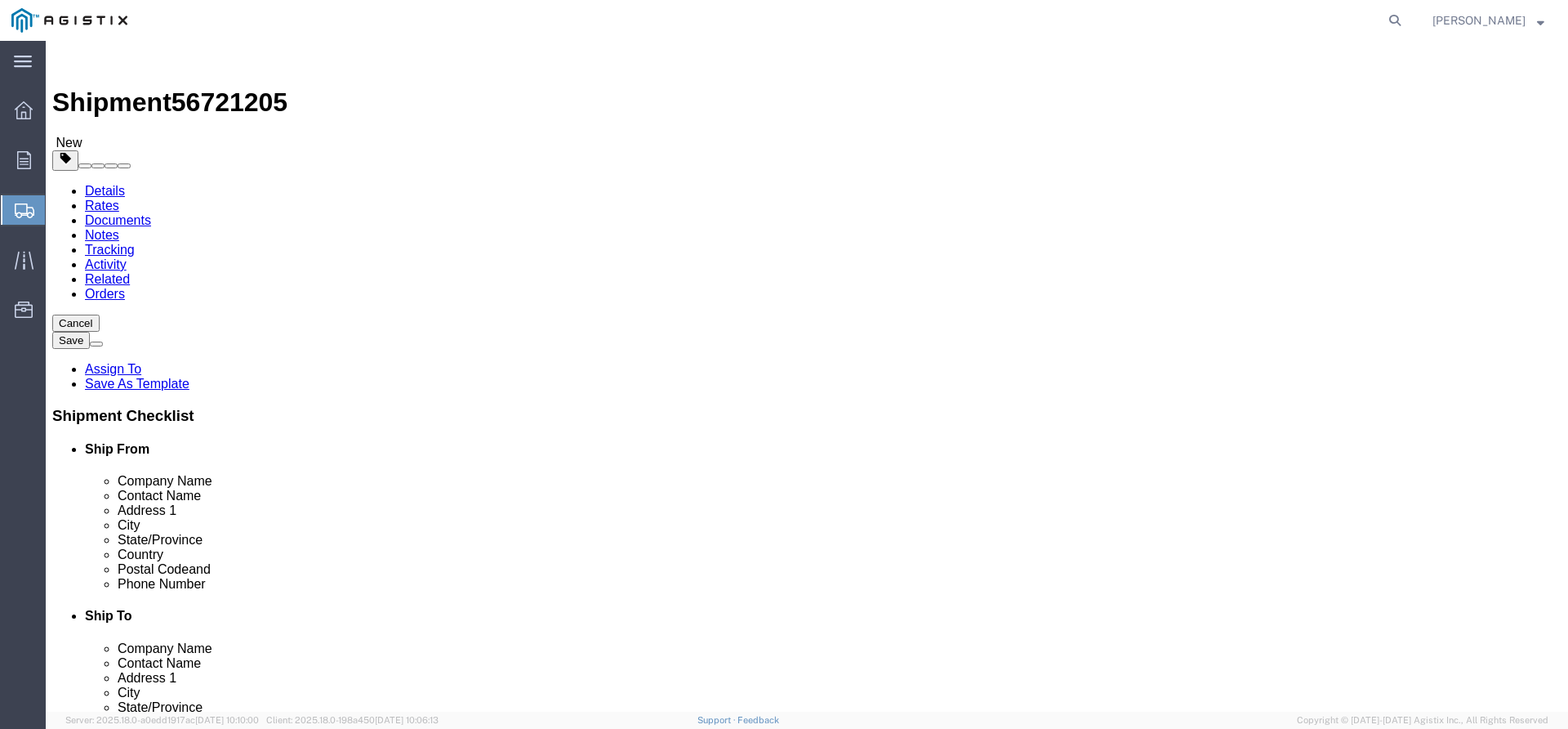
click div "Package Type Select Bulk Bundle(s) Cardboard Box(es) Carton(s) Crate(s) Drum(s)…"
type input "1"
click div "Shipment Checklist Ship From Company Name Contact Name Address 1 City State/Pro…"
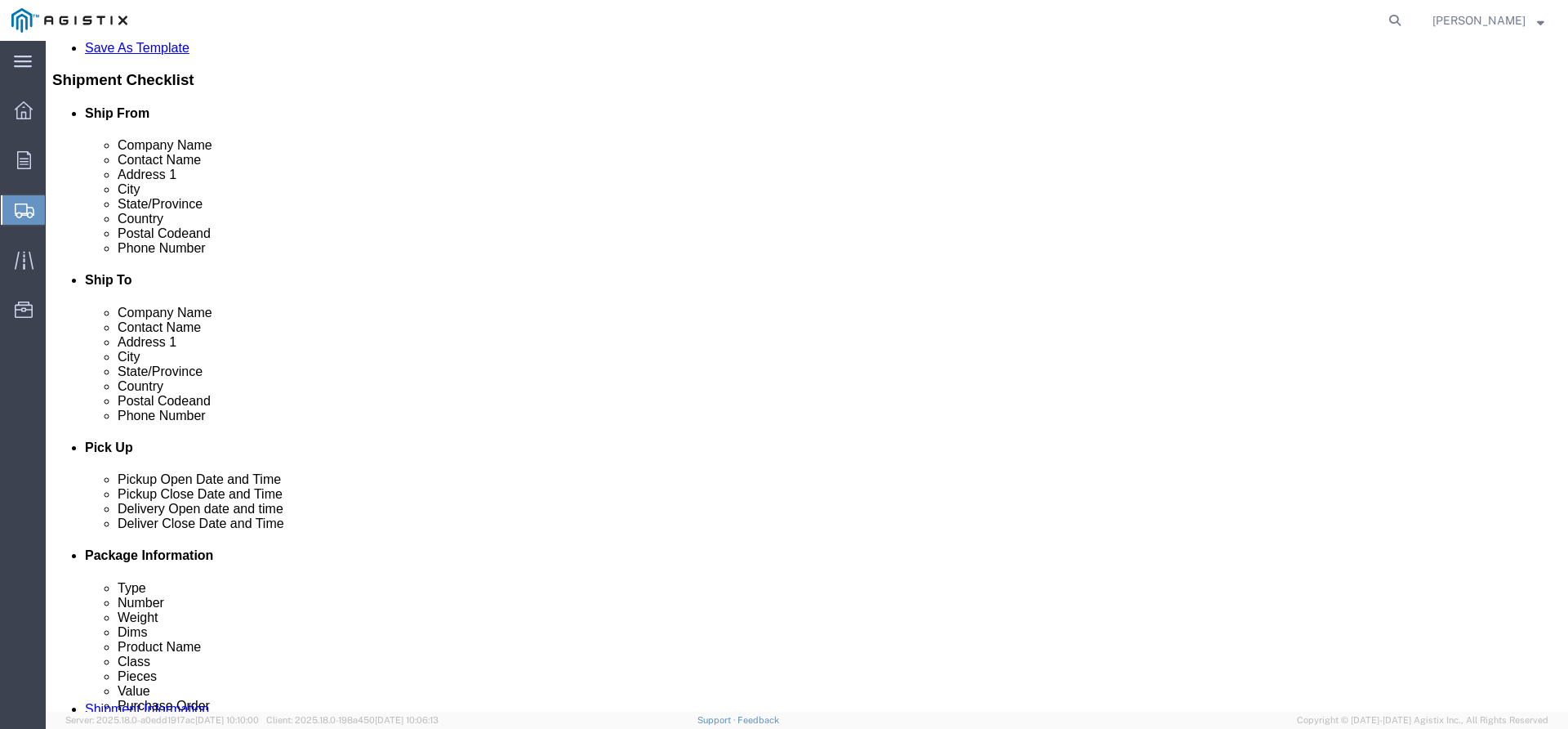
scroll to position [490, 0]
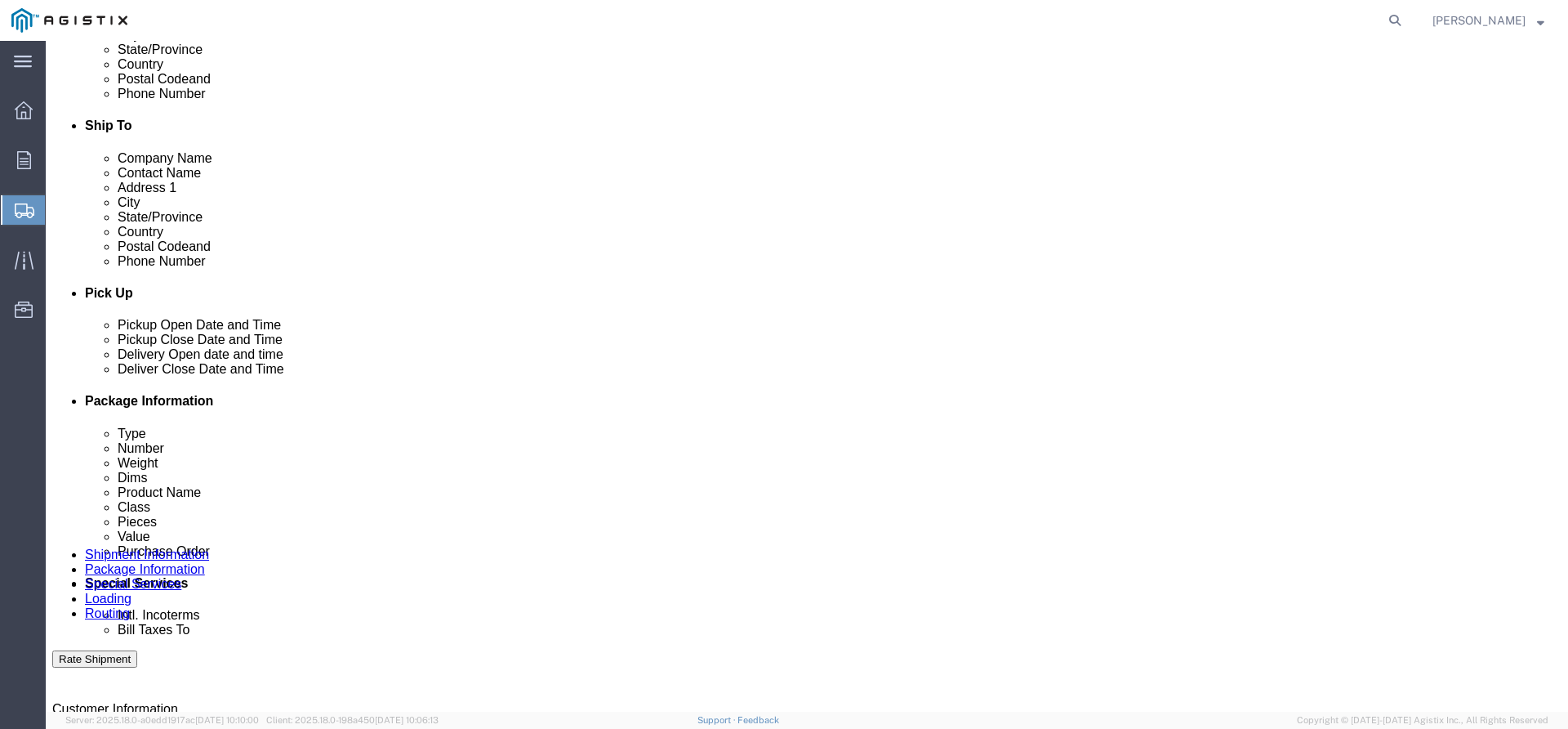
click link "Add Content"
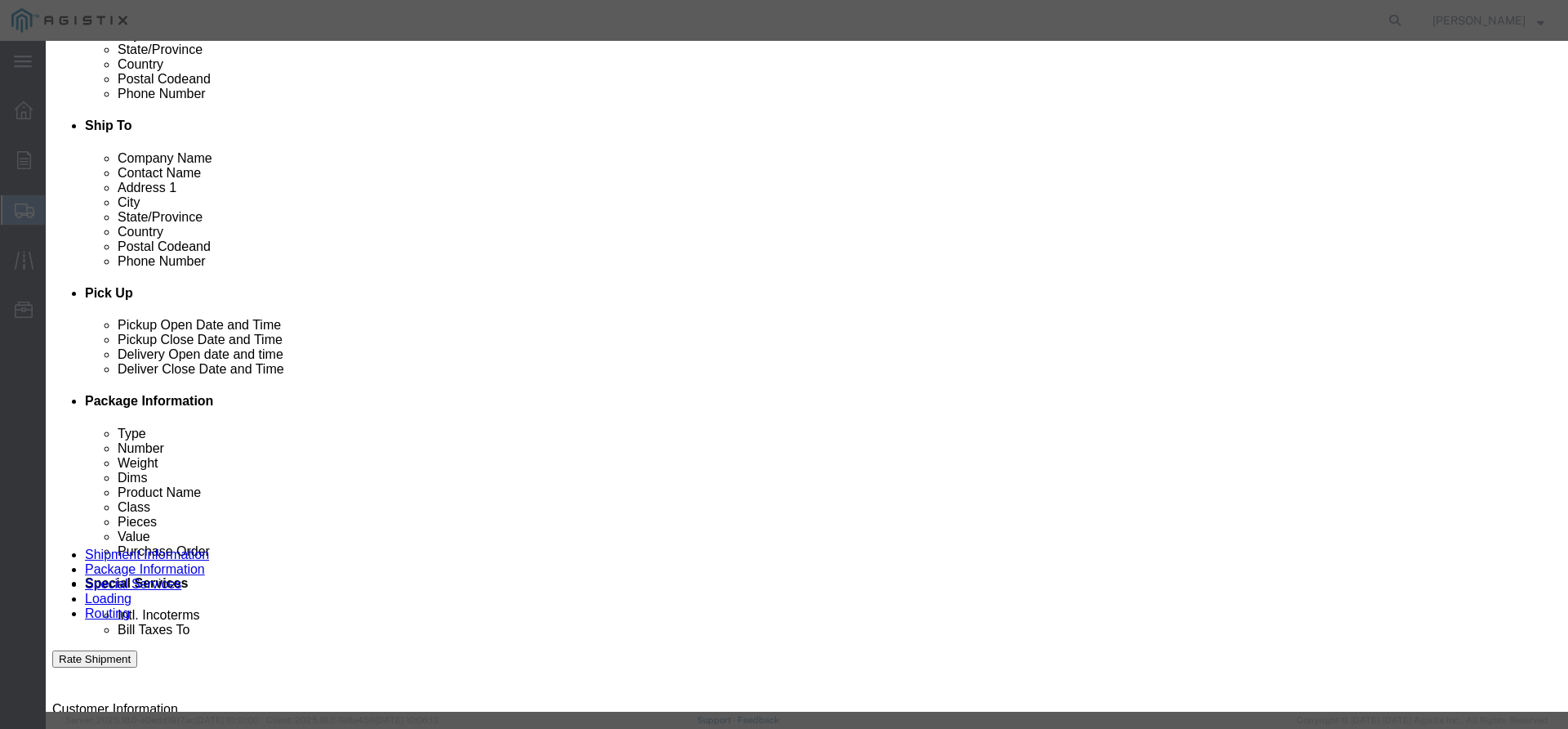
drag, startPoint x: 559, startPoint y: 123, endPoint x: 568, endPoint y: 119, distance: 9.8
click input "text"
type input "24" RED TEE"
type input "1"
type input "3472"
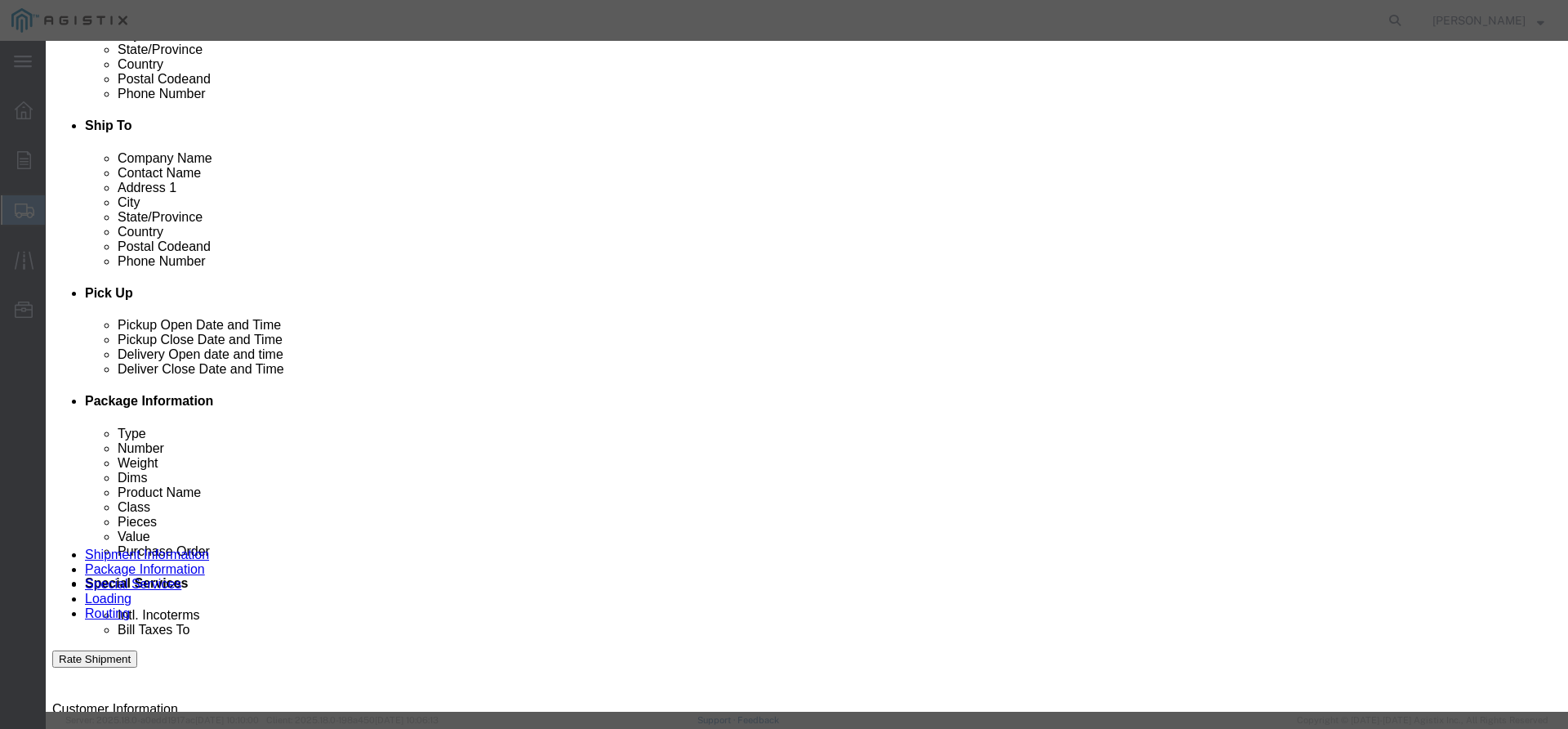
select select "USD"
select select "50"
click button "Save & Close"
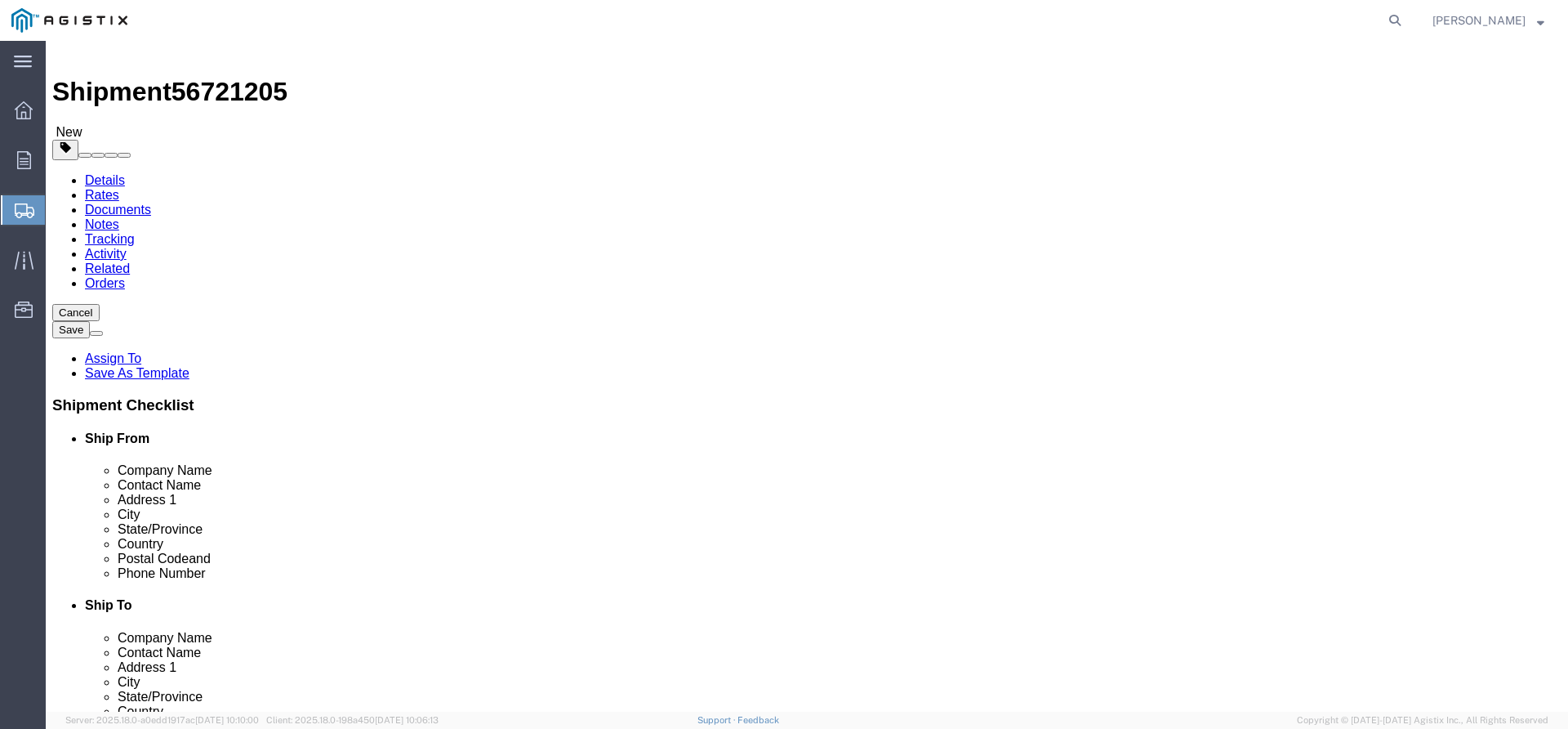
scroll to position [0, 0]
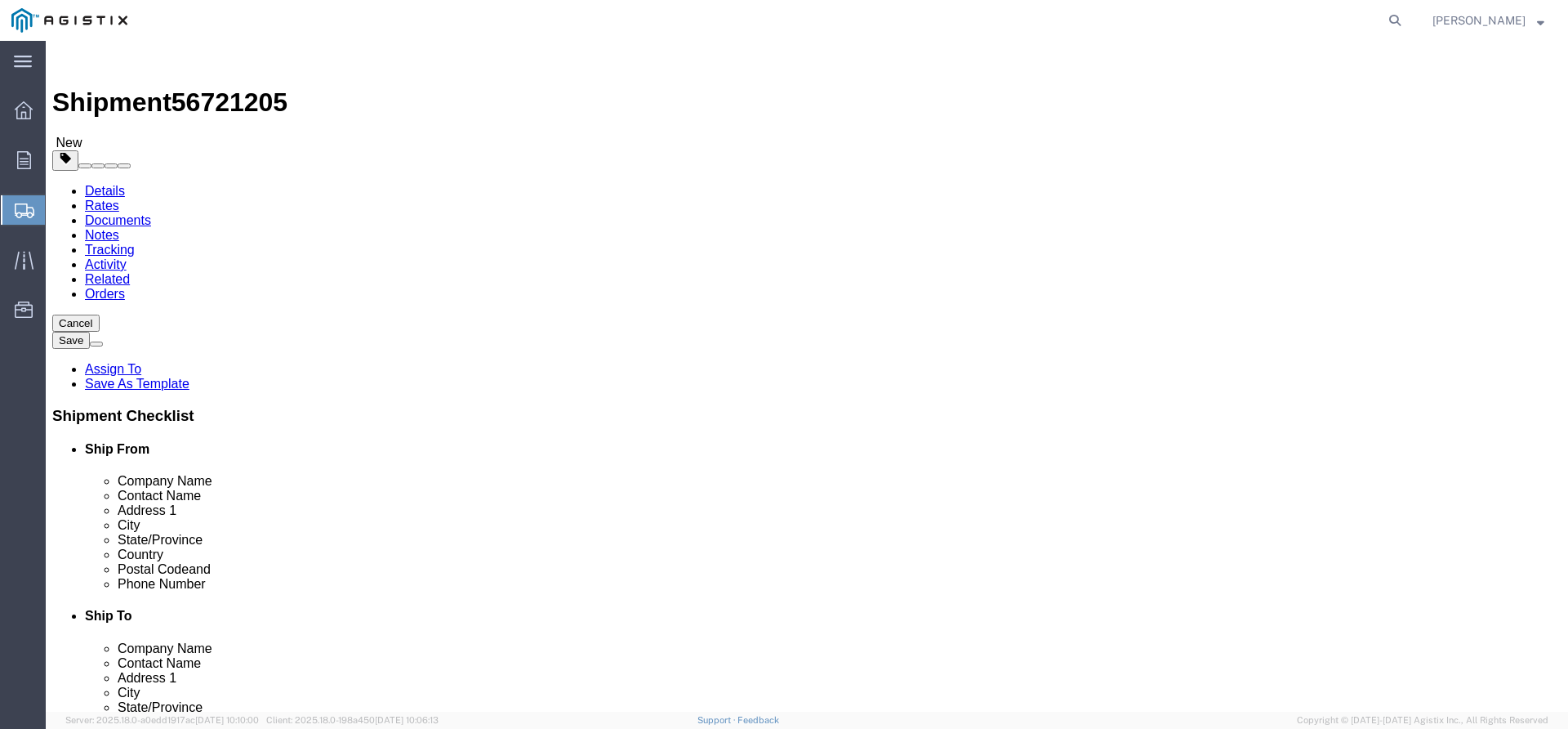
drag, startPoint x: 874, startPoint y: 349, endPoint x: 746, endPoint y: 357, distance: 128.2
click div "Number Number of packages of specified package type and dimensions 2"
type input "1"
drag, startPoint x: 825, startPoint y: 319, endPoint x: 767, endPoint y: 311, distance: 58.5
click div "Carton Count 1"
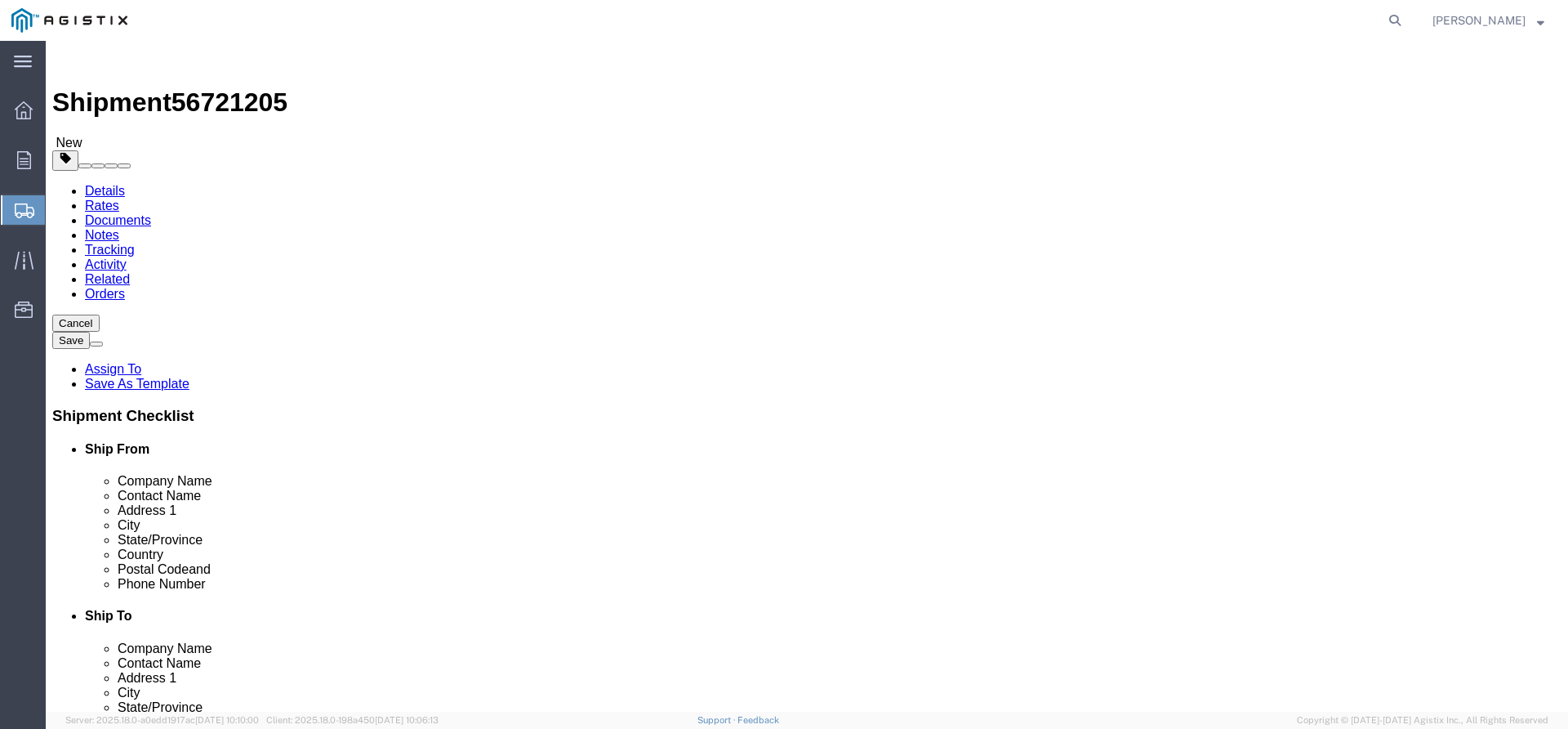
click span "button"
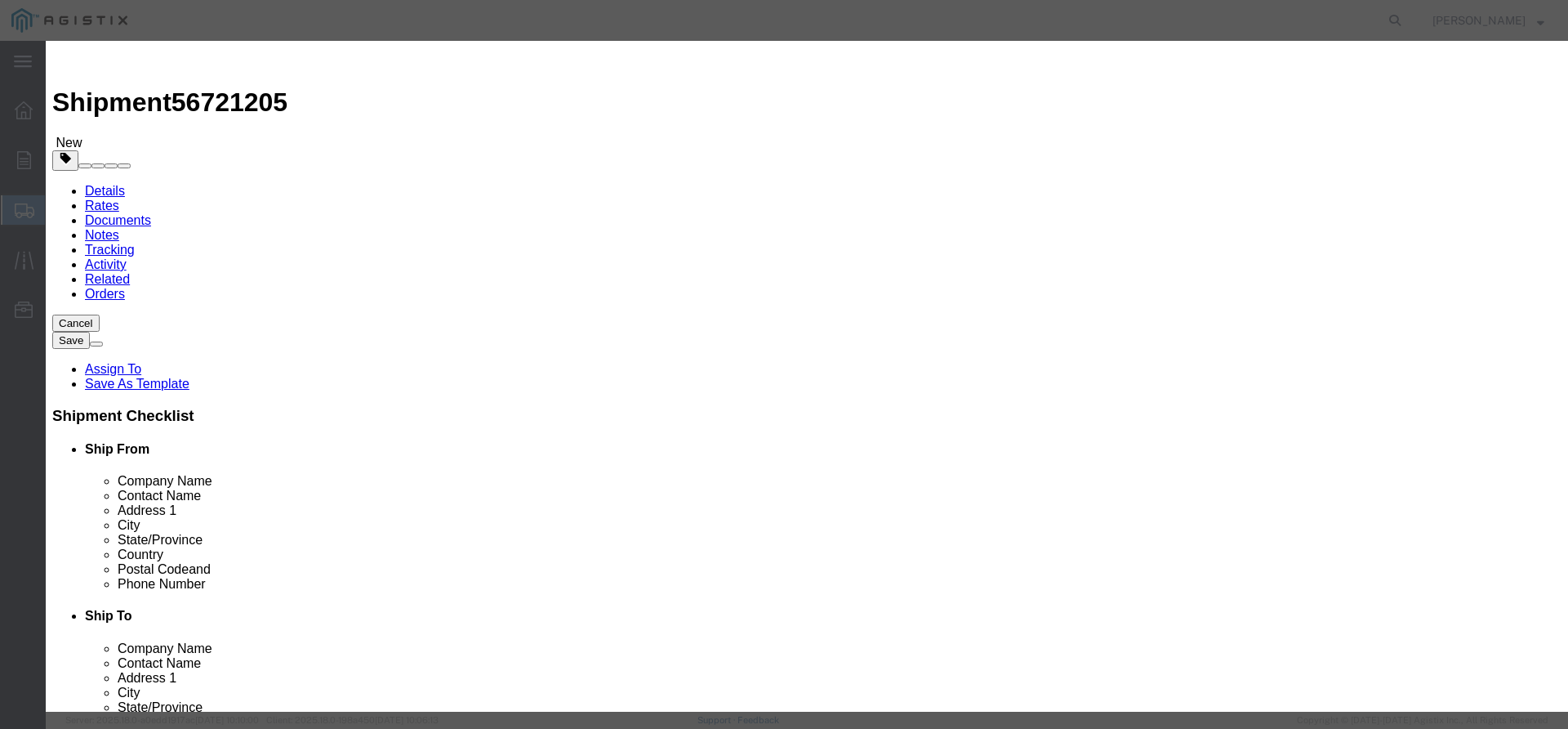
click button "Save"
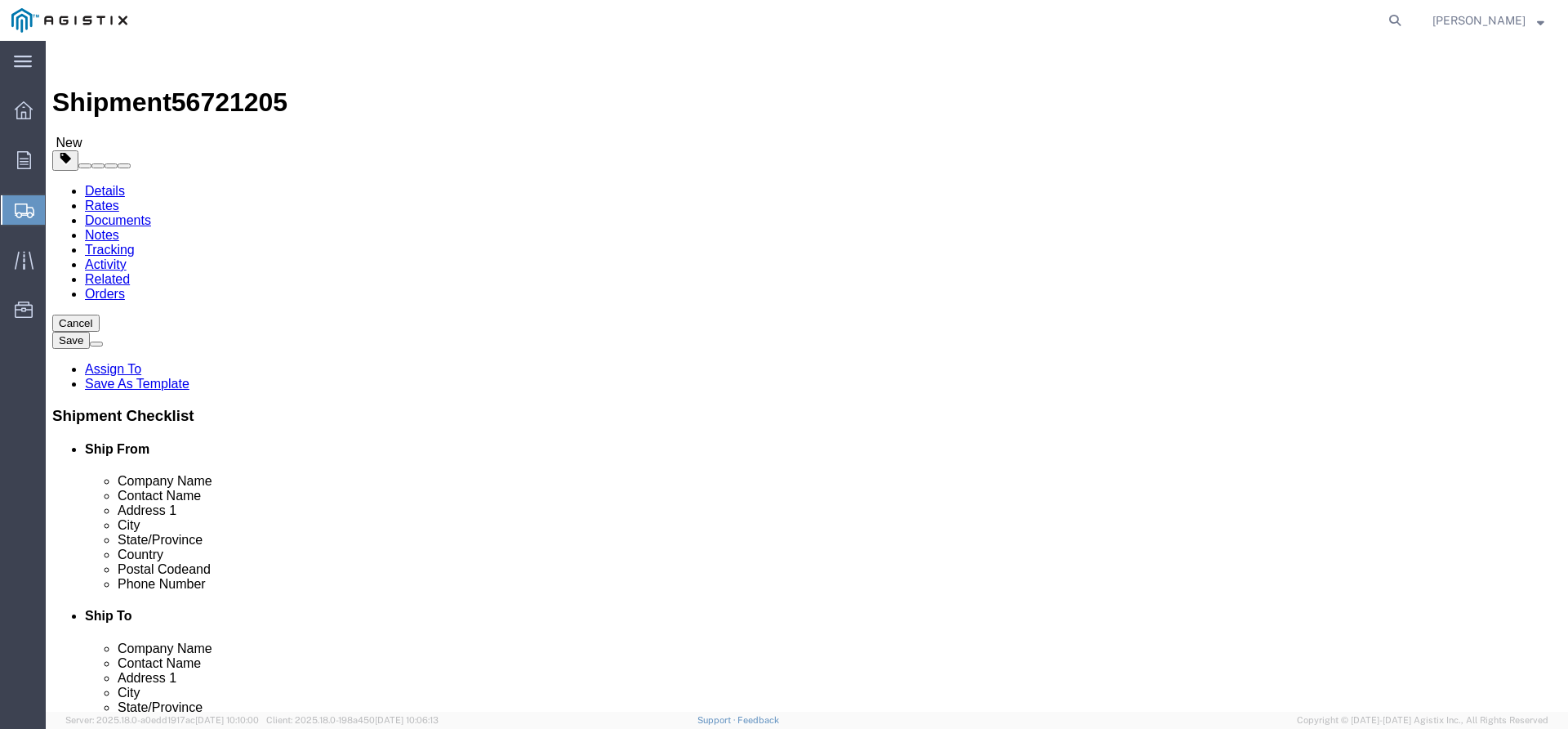
drag, startPoint x: 856, startPoint y: 317, endPoint x: 803, endPoint y: 303, distance: 54.8
click div "Package Type Select Bulk Bundle(s) Cardboard Box(es) Carton(s) Crate(s) Drum(s)…"
type input "1"
click span "button"
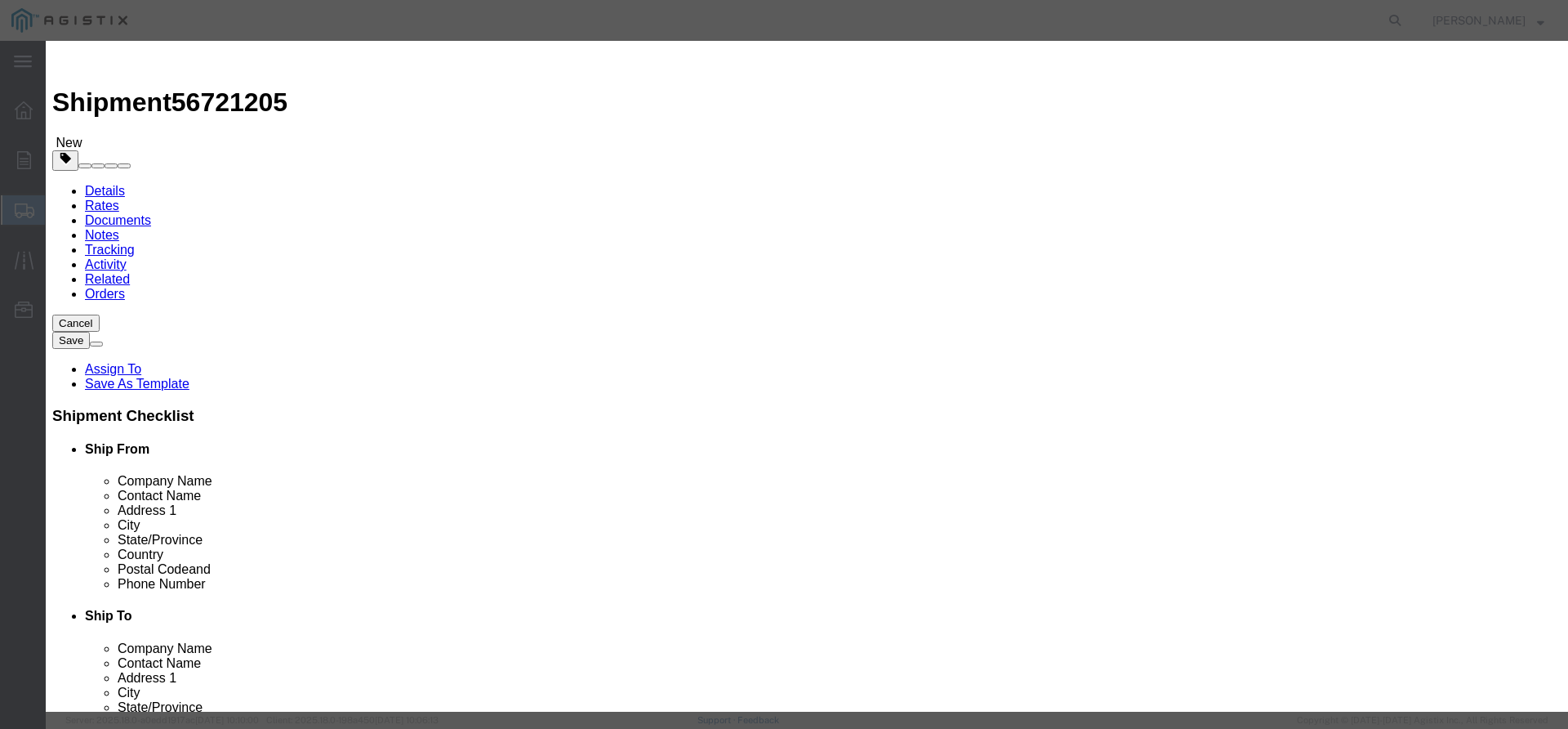
click button "Save"
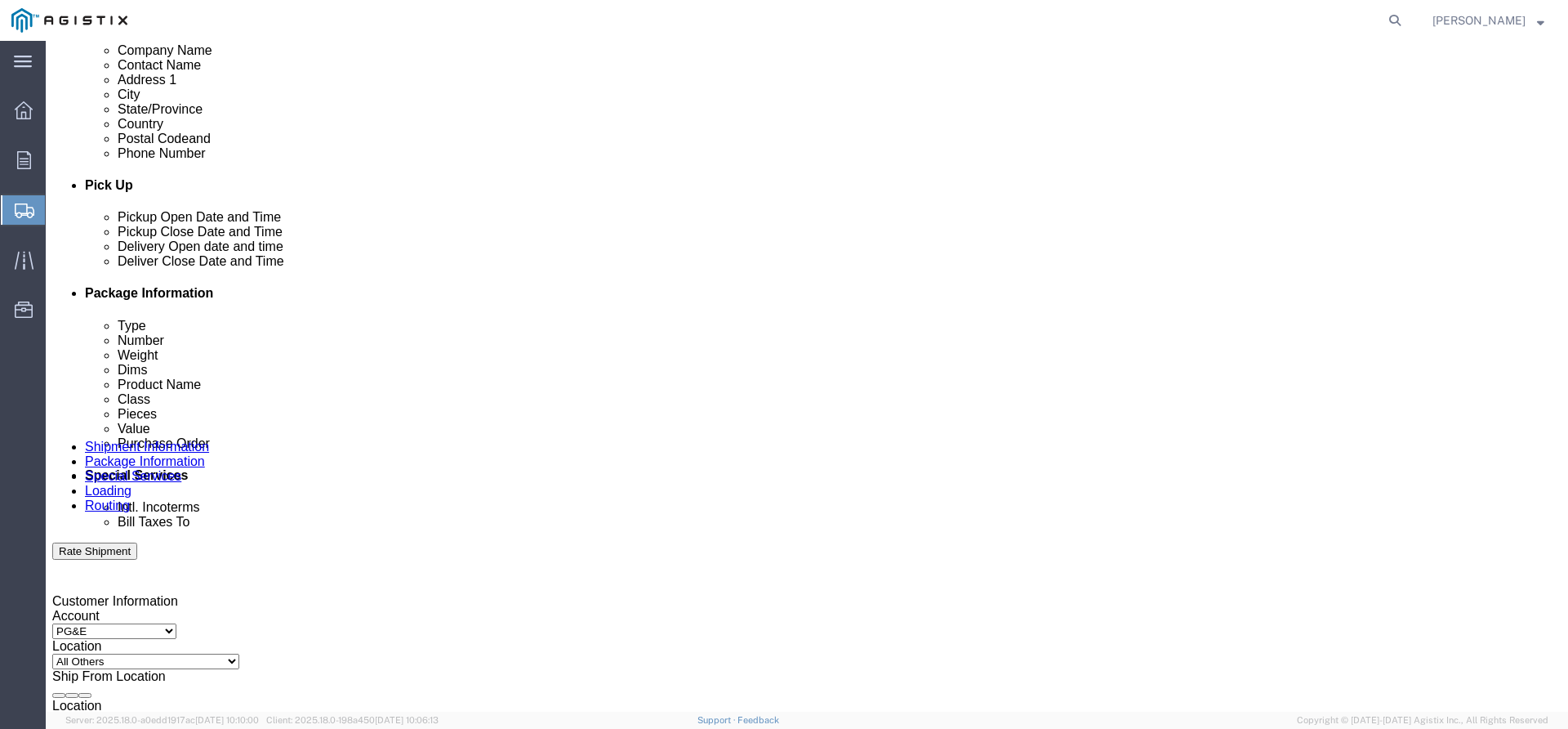
scroll to position [619, 0]
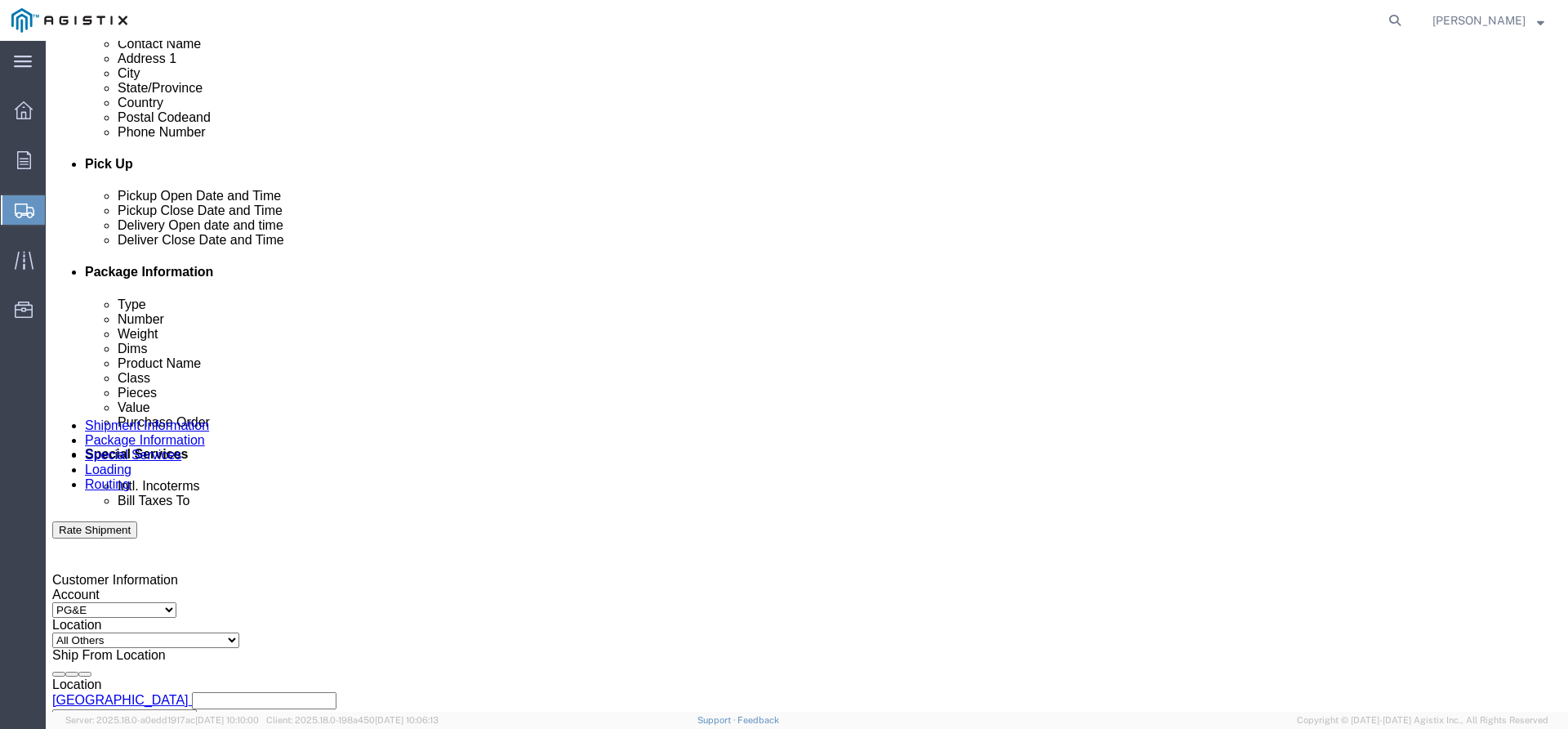
click div "1 x Pallet(s) Standard (Not Stackable) Package Type Select Bulk Bundle(s) Cardb…"
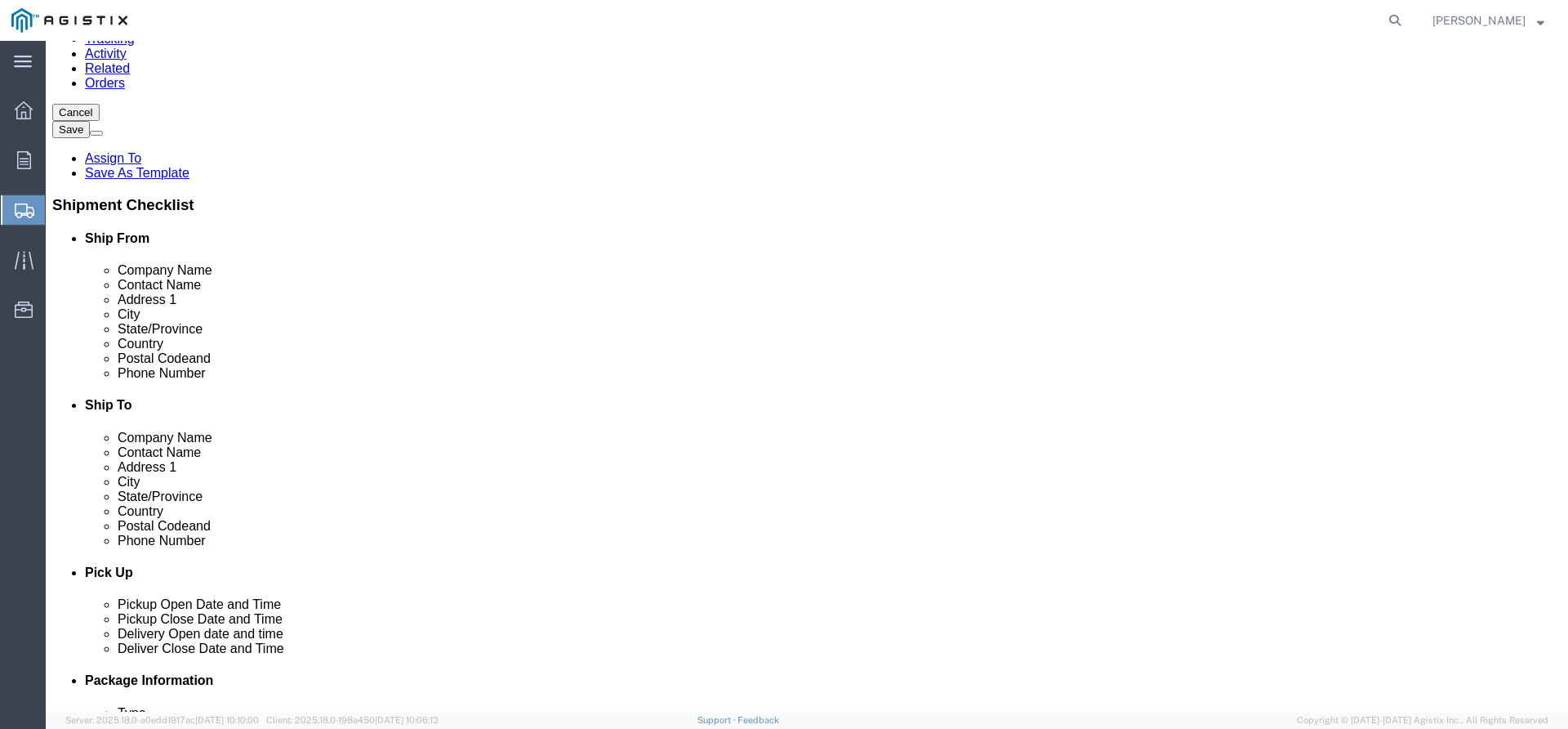
scroll to position [293, 0]
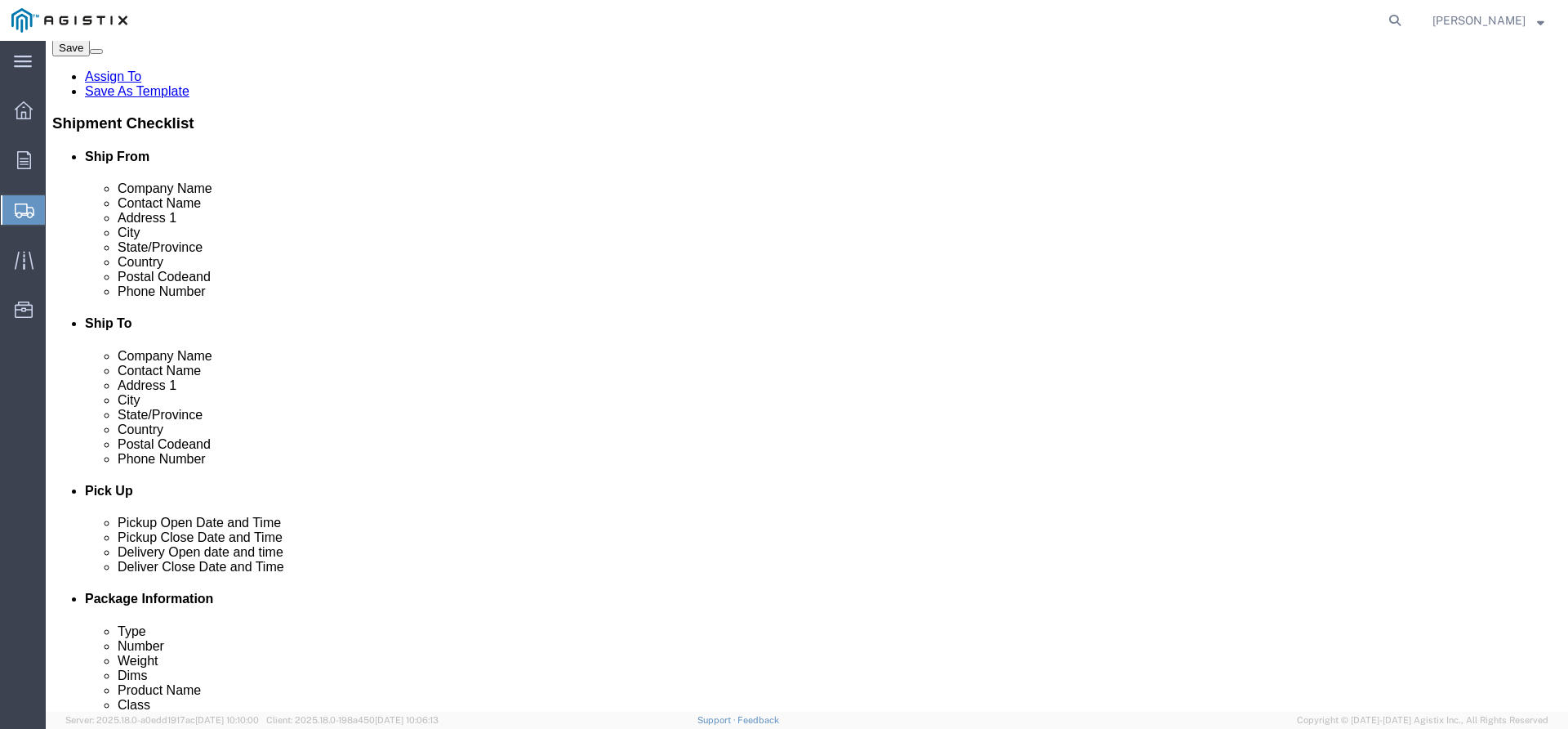
click select "Select Bulk Bundle(s) Cardboard Box(es) Carton(s) Crate(s) Drum(s) (Fiberboard)…"
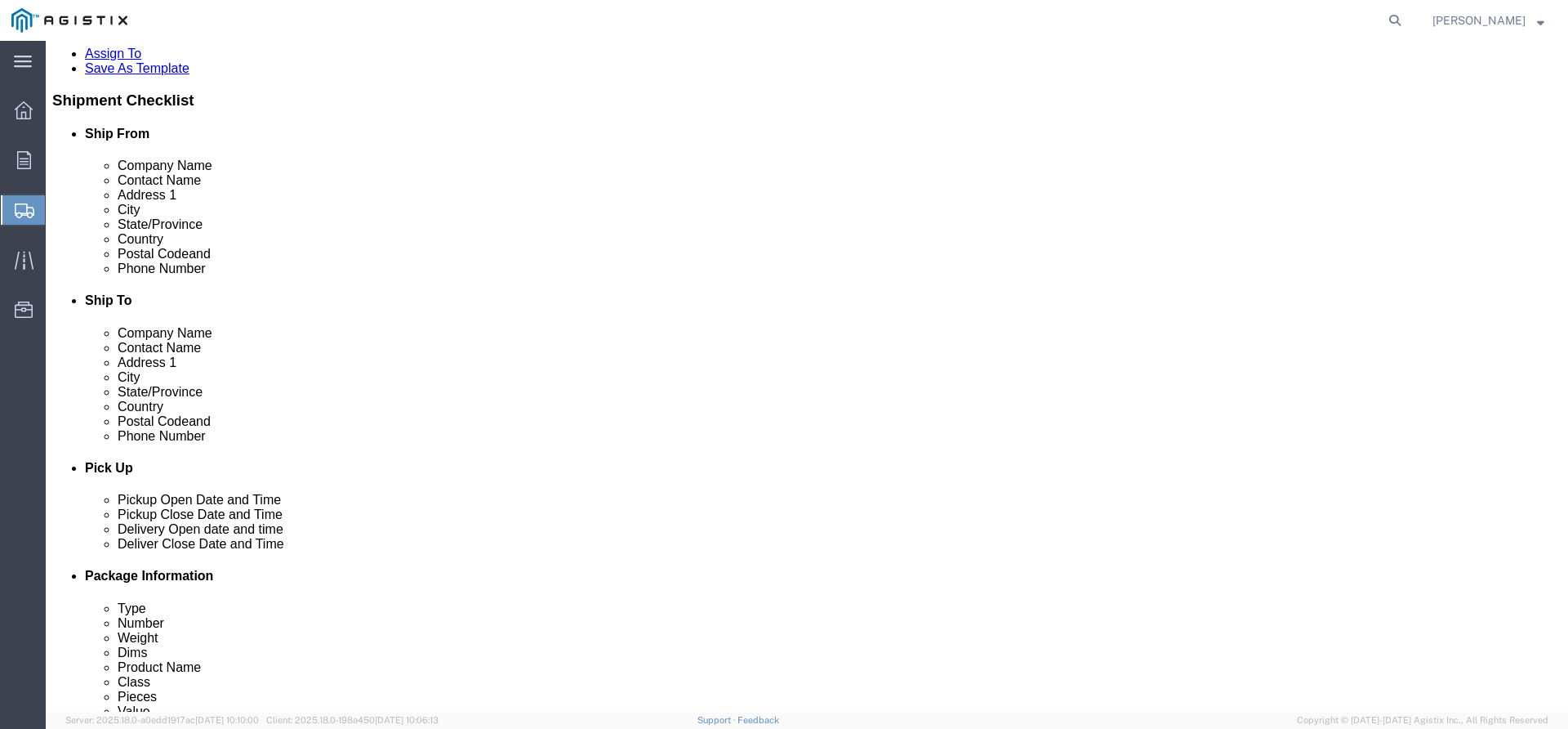
scroll to position [327, 0]
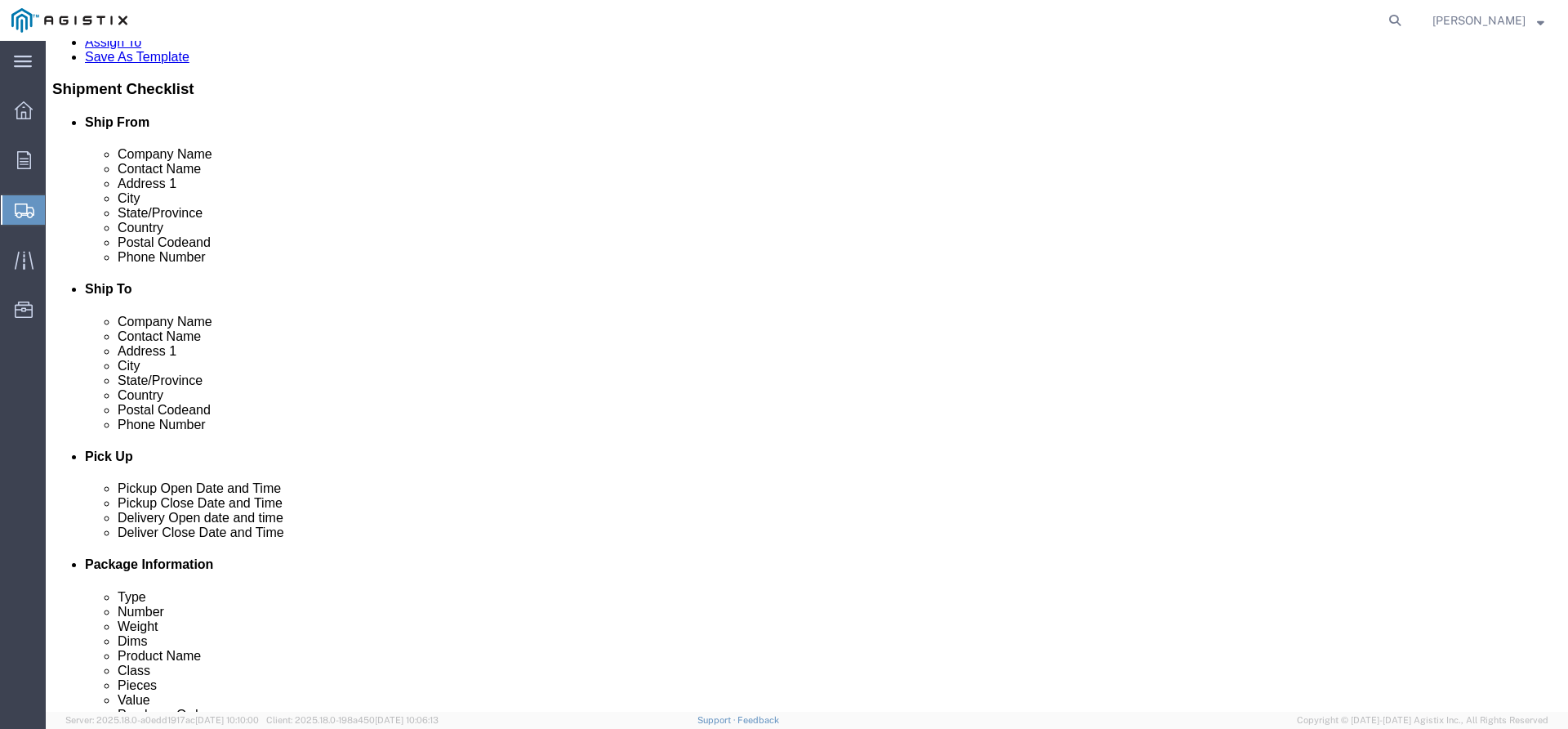
click span
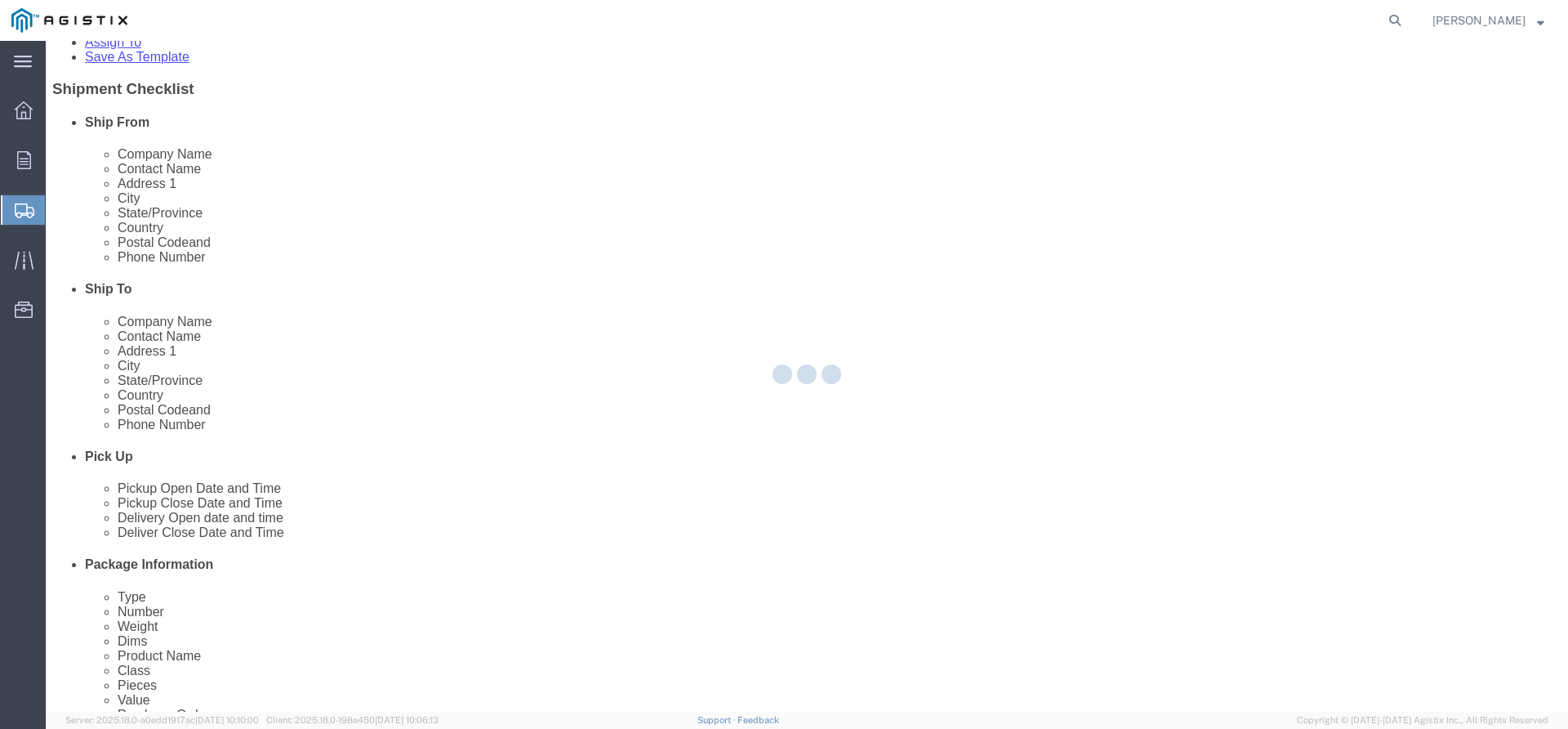
select select "PSNS"
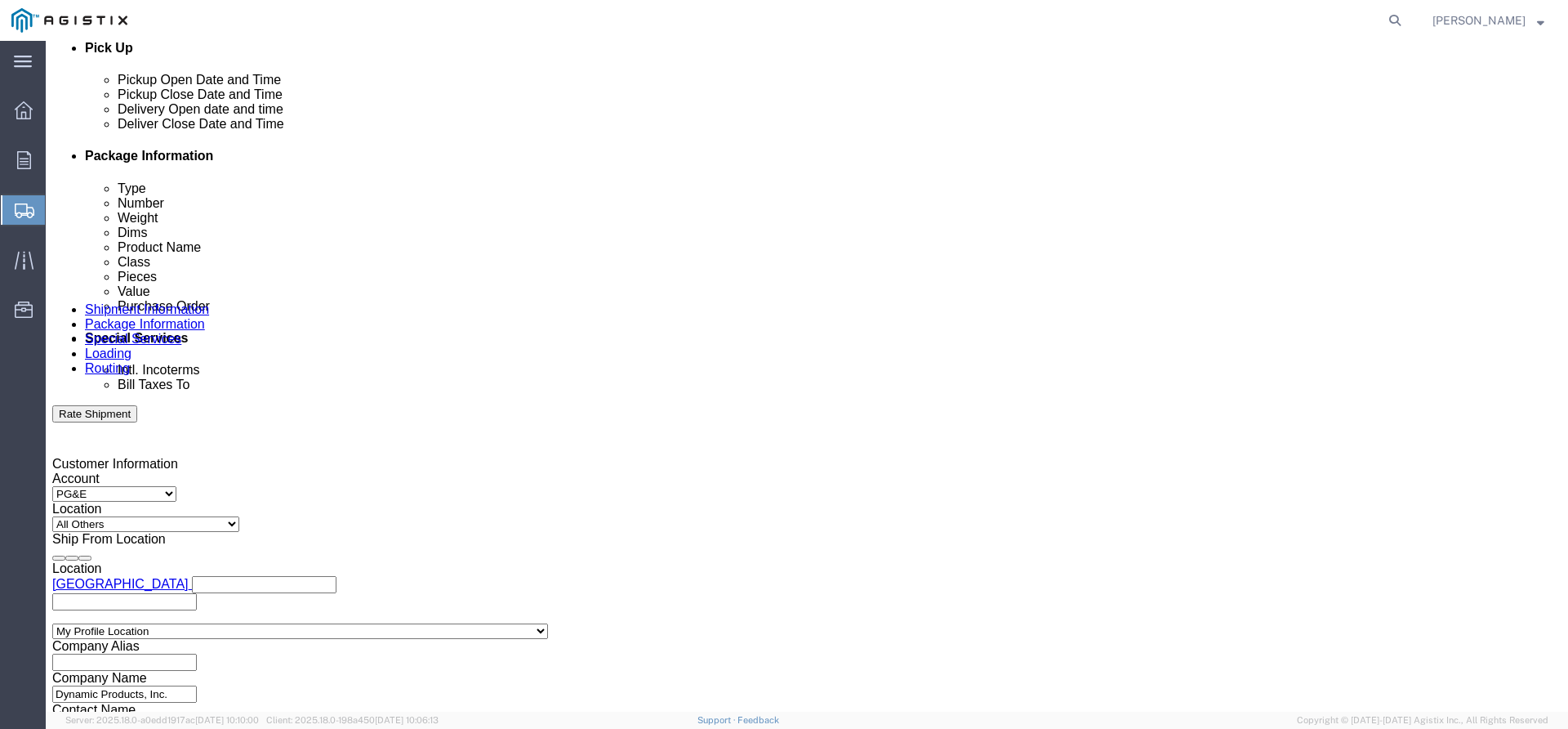
scroll to position [804, 0]
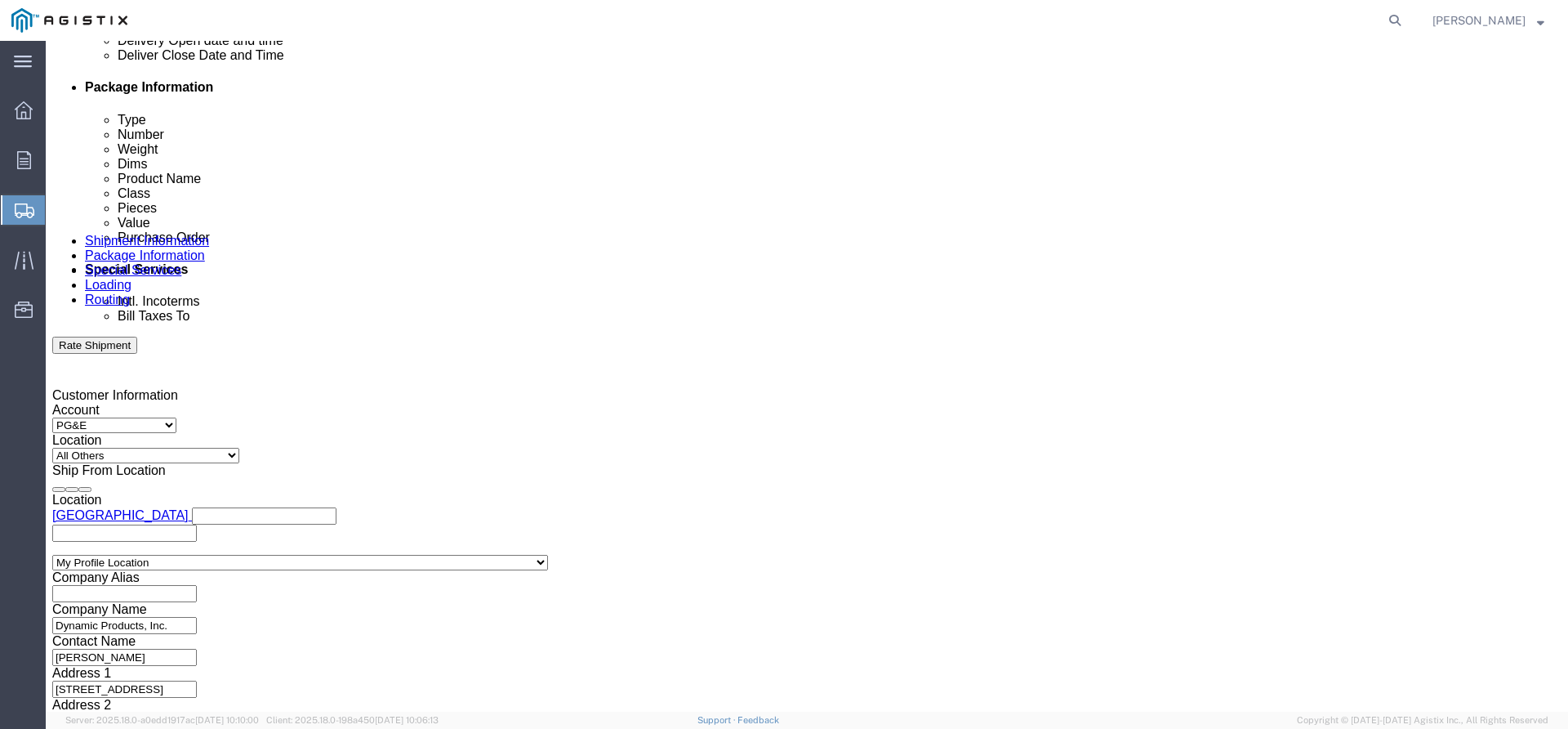
click select "Select Bulk Bundle(s) Cardboard Box(es) Carton(s) Crate(s) Drum(s) (Fiberboard)…"
select select "PSNS"
click select "Select Bulk Bundle(s) Cardboard Box(es) Carton(s) Crate(s) Drum(s) (Fiberboard)…"
click input "1"
click input "text"
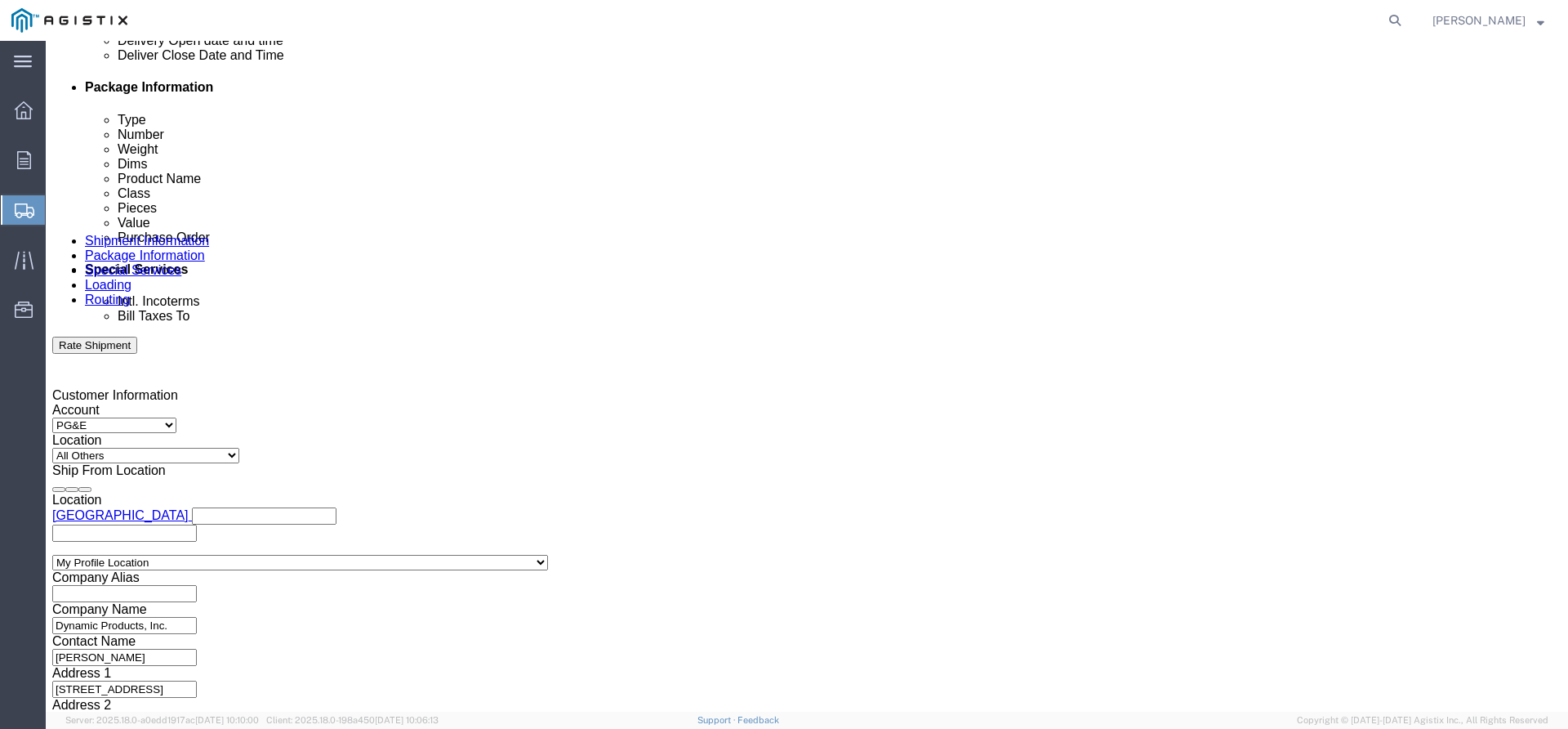
type input "2"
drag, startPoint x: 259, startPoint y: 371, endPoint x: 170, endPoint y: 355, distance: 90.4
click div "Package Type Select Bulk Bundle(s) Cardboard Box(es) Carton(s) Crate(s) Drum(s)…"
type input "2"
type input "46"
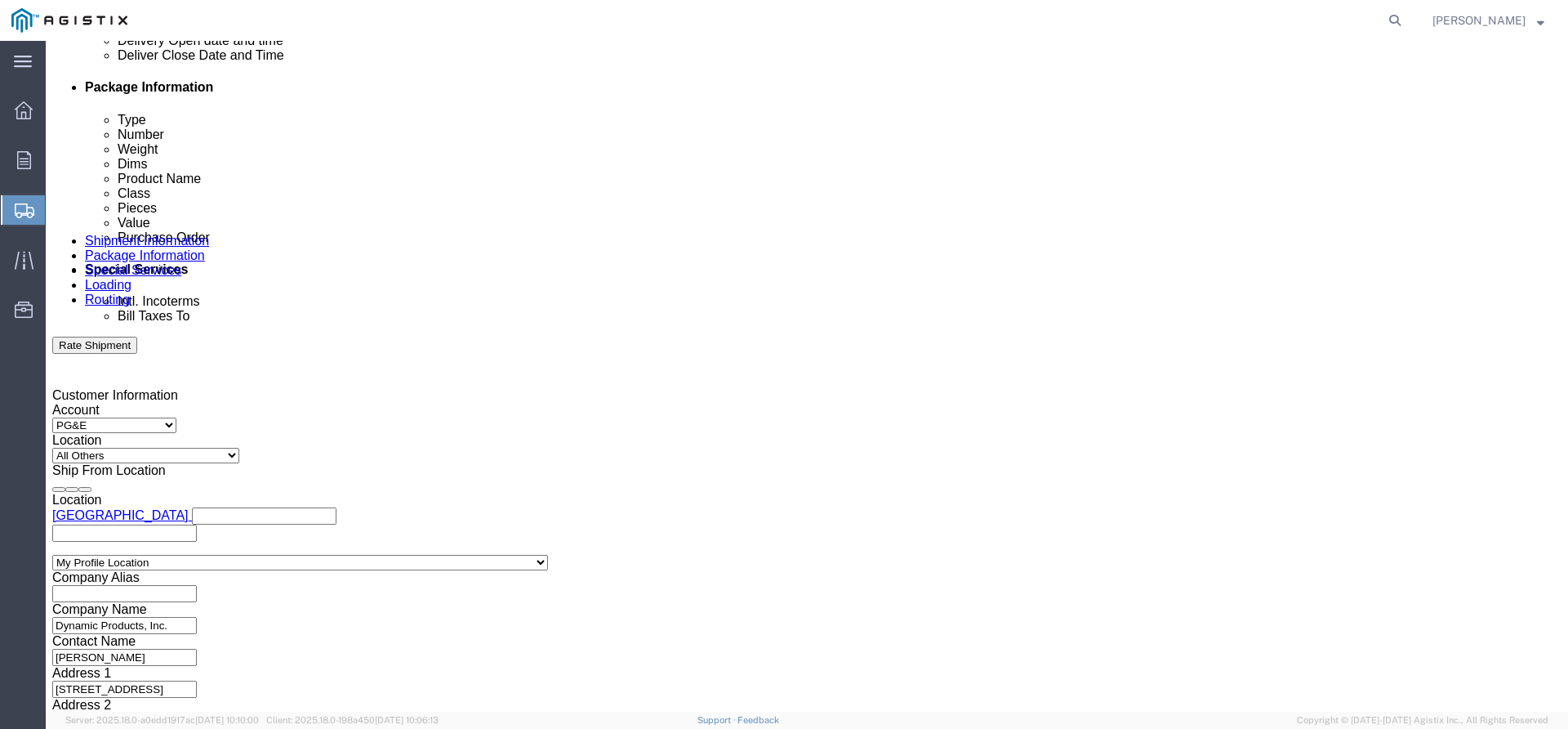
type input "44"
type input "22"
type input "1016"
click link "Add Content"
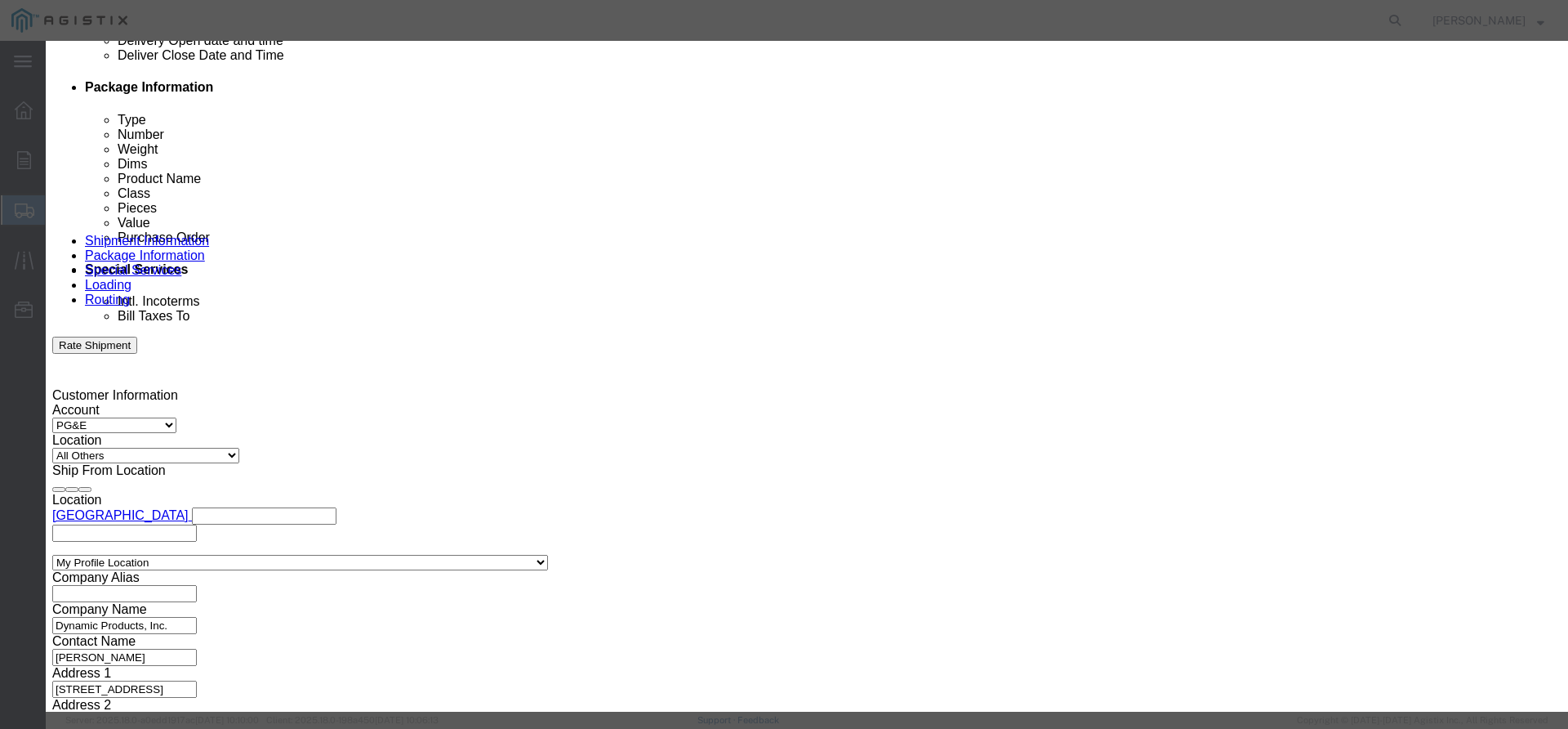
click input "text"
type input "16" 3/R 45 ELL"
type input "4"
drag, startPoint x: 530, startPoint y: 193, endPoint x: 399, endPoint y: 185, distance: 131.2
click div "Total Value Total value of all the pieces 1957 Select ADP AED AFN ALL AMD AOA A…"
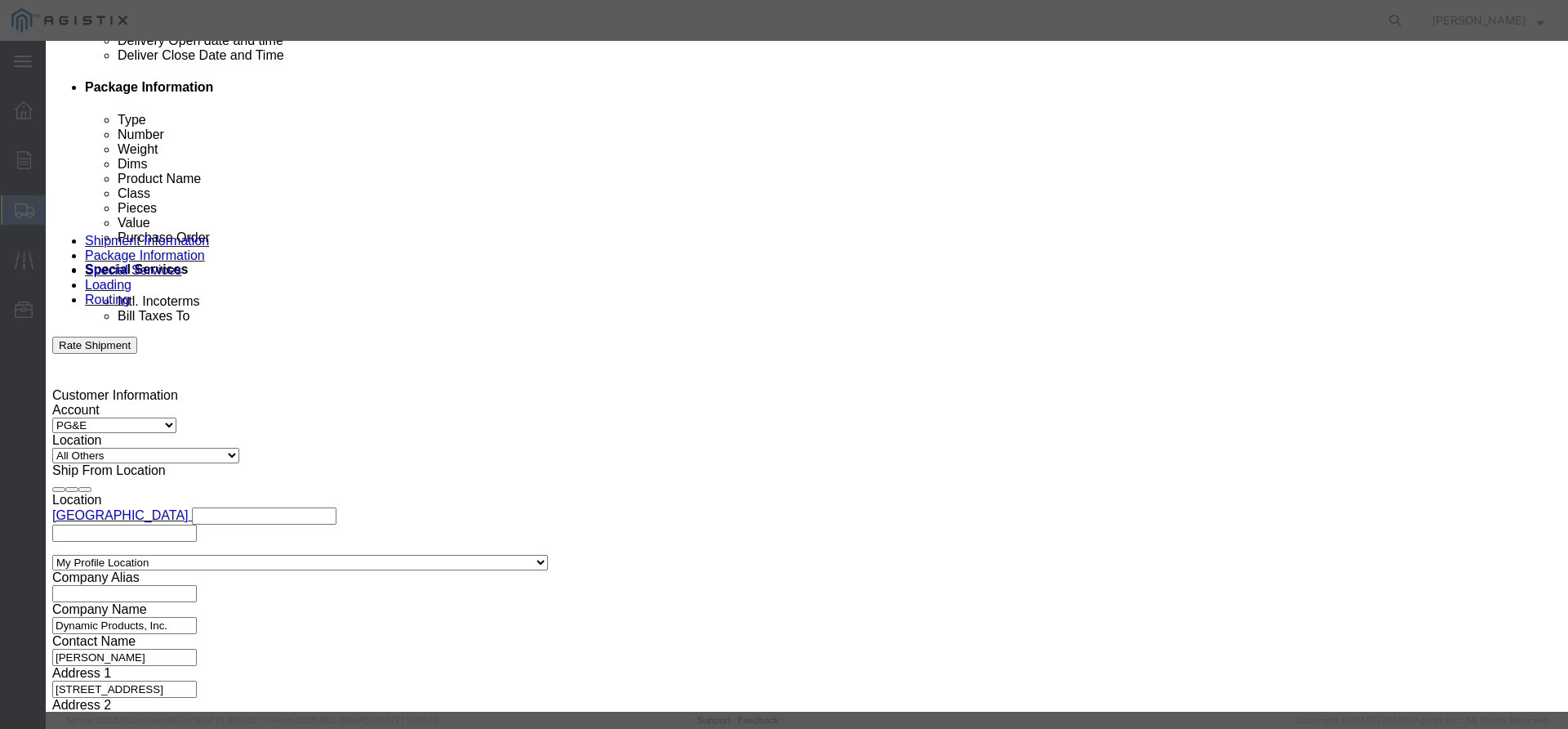
type input "7828"
select select "USD"
select select "50"
click button "Save & Close"
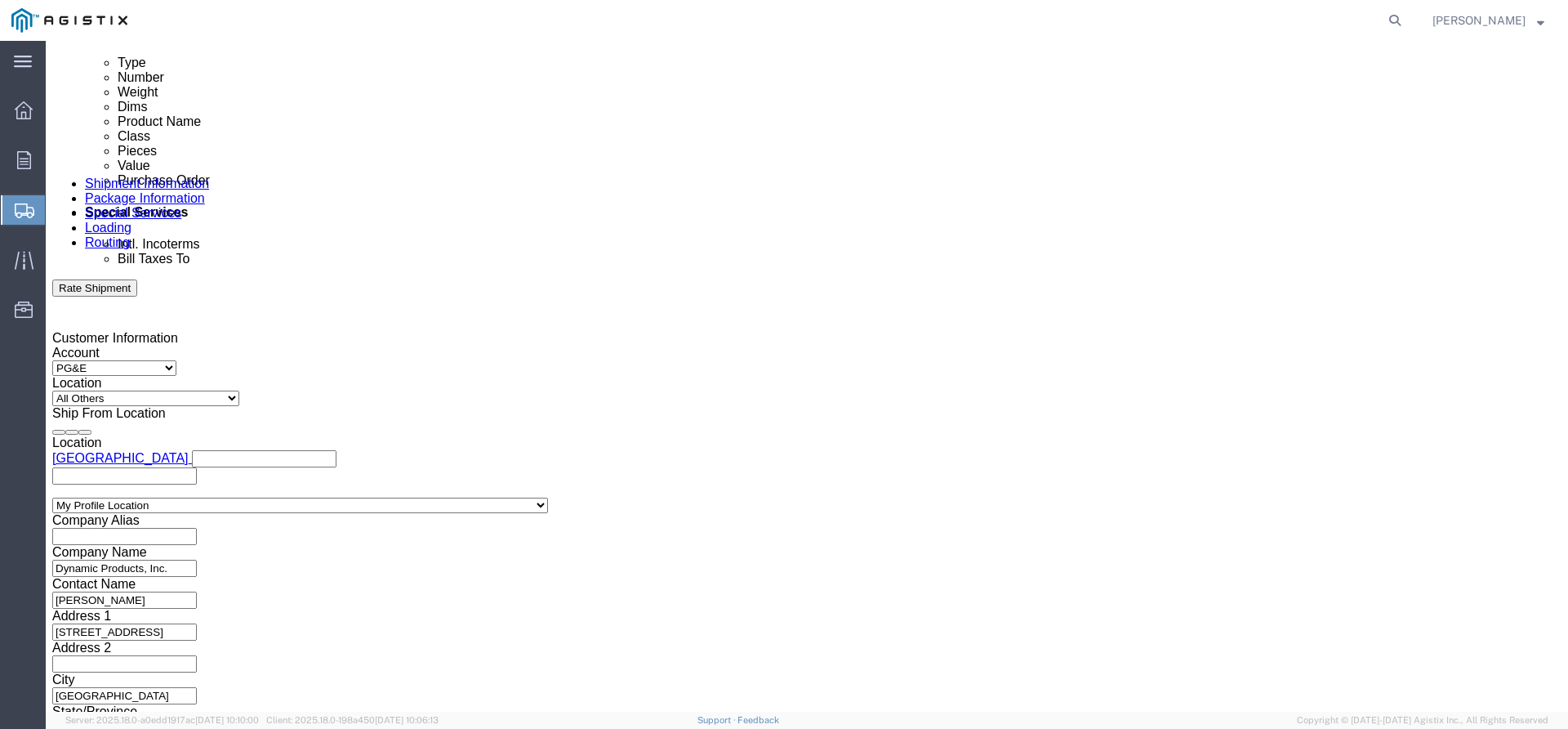
scroll to position [899, 0]
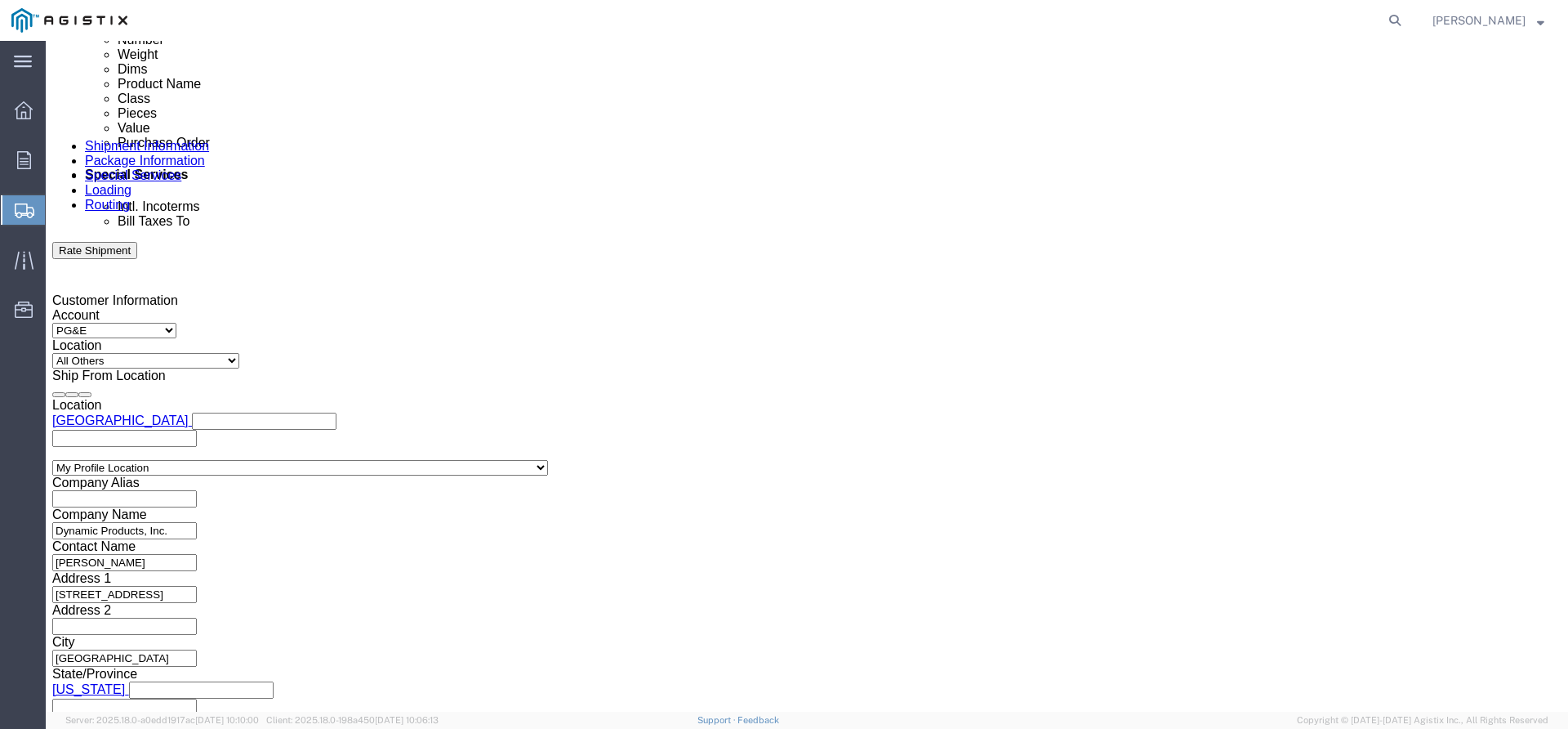
click link "Add Package"
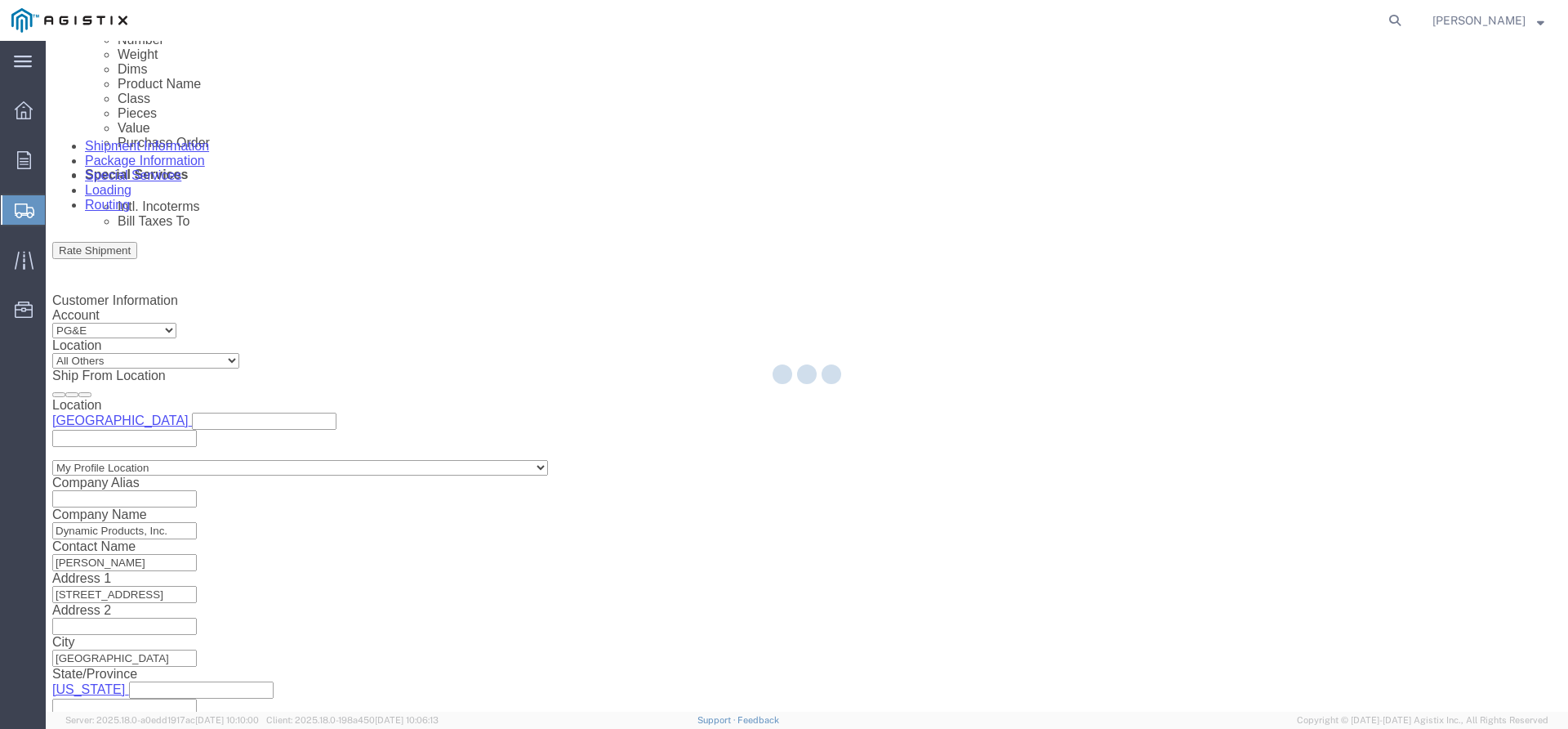
select select "PSNS"
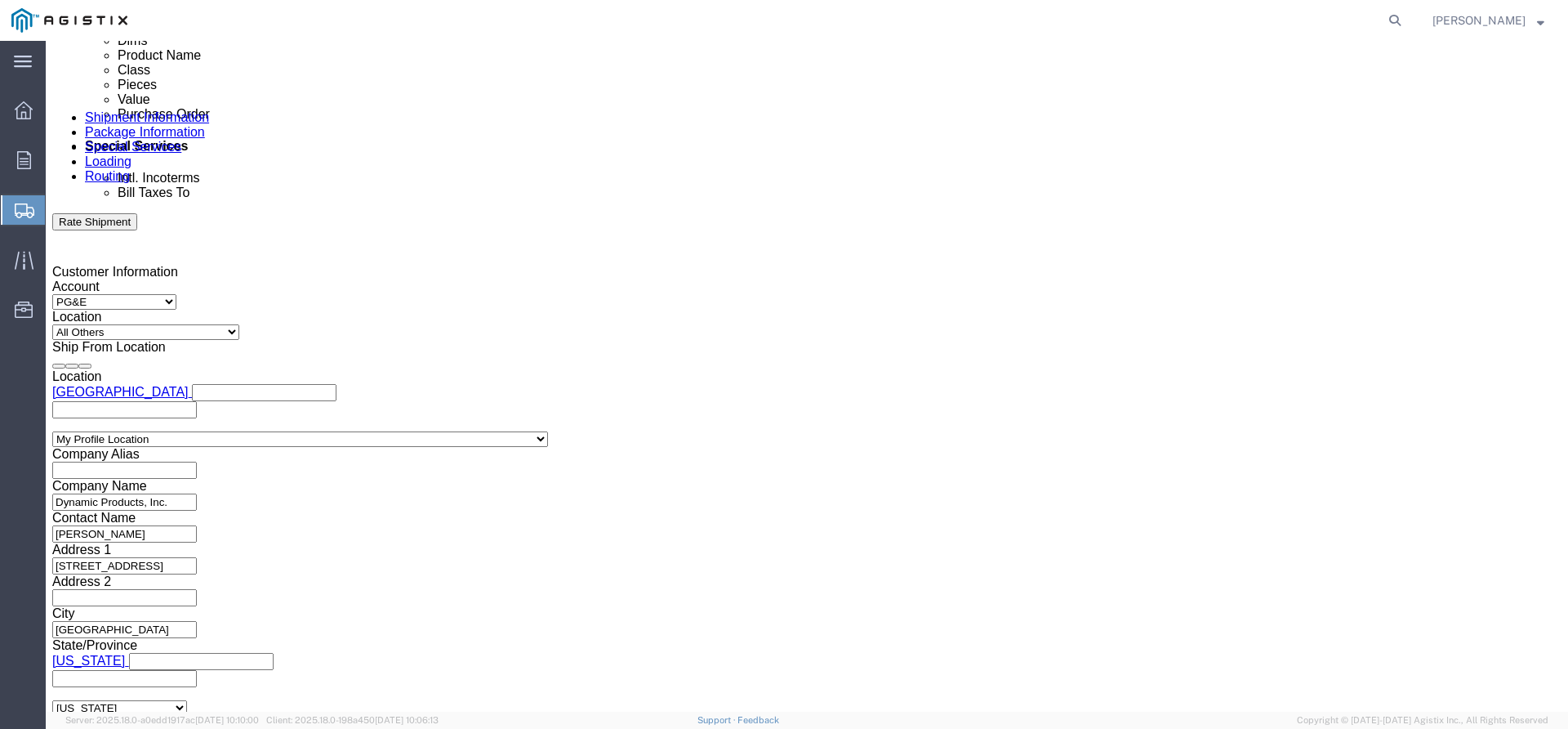
scroll to position [932, 0]
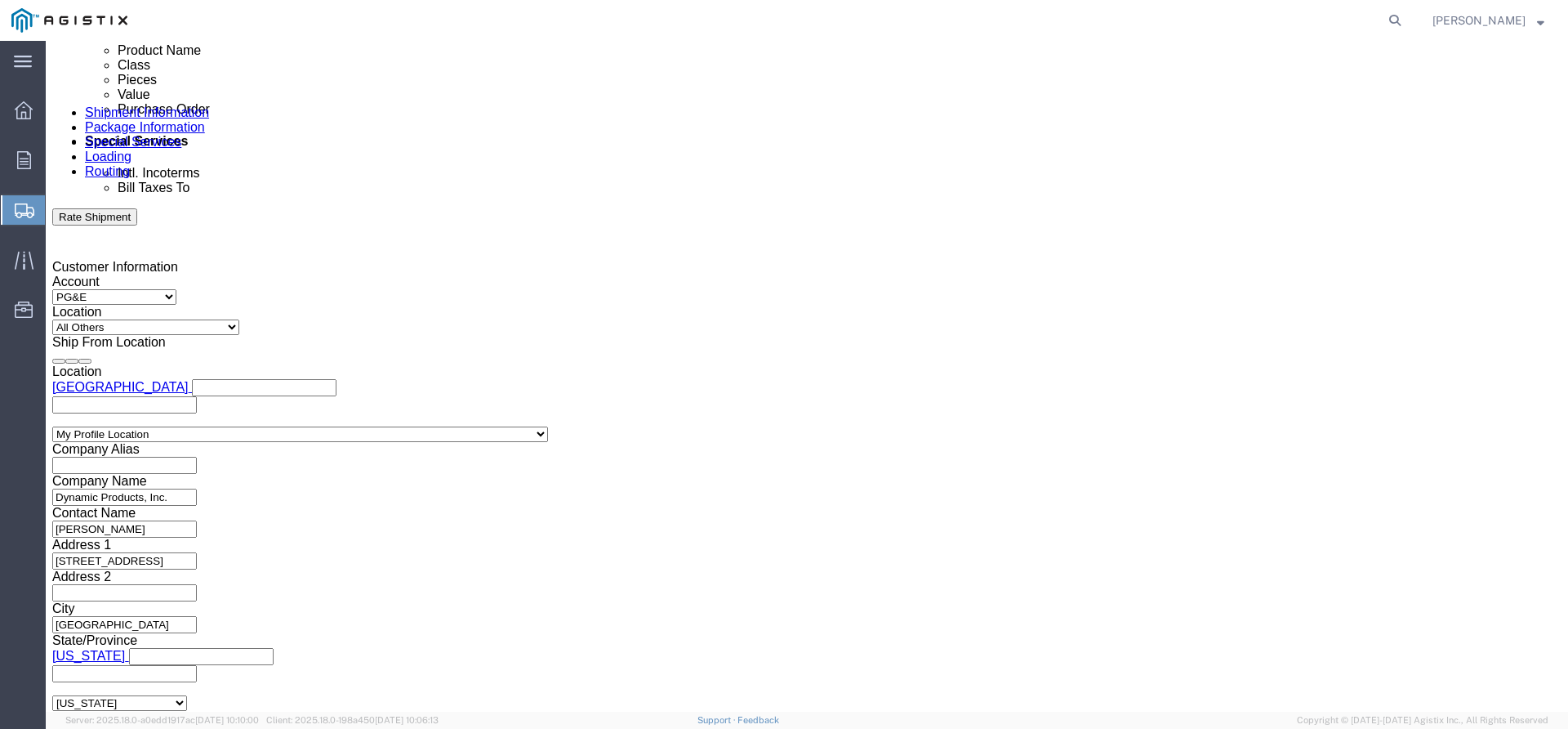
click select "Select Bulk Bundle(s) Cardboard Box(es) Carton(s) Crate(s) Drum(s) (Fiberboard)…"
select select "PSNS"
click select "Select Bulk Bundle(s) Cardboard Box(es) Carton(s) Crate(s) Drum(s) (Fiberboard)…"
click input "1"
click input "text"
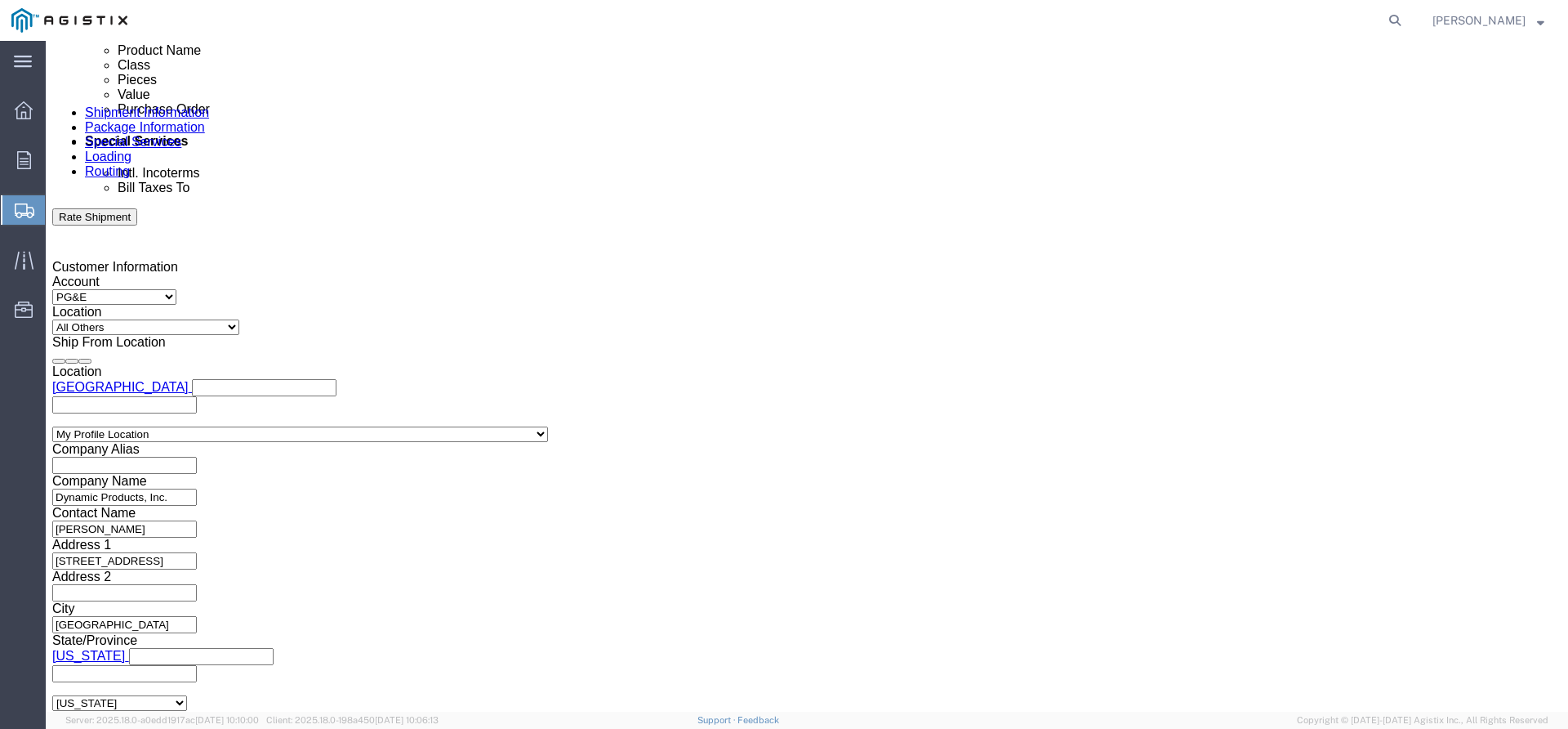
type input "46"
type input "44"
type input "22"
type input "276"
click span
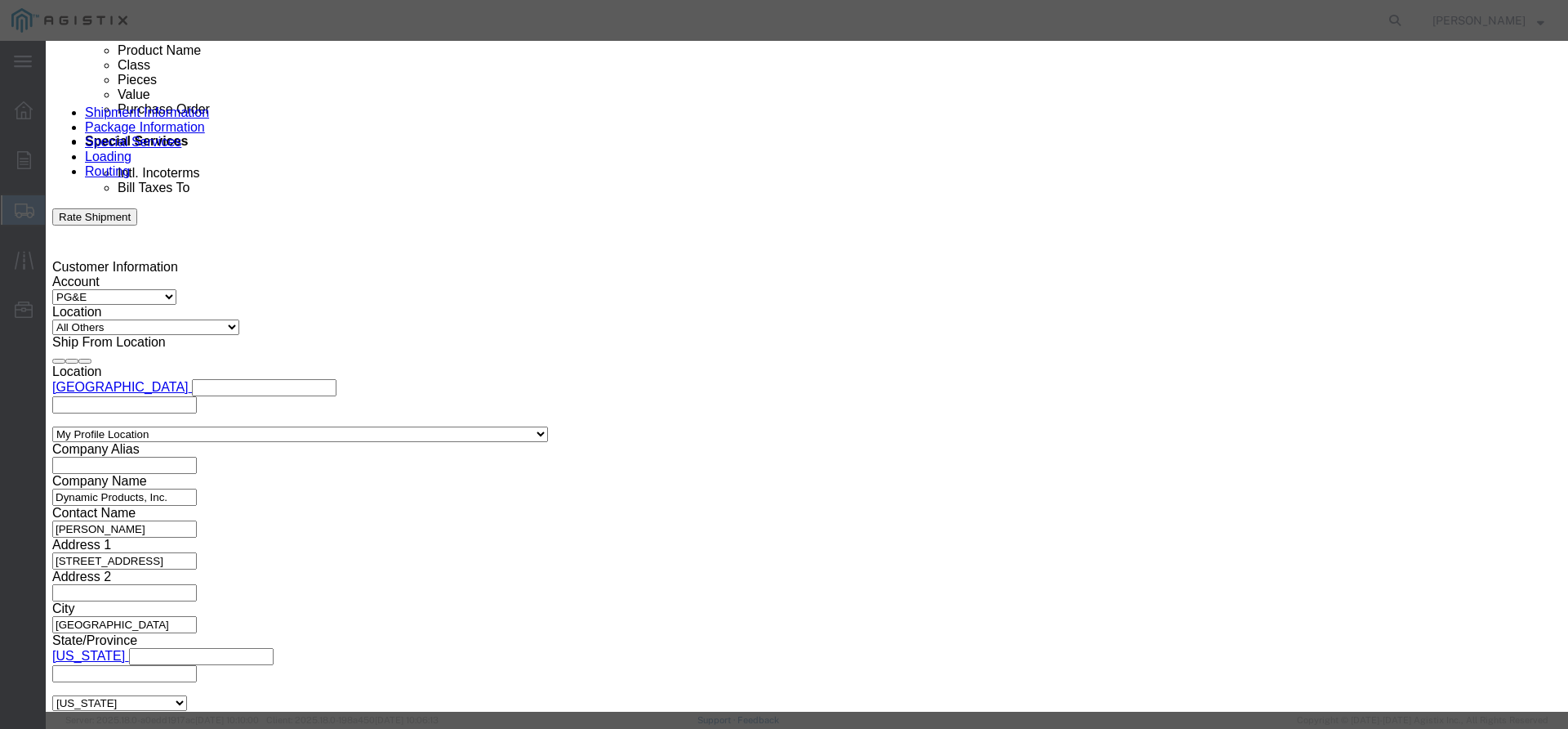
click input "text"
type input "16" 3/R 45 ELL"
type input "1"
type input "1957"
select select "USD"
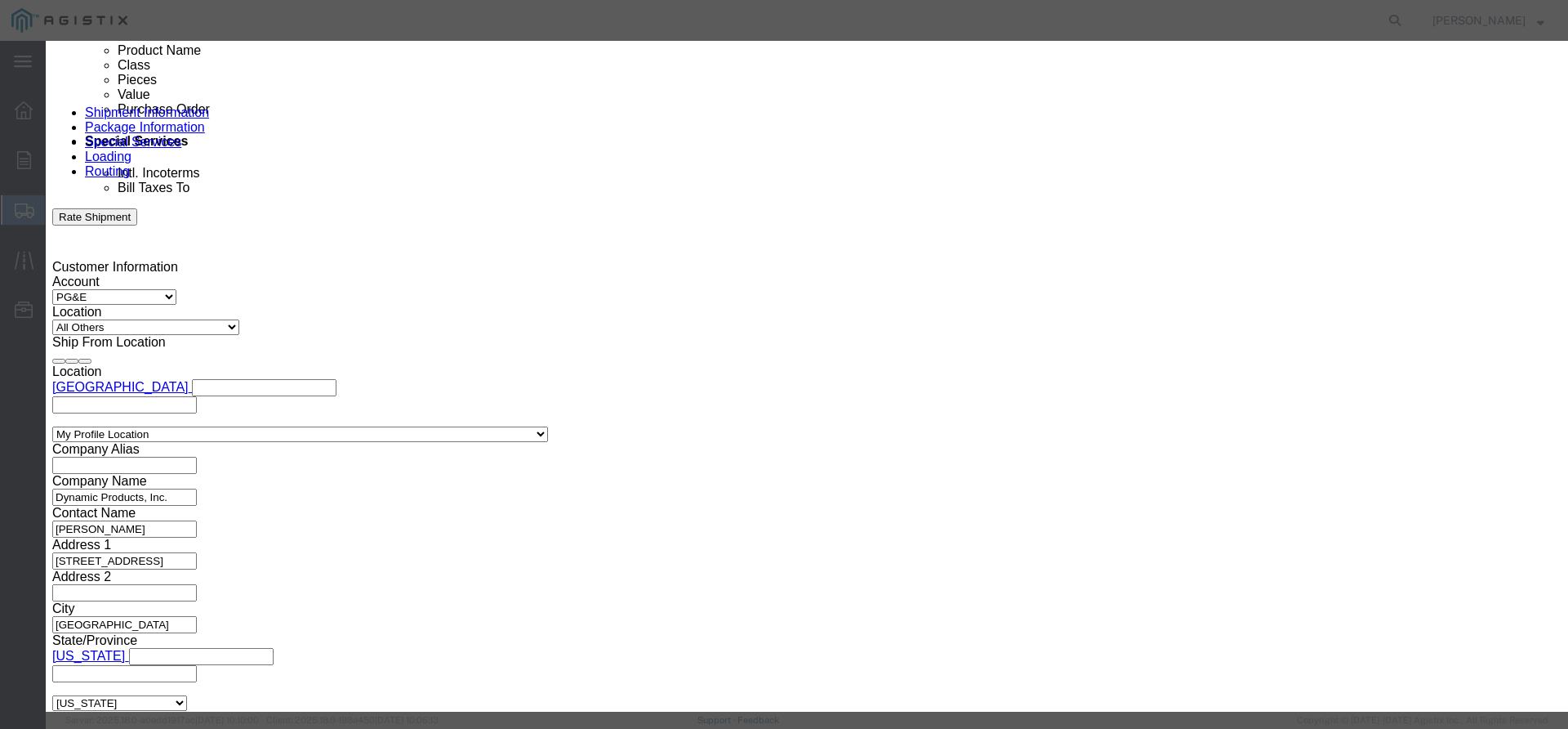
select select "50"
click button "Save & Close"
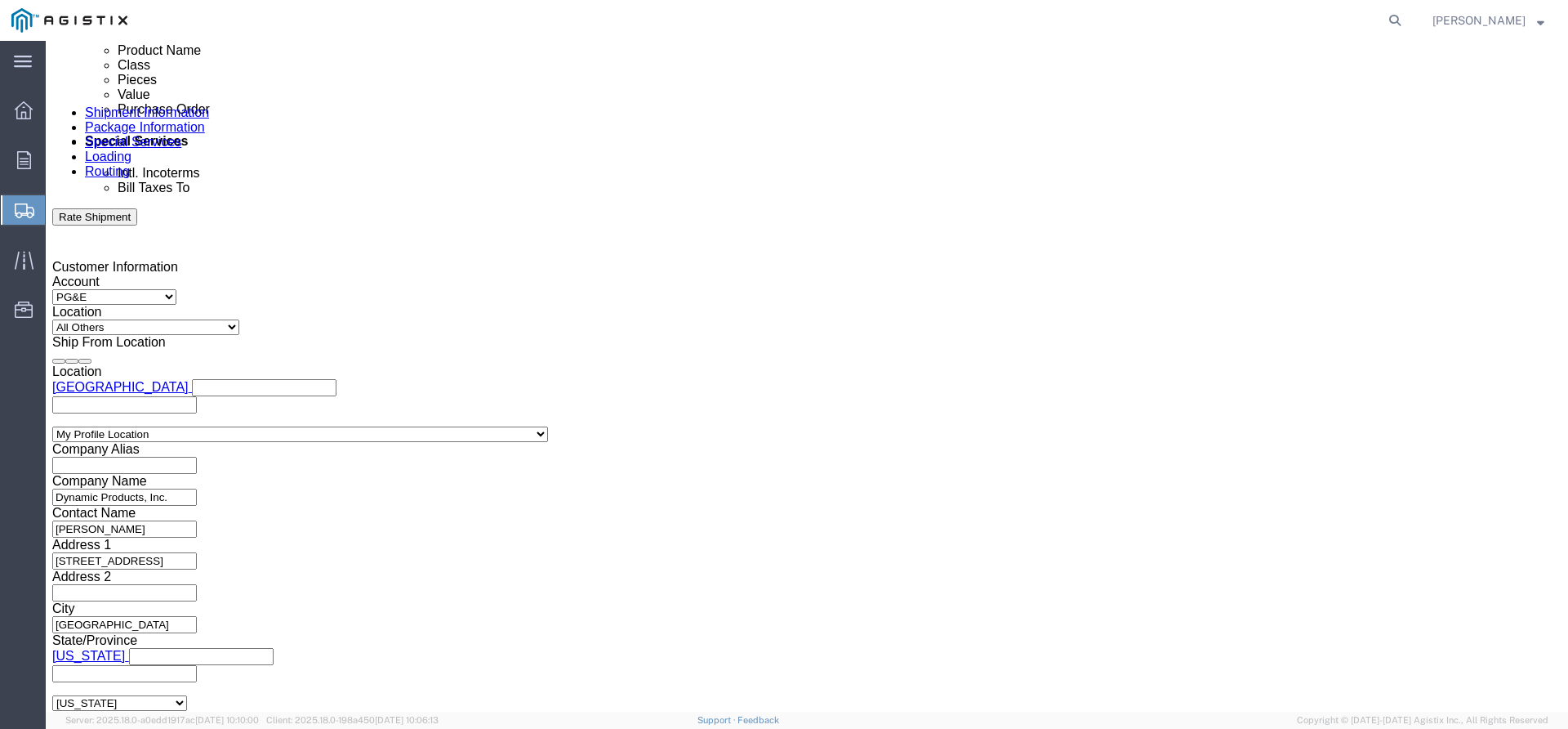
click button "Rate Shipment"
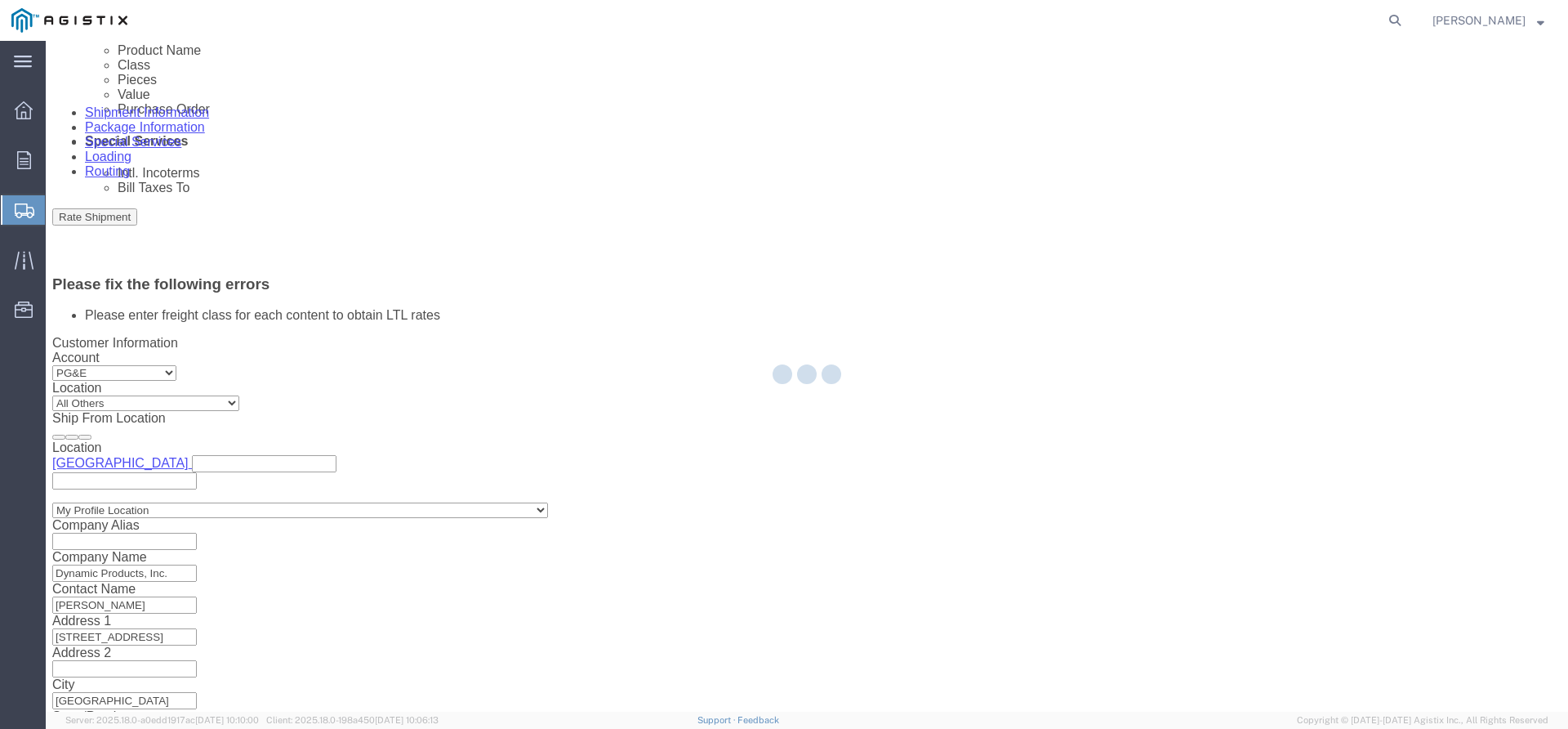
scroll to position [999, 0]
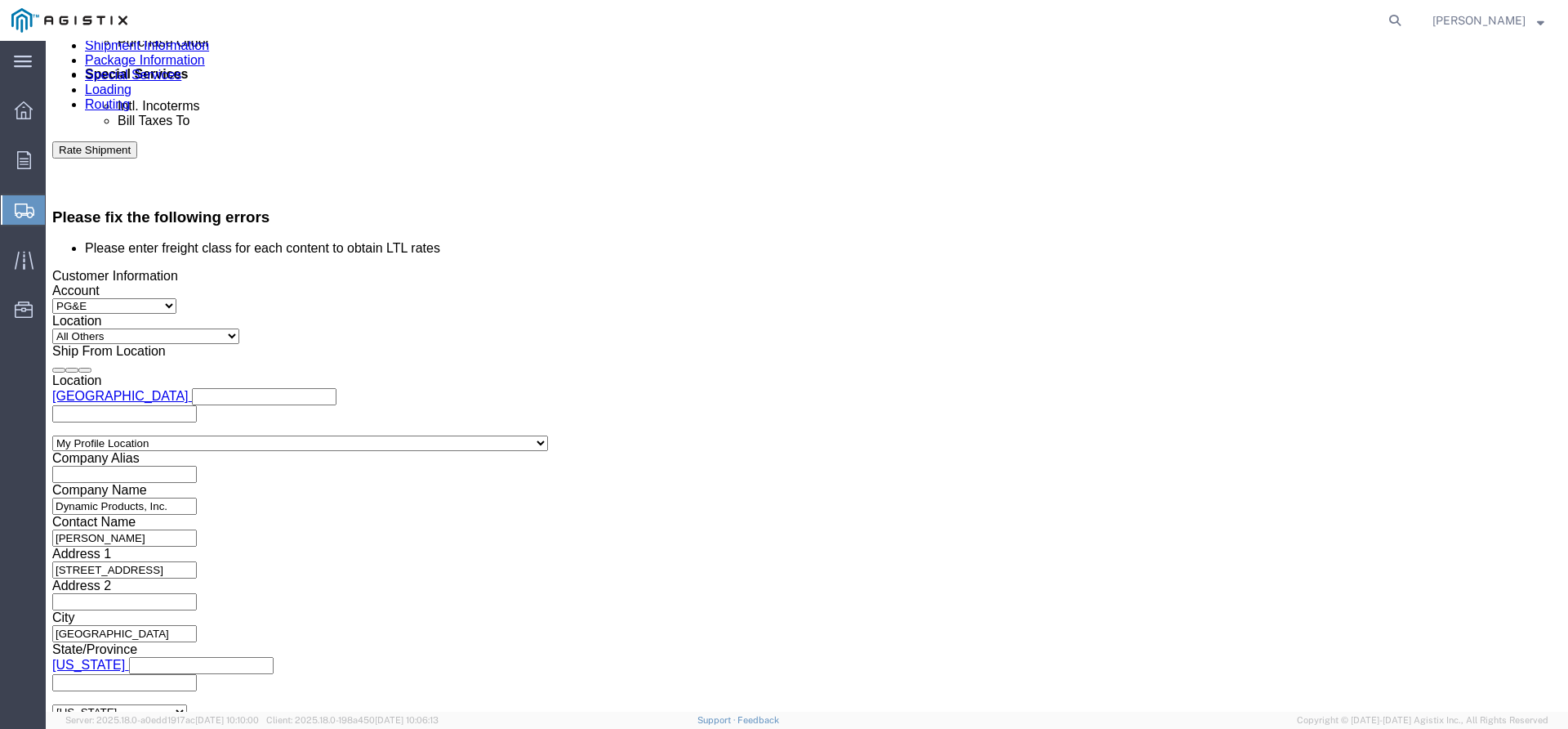
click button "Rate Shipment"
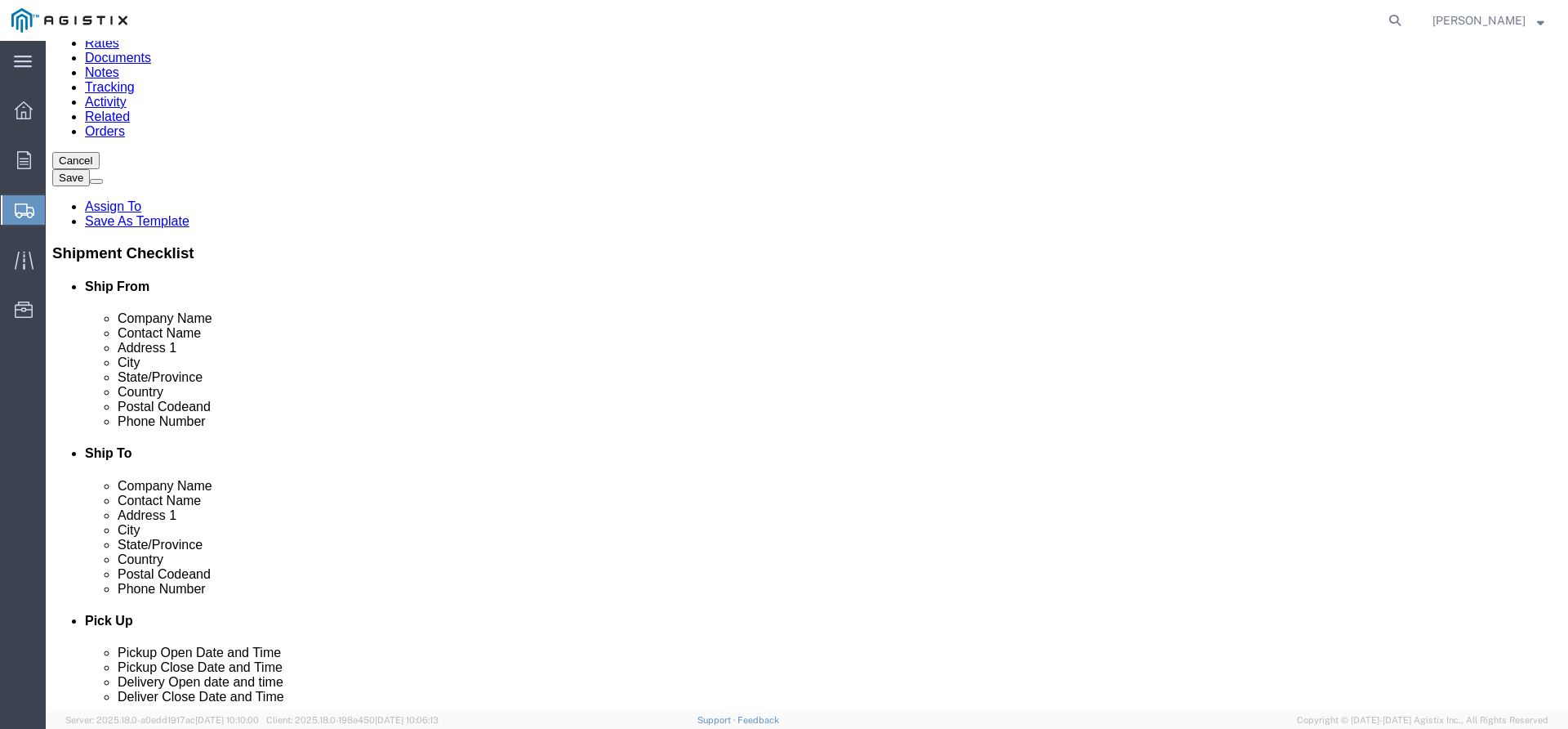
scroll to position [163, 0]
click div "Pieces: 2.00 Each Total value: 5432.00 USD"
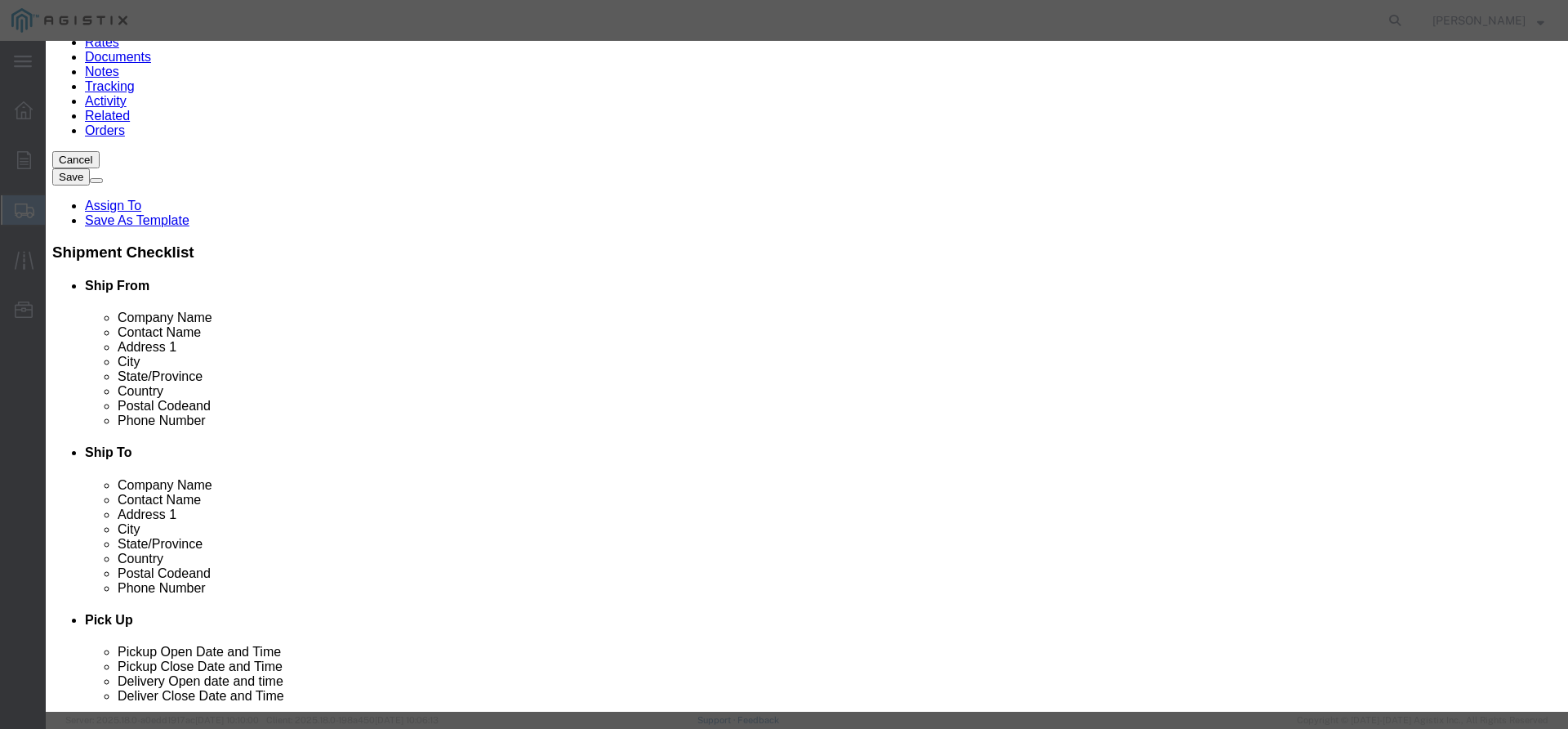
click select "Select 50 55 60 65 70 85 92.5 100 125 175 250 300 400"
select select "50"
click select "Select 50 55 60 65 70 85 92.5 100 125 175 250 300 400"
click button "Save & Close"
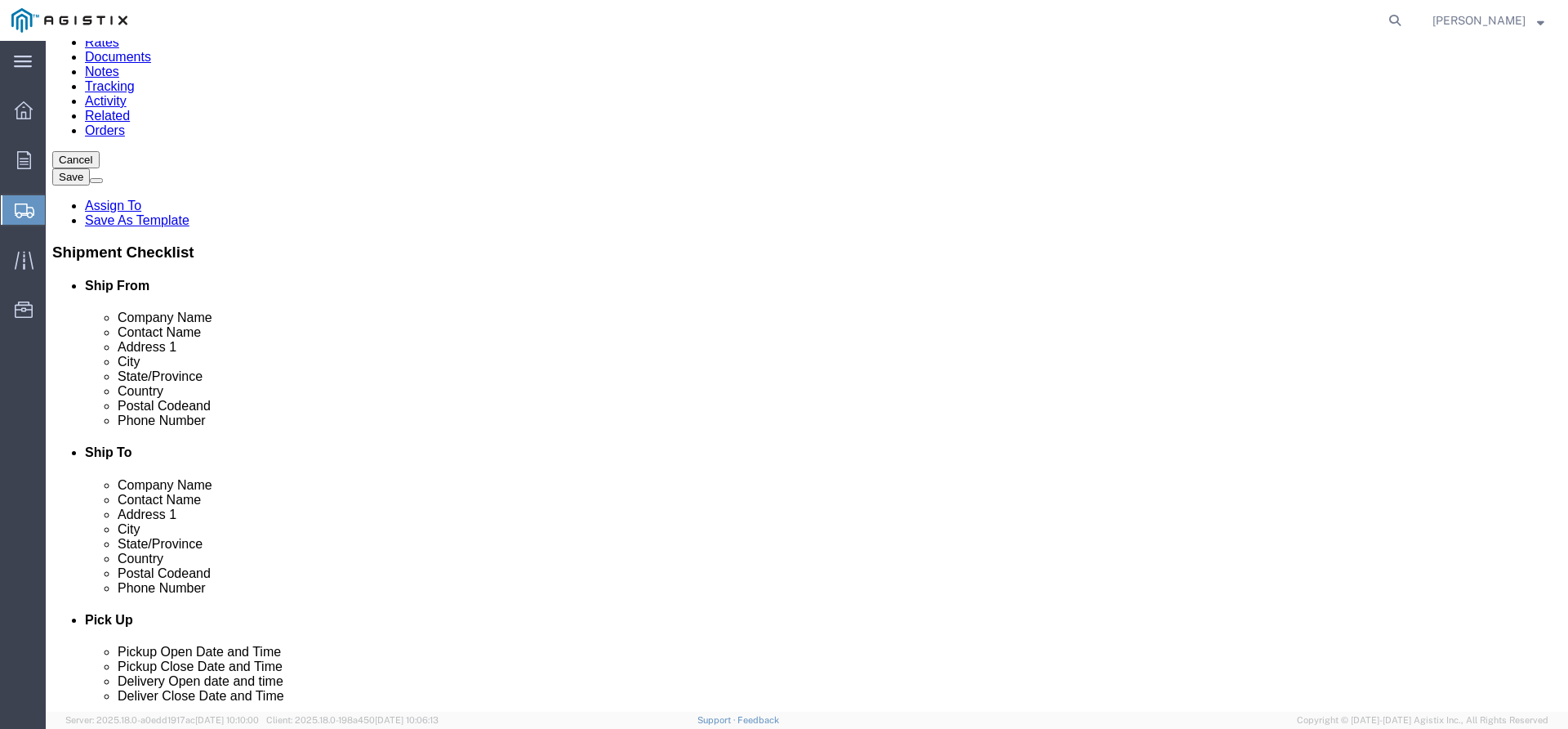
click button "Rate Shipment"
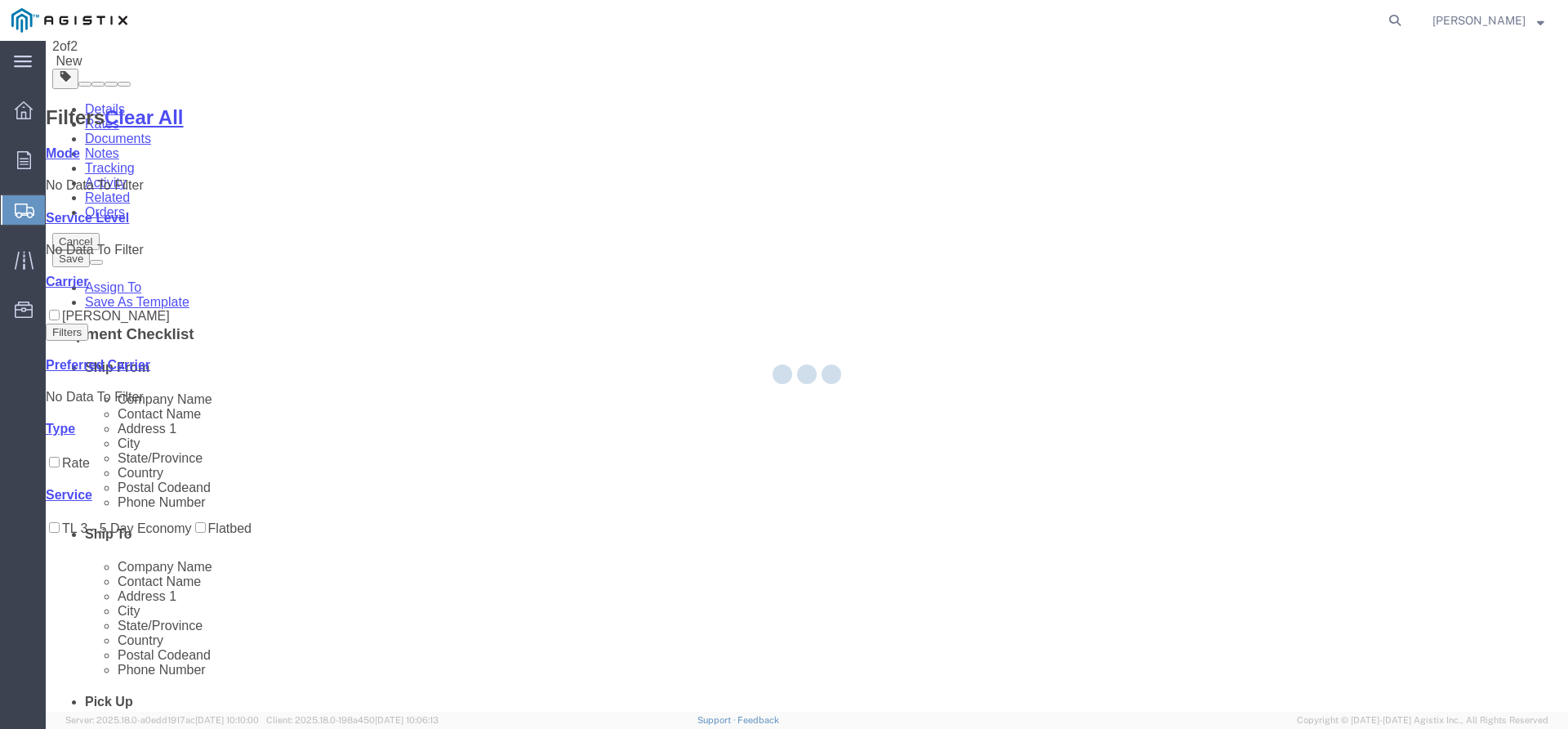
scroll to position [0, 0]
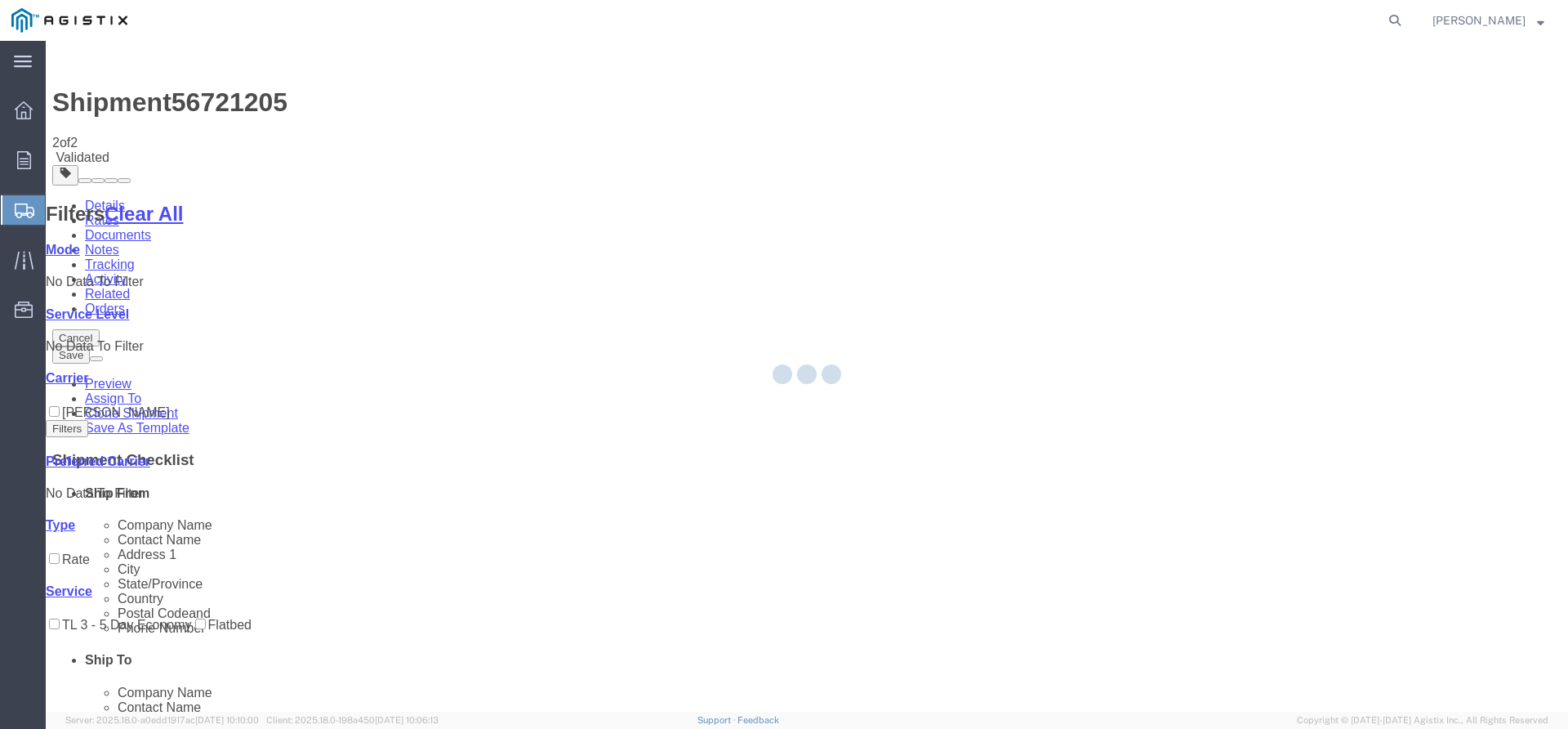
select select "23631"
select select "46111"
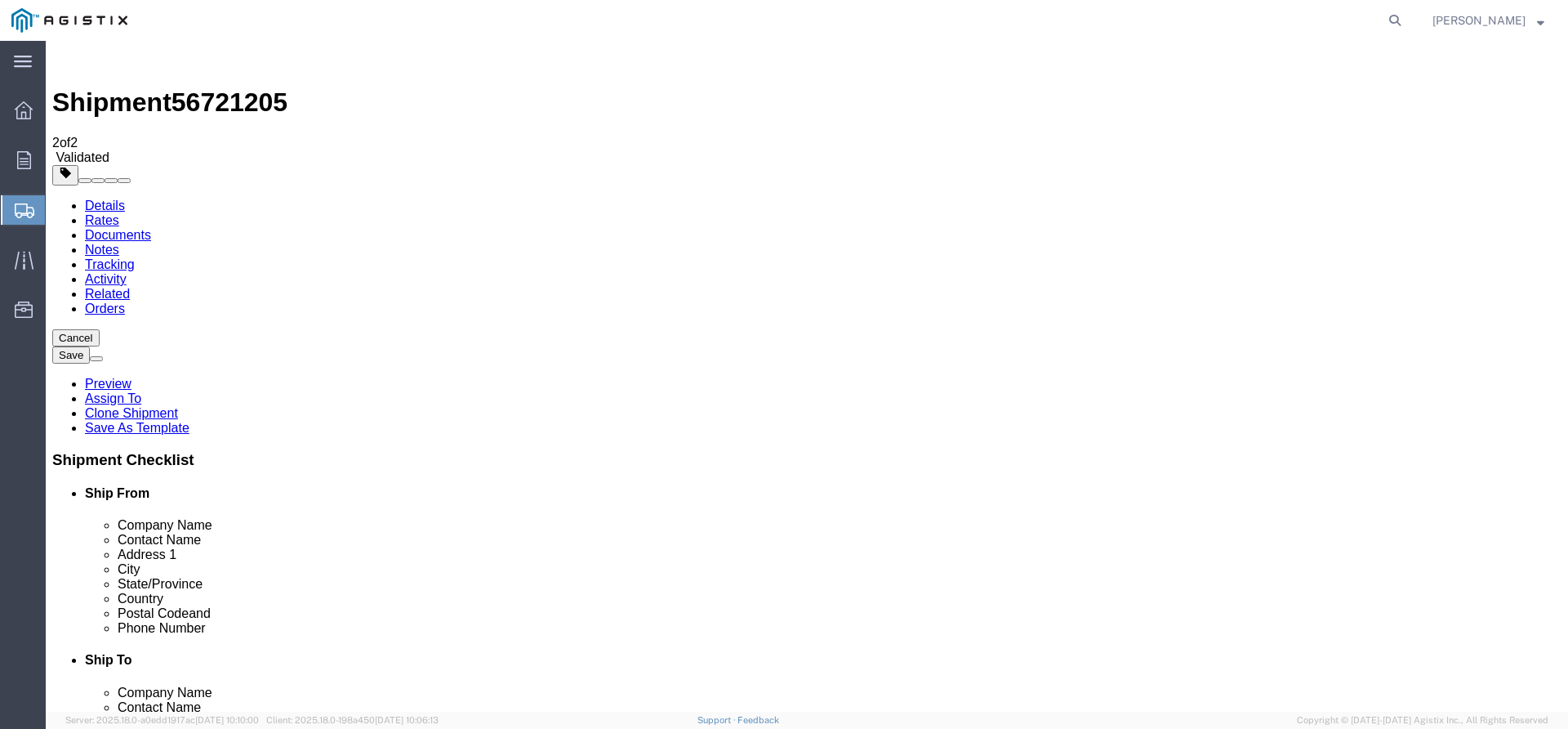
click div "Ship To Location Location [GEOGRAPHIC_DATA] Port Select My Profile Location (OB…"
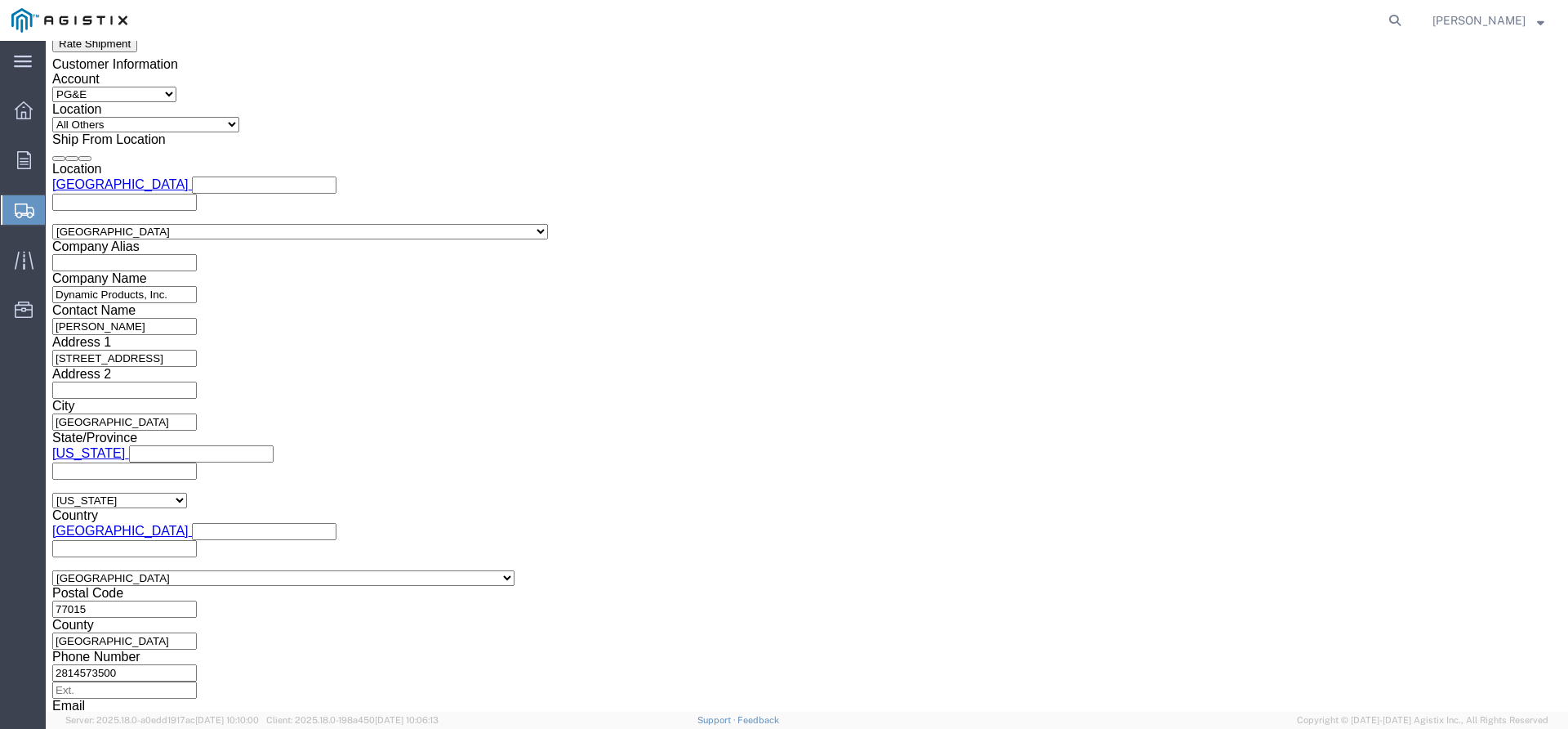
scroll to position [1156, 0]
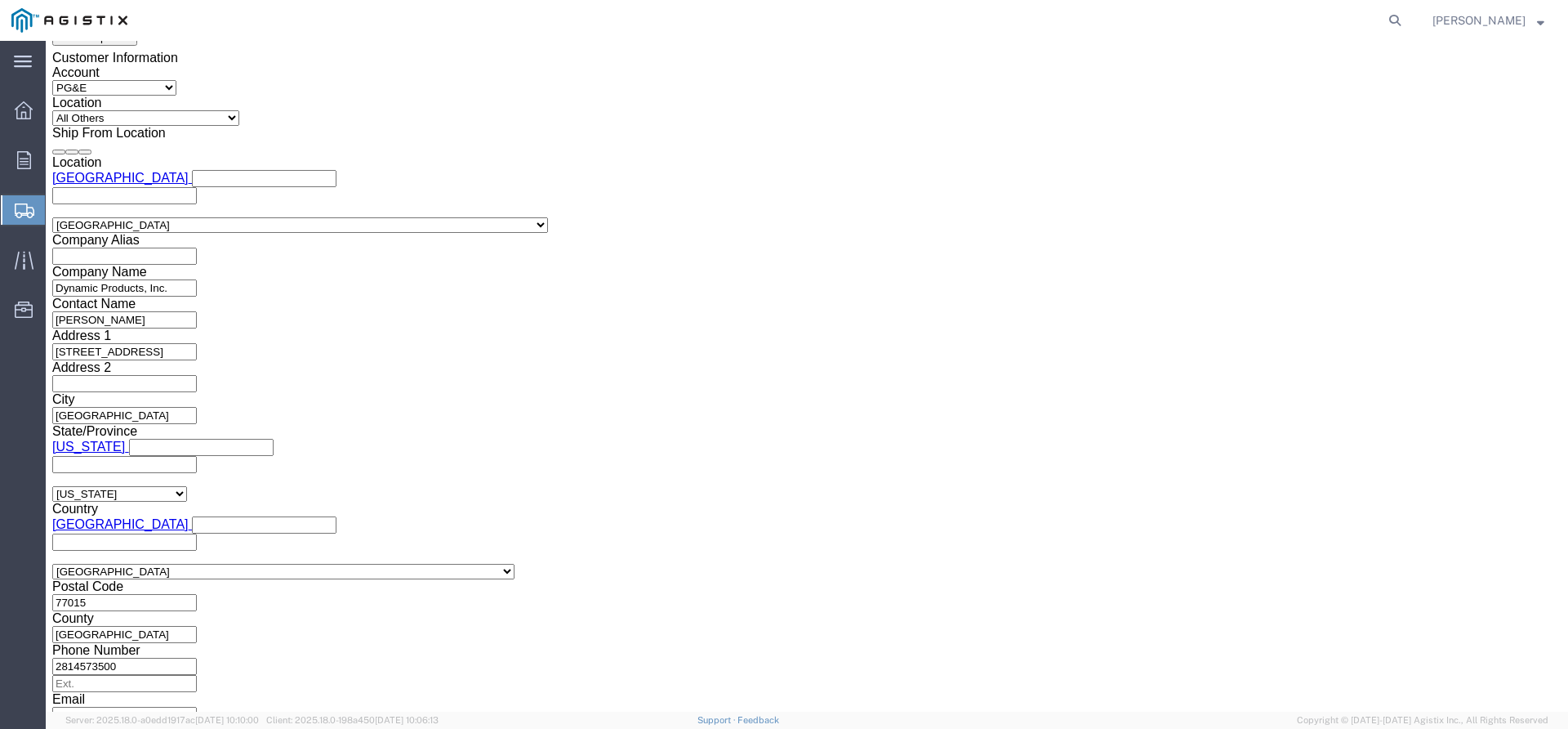
click button "Continue"
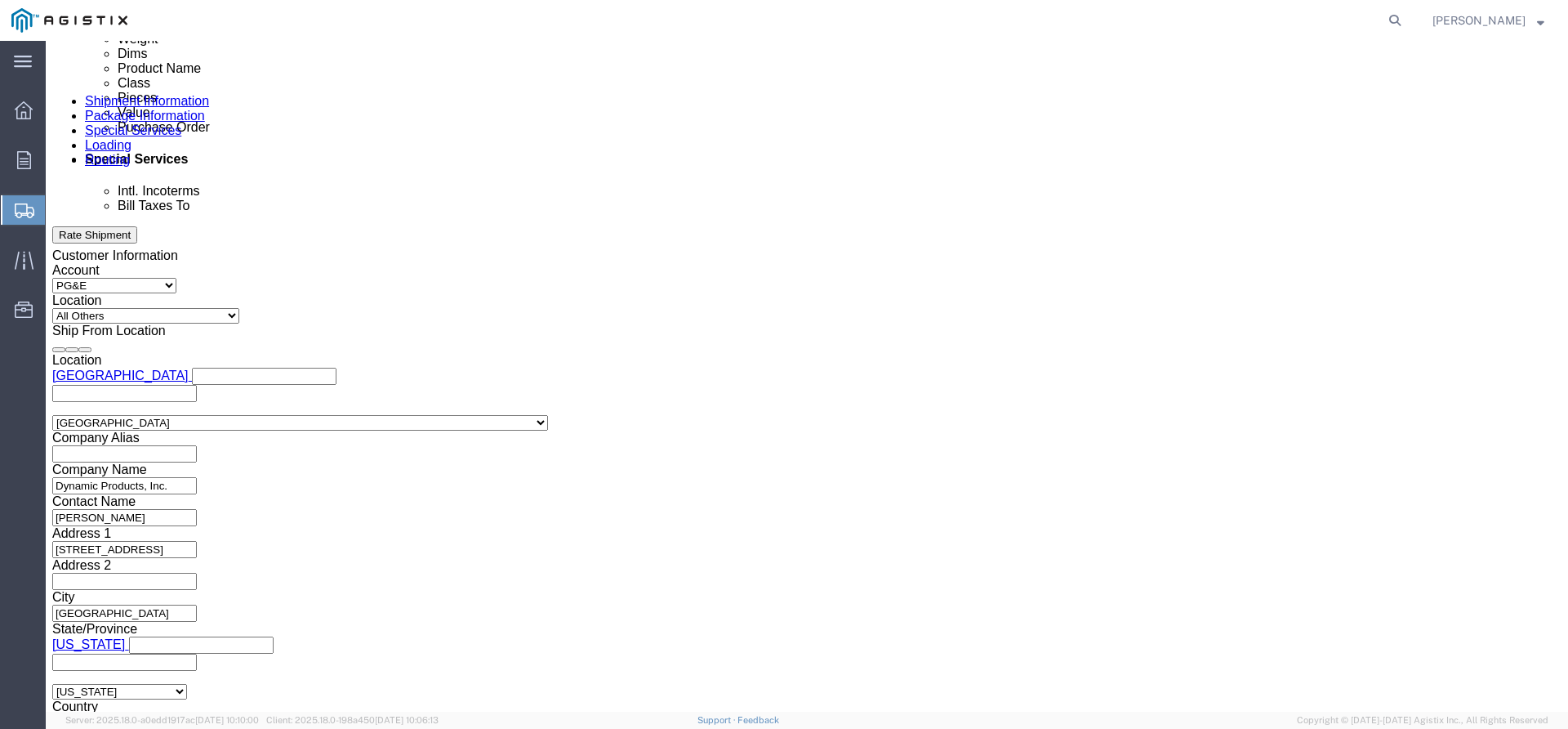
scroll to position [1048, 0]
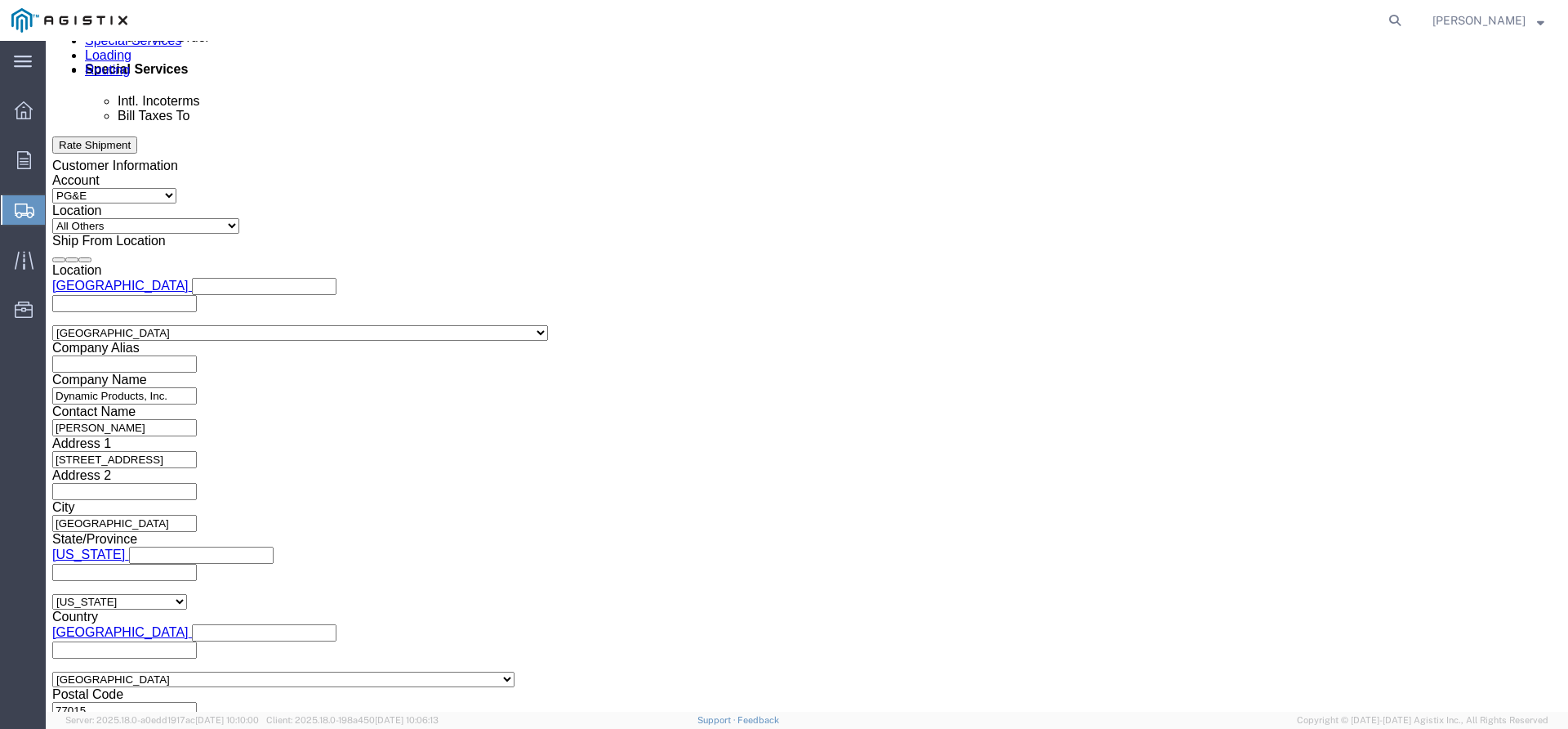
click button "Continue"
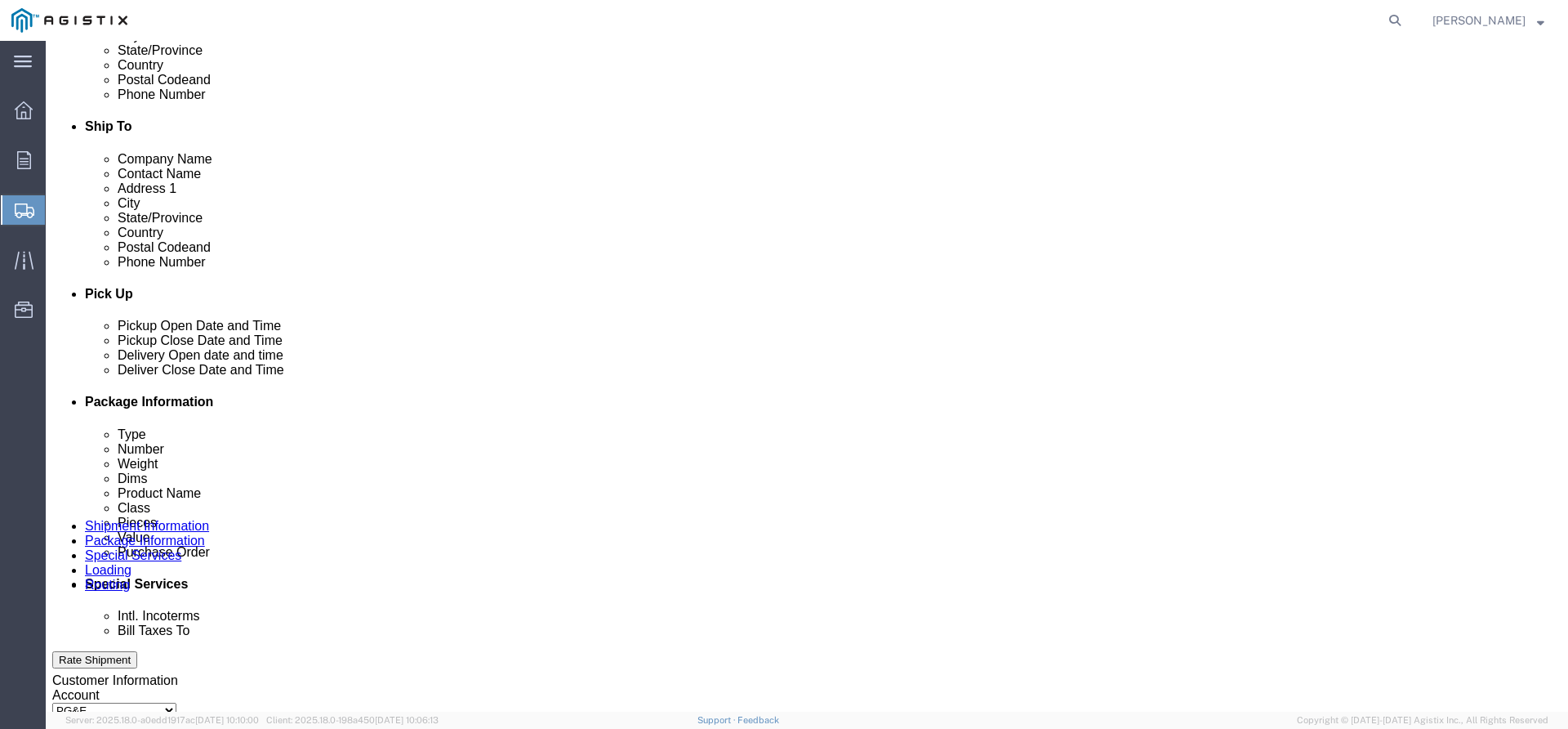
click input "text"
type input "[EMAIL_ADDRESS][DOMAIN_NAME]"
click div "Previous Continue"
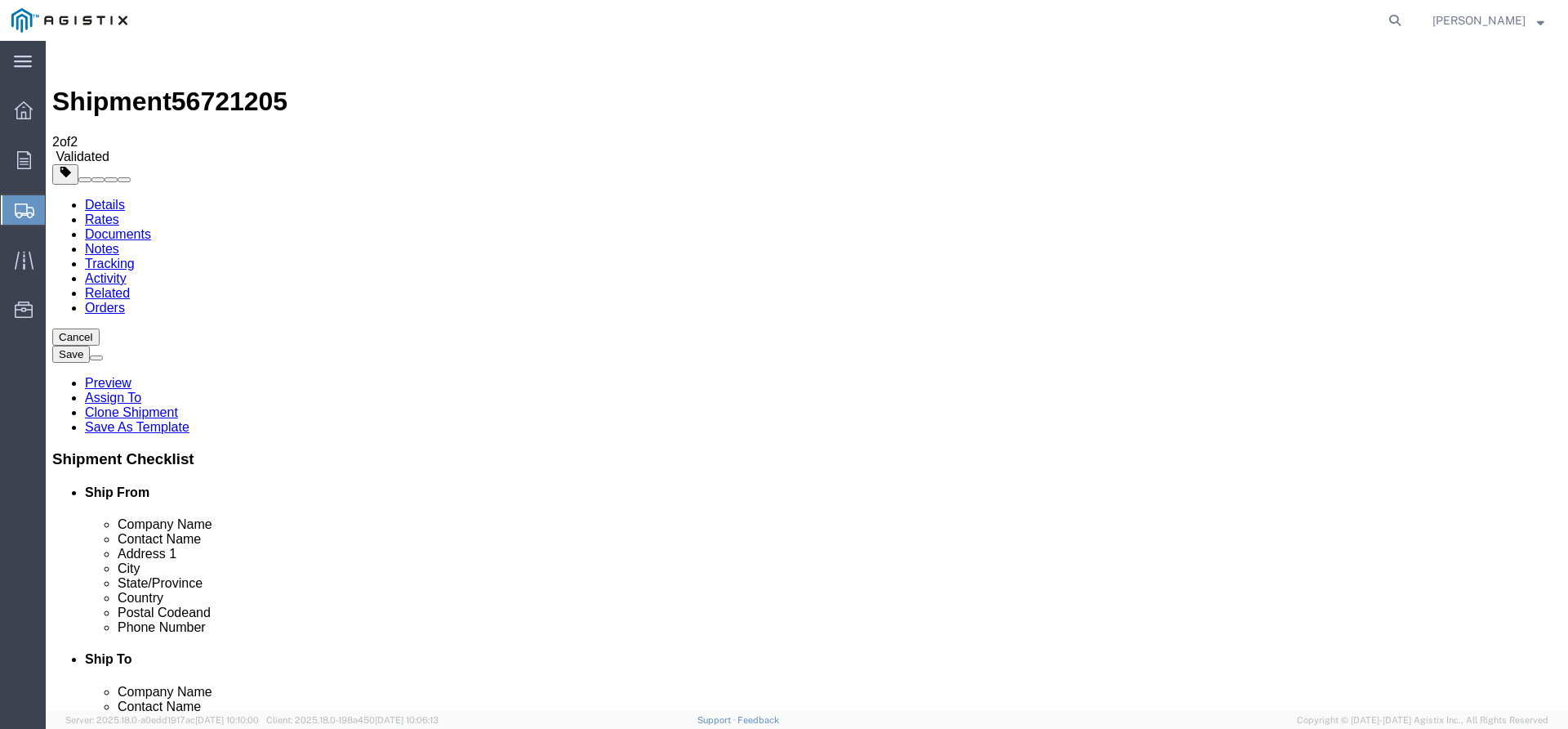
scroll to position [0, 0]
click button "Rate Shipment"
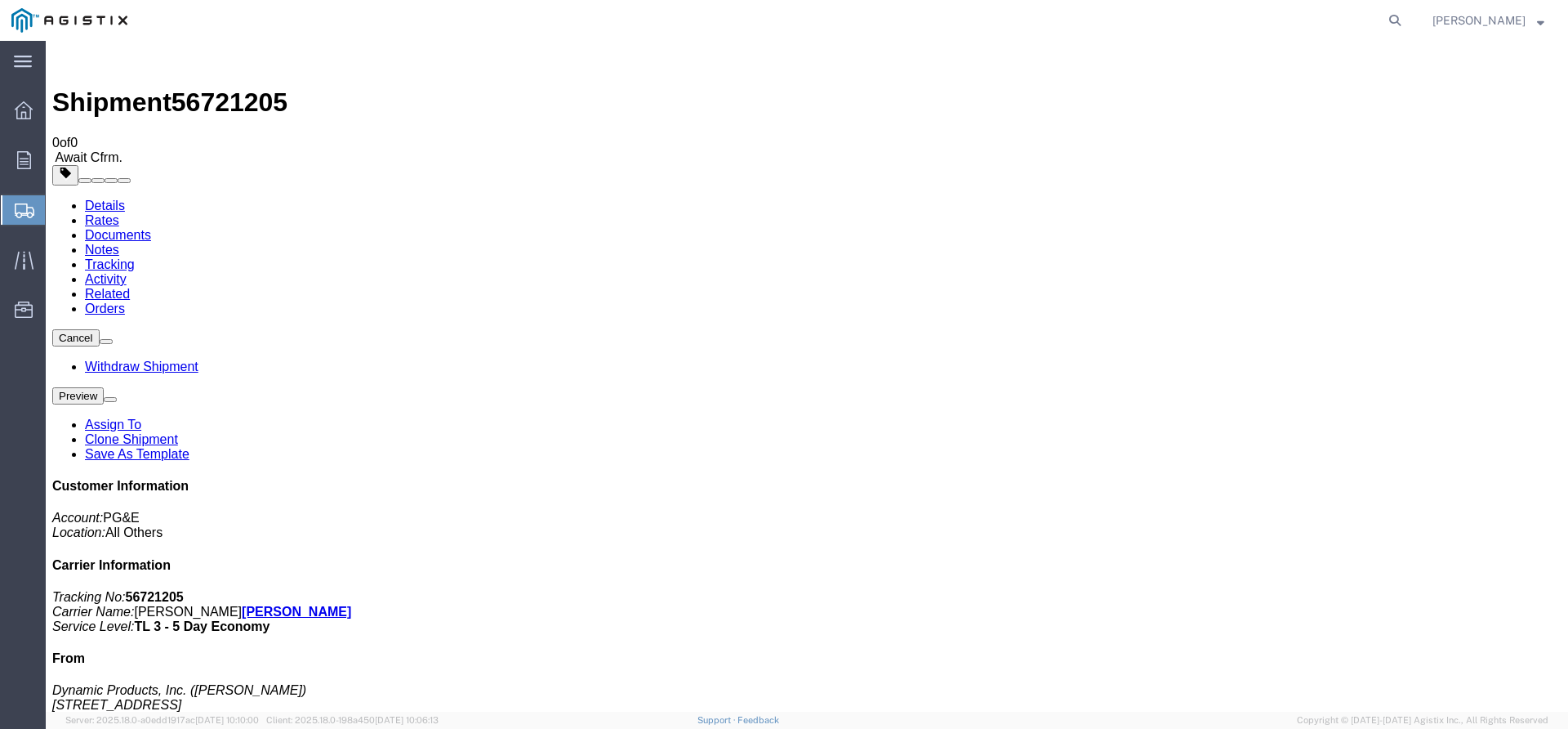
drag, startPoint x: 61, startPoint y: 211, endPoint x: 223, endPoint y: 724, distance: 538.0
click at [58, 211] on span "Shipments" at bounding box center [52, 209] width 13 height 32
